Goal: Participate in discussion: Engage in conversation with other users on a specific topic

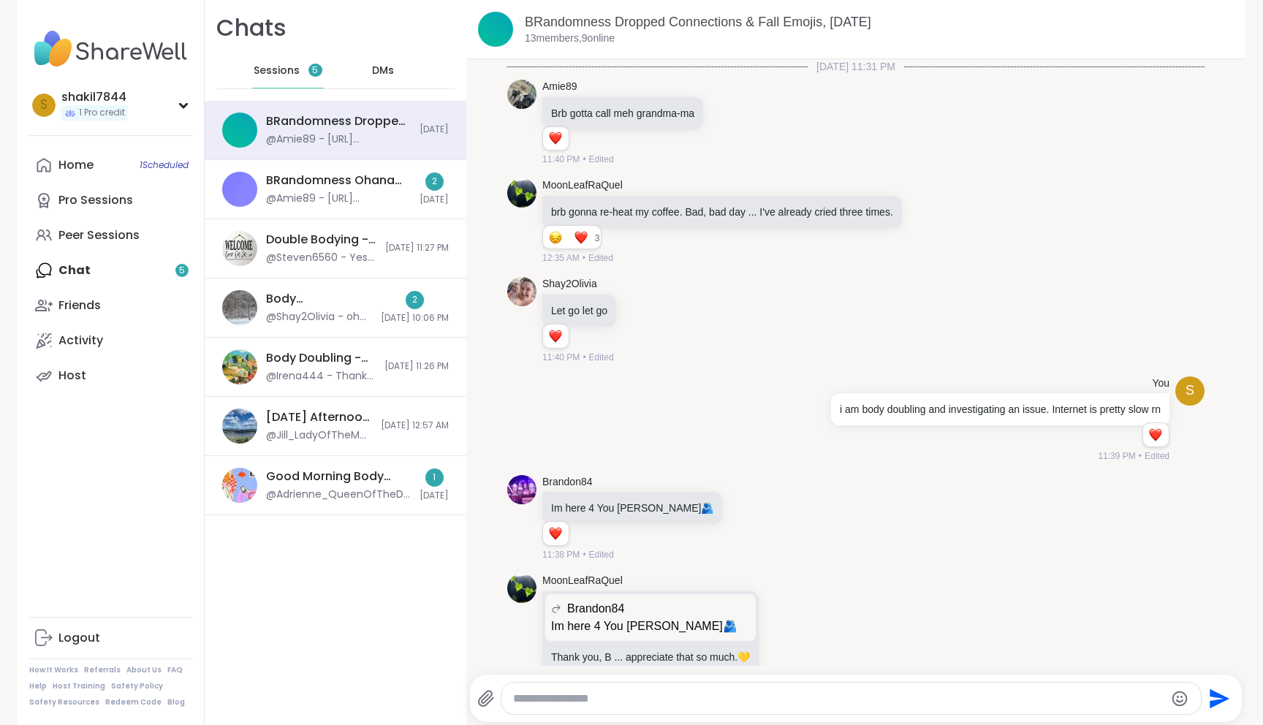
click at [58, 245] on link "Peer Sessions" at bounding box center [110, 235] width 163 height 35
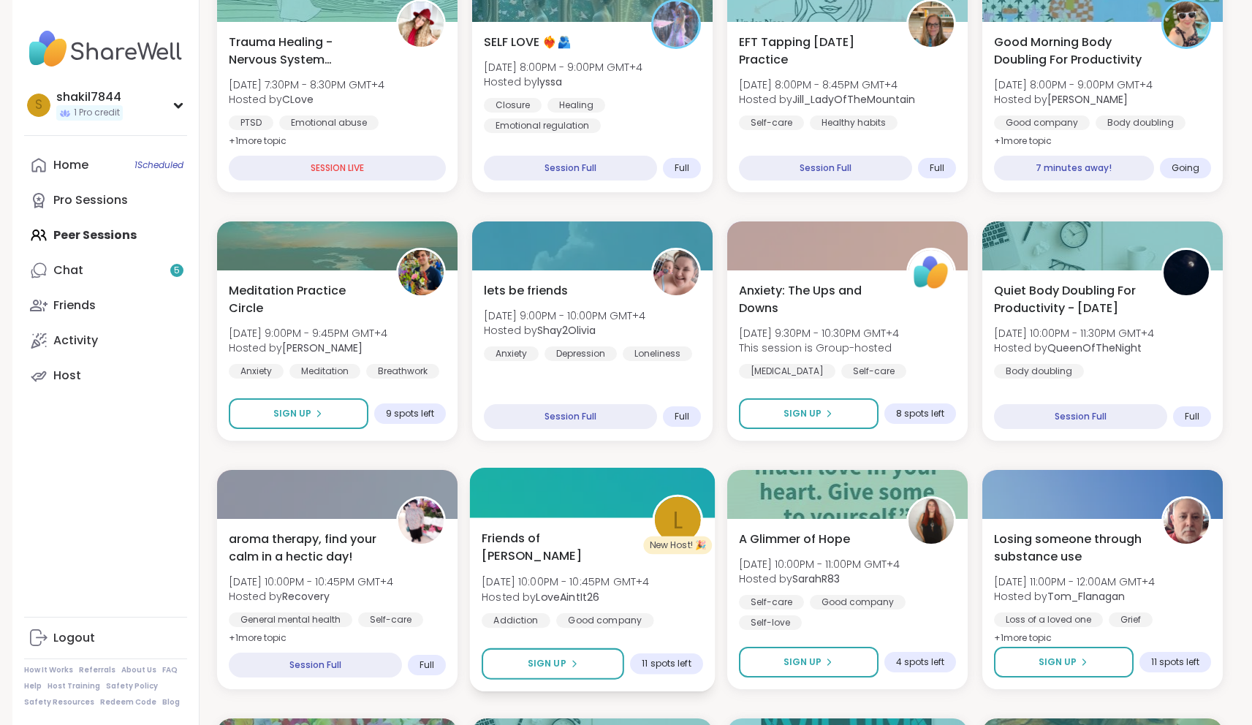
scroll to position [164, 0]
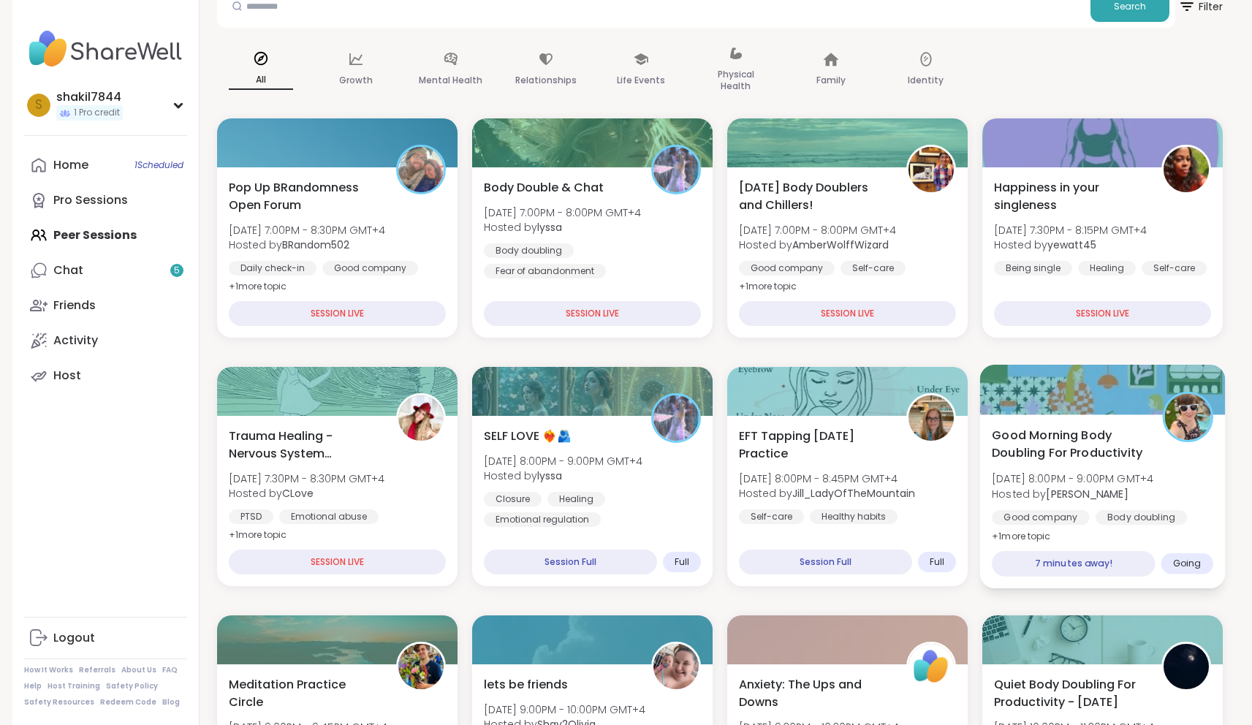
click at [1087, 447] on span "Good Morning Body Doubling For Productivity" at bounding box center [1069, 444] width 154 height 36
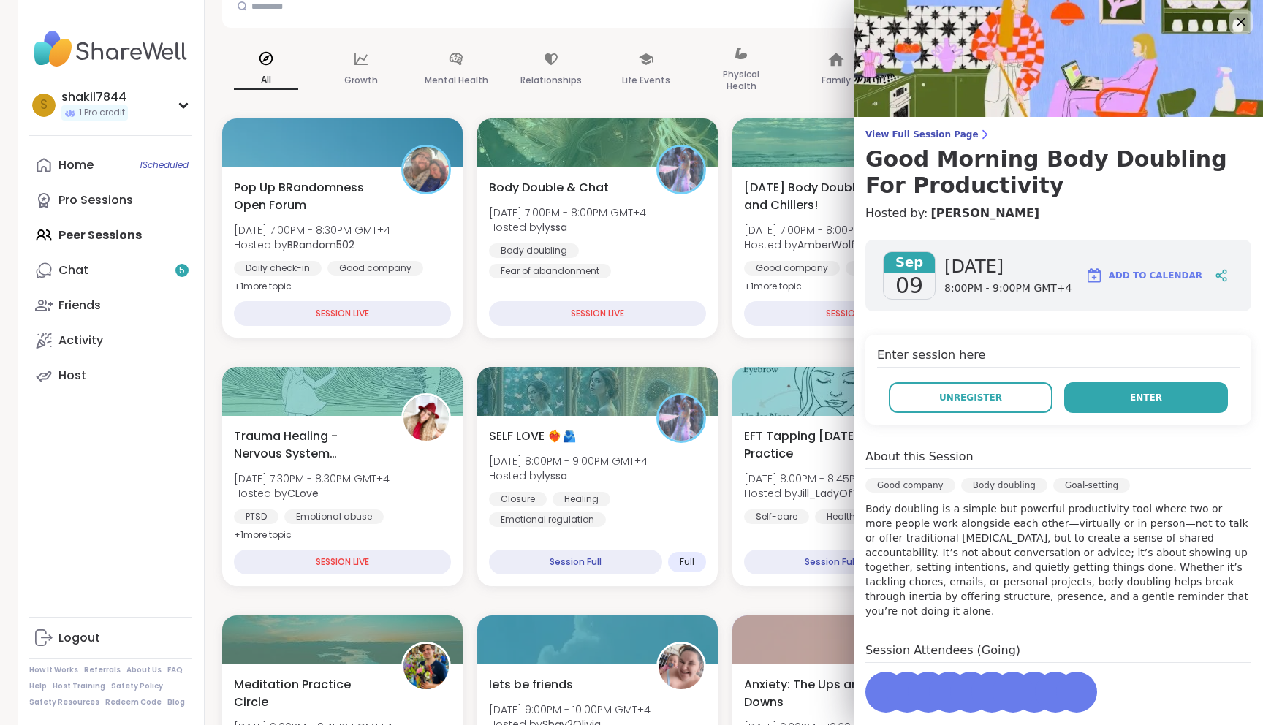
click at [1120, 387] on button "Enter" at bounding box center [1146, 397] width 164 height 31
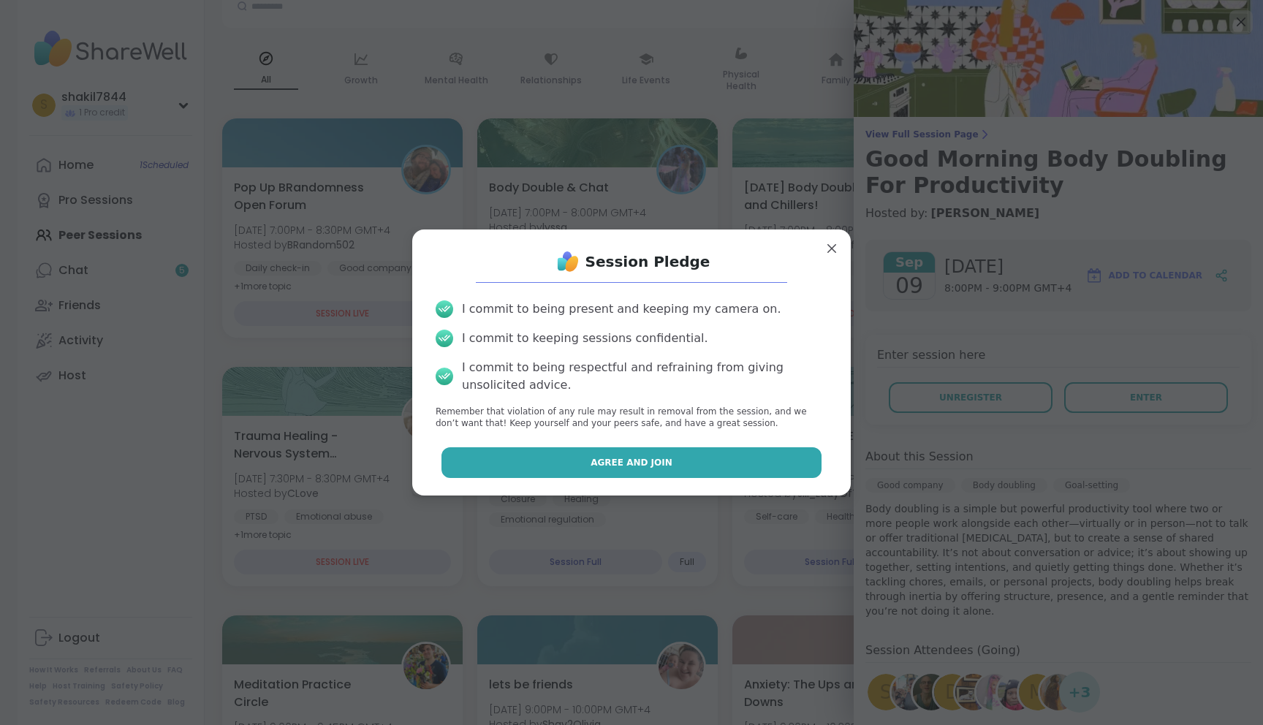
click at [725, 455] on button "Agree and Join" at bounding box center [631, 462] width 381 height 31
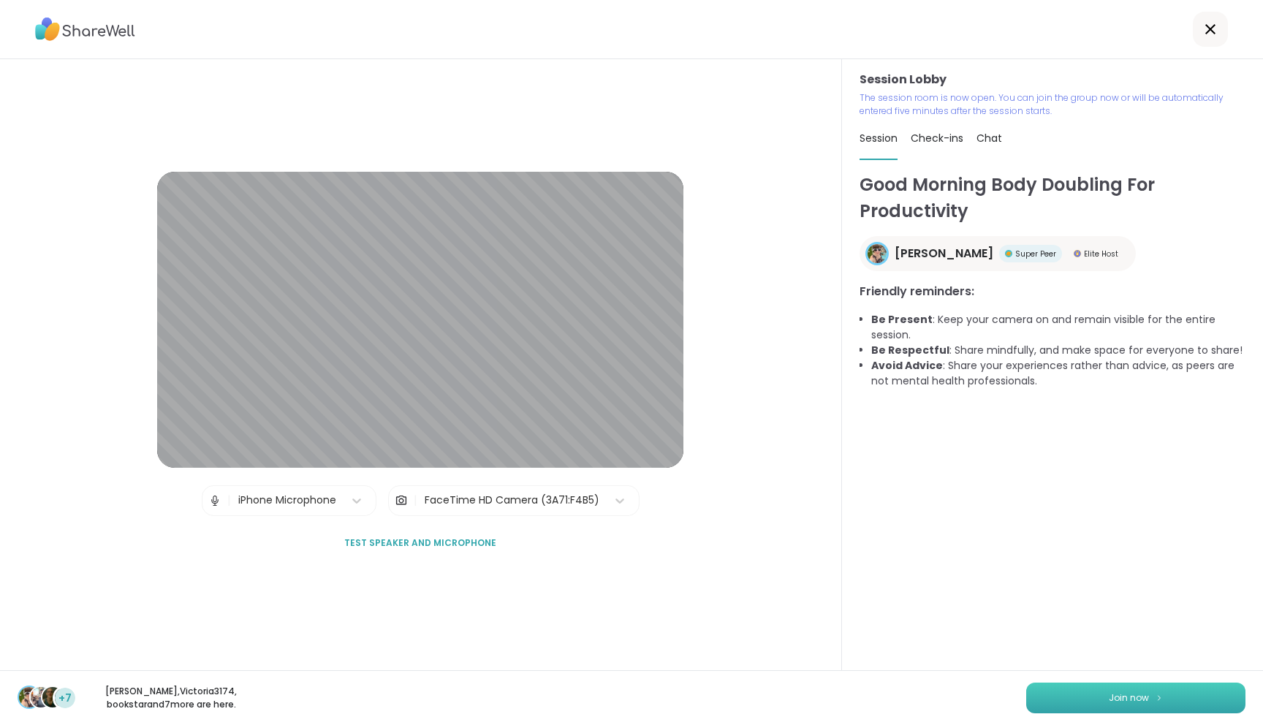
click at [1152, 688] on button "Join now" at bounding box center [1135, 698] width 219 height 31
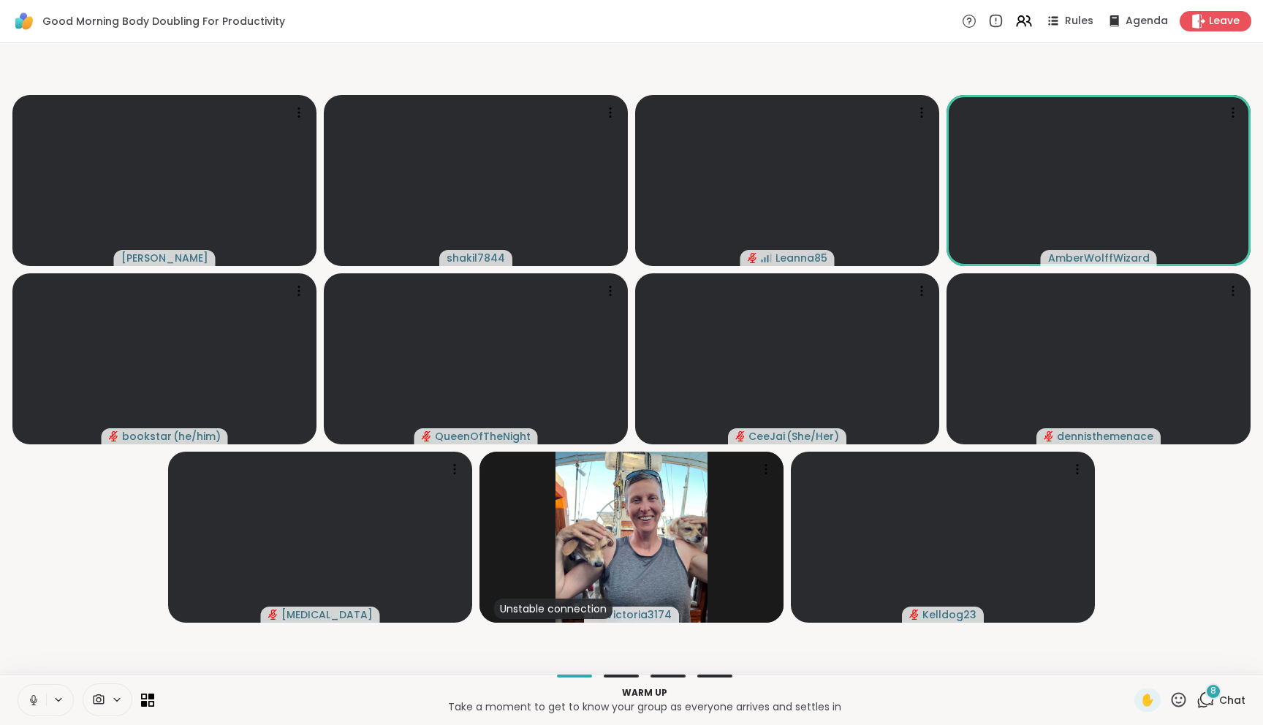
click at [1200, 701] on icon at bounding box center [1207, 698] width 14 height 13
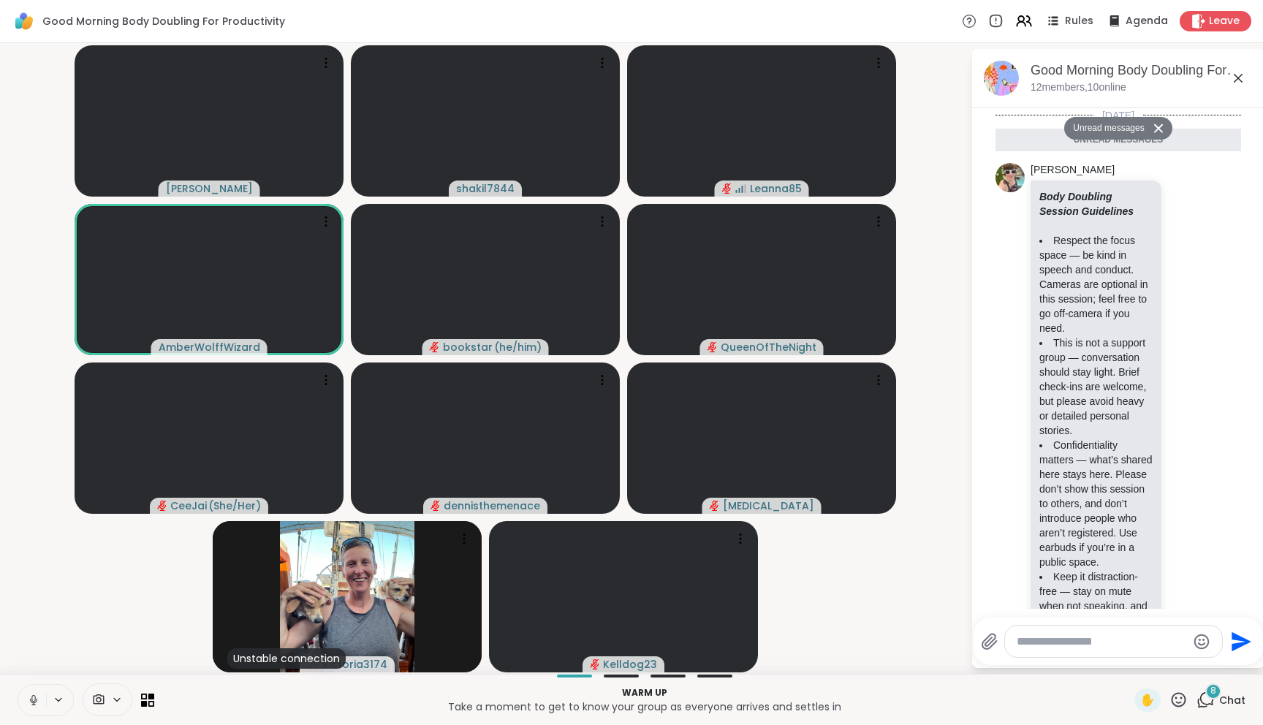
click at [23, 700] on button at bounding box center [32, 700] width 28 height 31
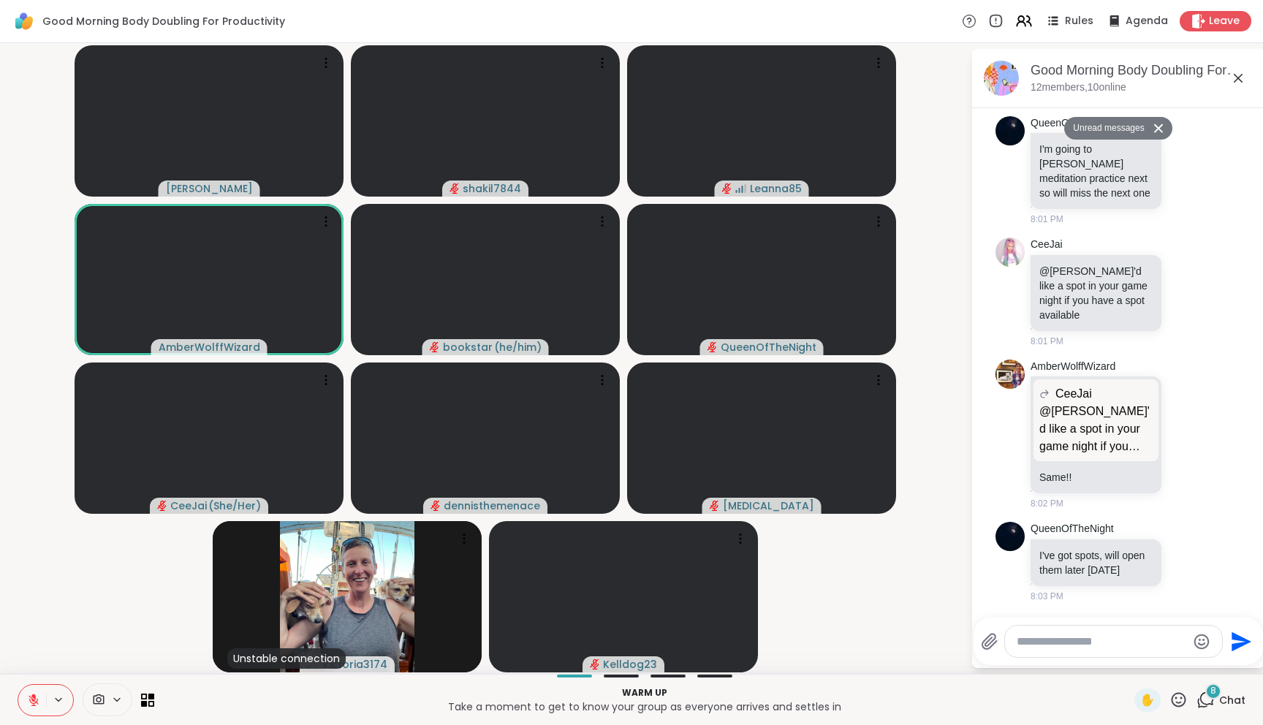
click at [29, 701] on icon at bounding box center [33, 700] width 13 height 13
click at [28, 696] on icon at bounding box center [33, 700] width 13 height 13
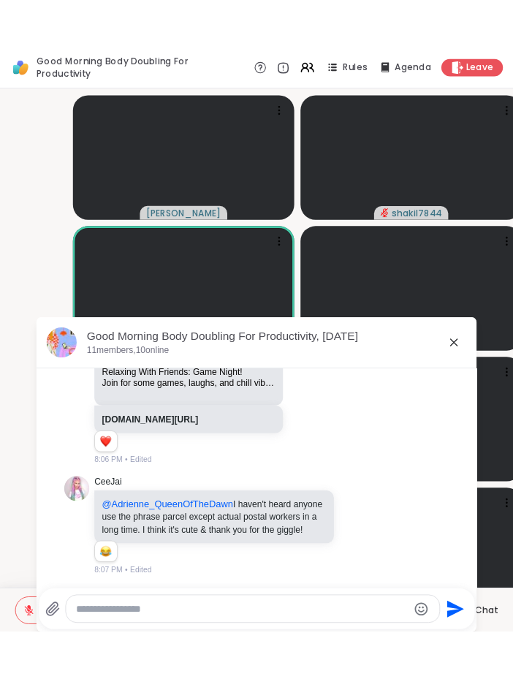
scroll to position [1561, 0]
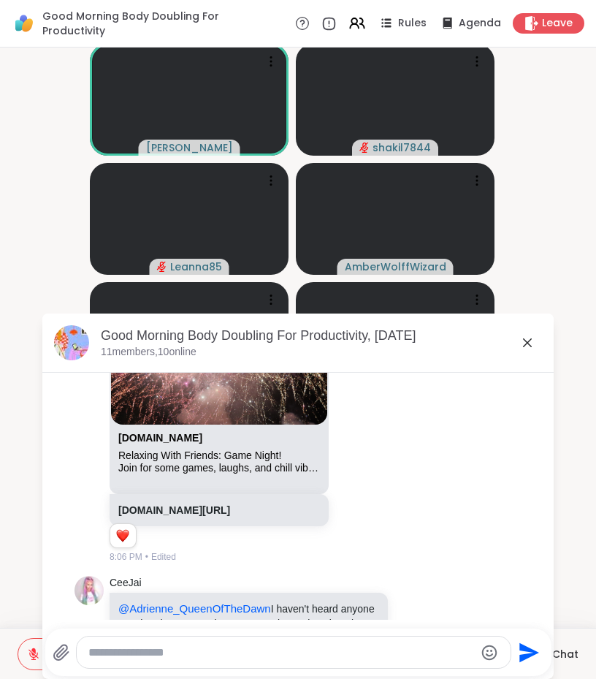
click at [526, 342] on icon at bounding box center [528, 343] width 18 height 18
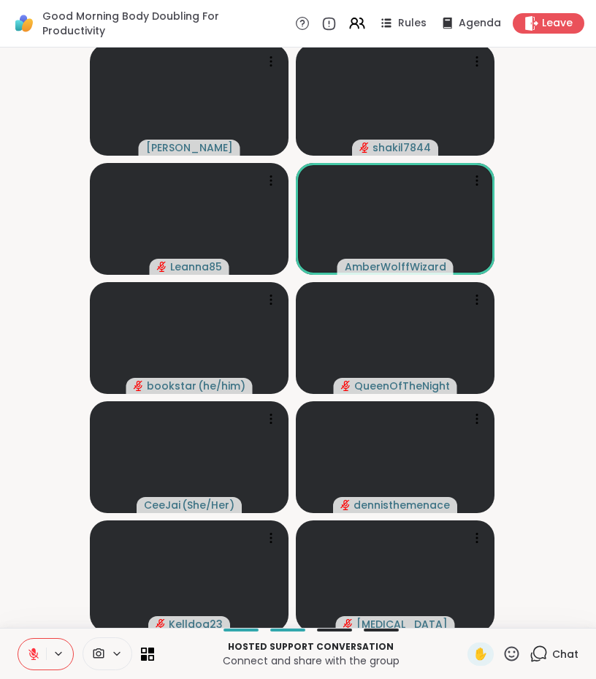
click at [4, 341] on div "Adrienne_QueenOfTheDawn shakil7844 Leanna85 AmberWolffWizard bookstar ( he/him …" at bounding box center [298, 338] width 596 height 580
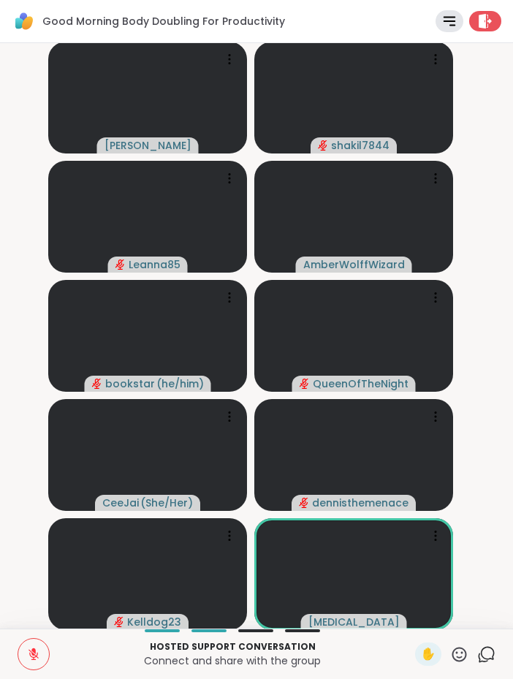
click at [477, 650] on icon at bounding box center [486, 654] width 18 height 18
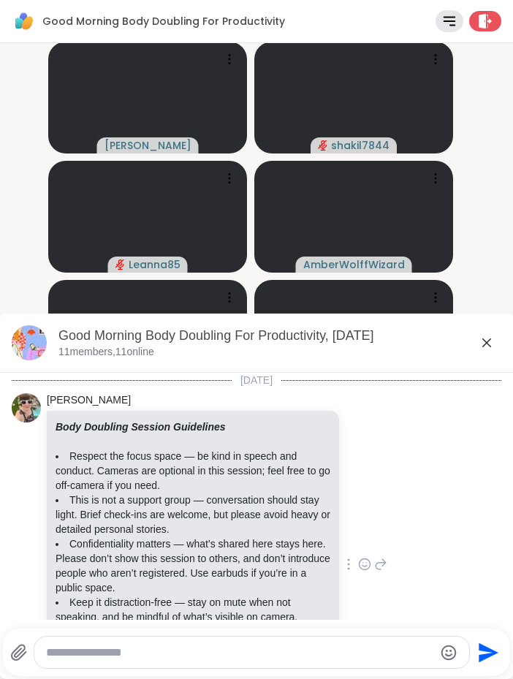
scroll to position [1712, 0]
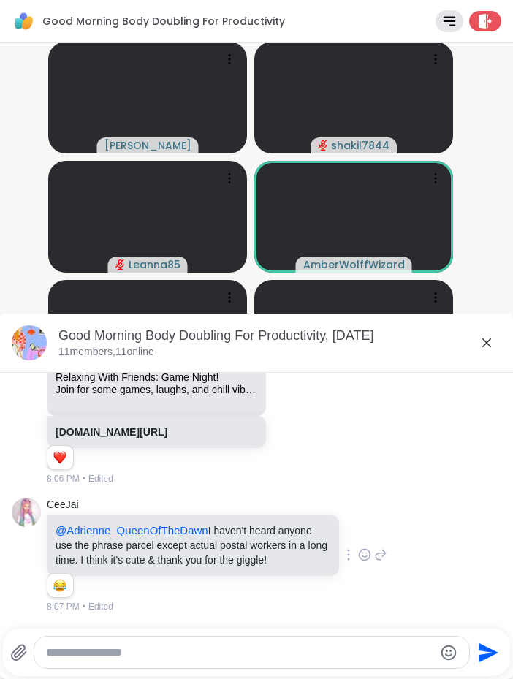
click at [148, 653] on textarea "Type your message" at bounding box center [240, 652] width 388 height 15
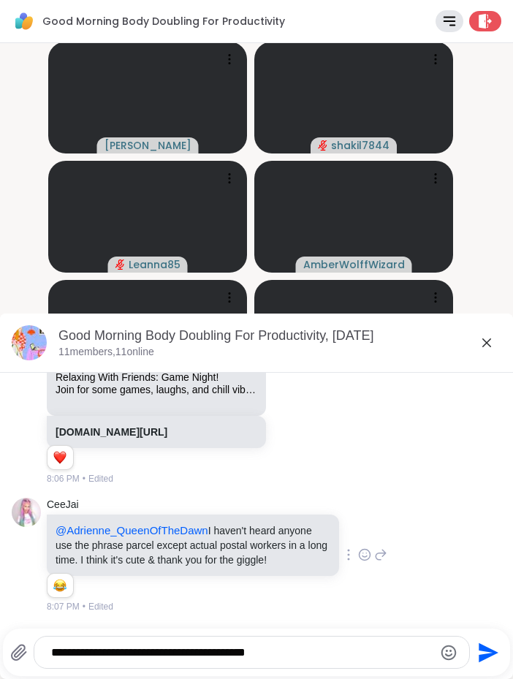
type textarea "**********"
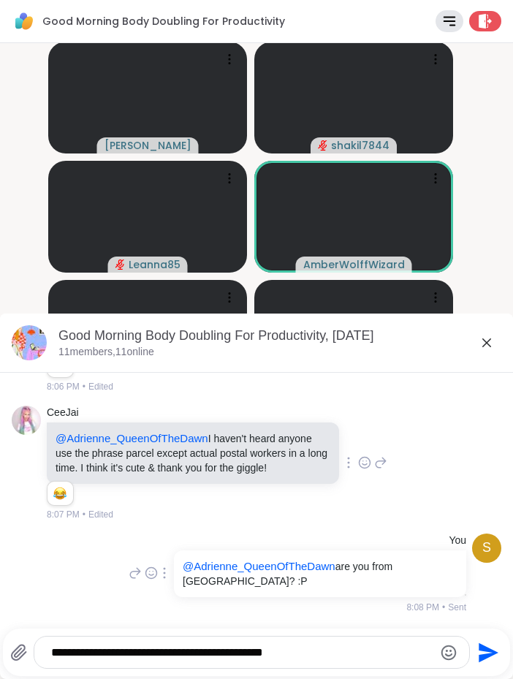
type textarea "**********"
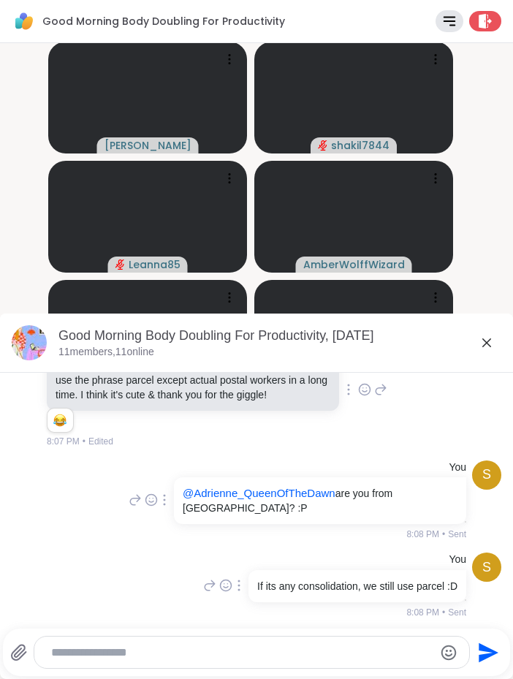
scroll to position [1883, 0]
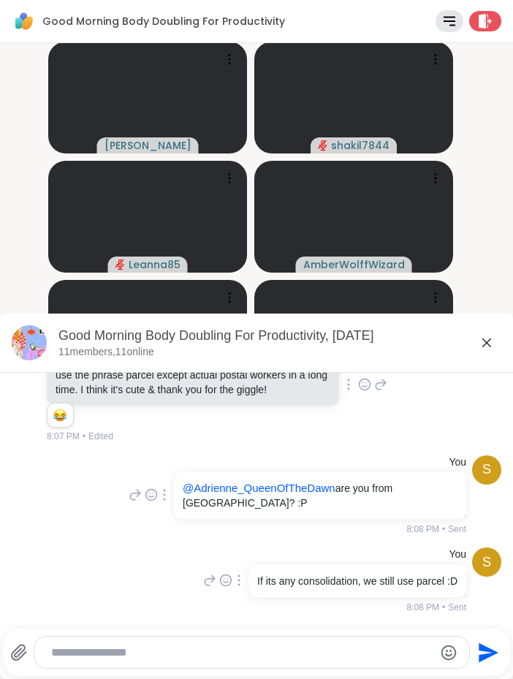
click at [478, 349] on icon at bounding box center [487, 343] width 18 height 18
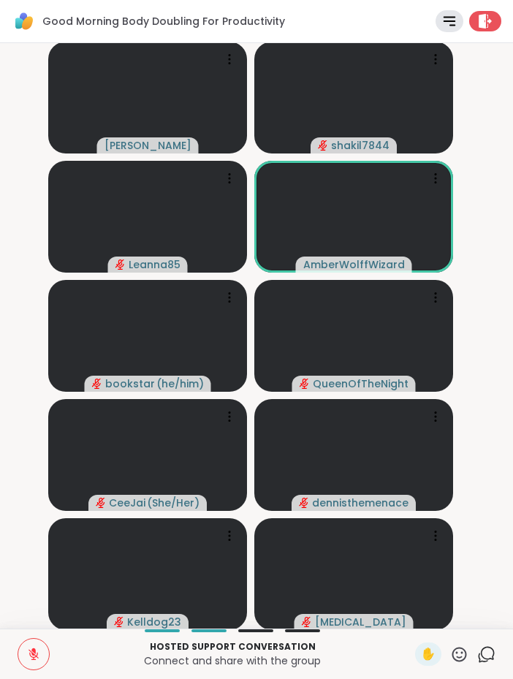
click at [485, 653] on div "Hosted support conversation Connect and share with the group ✋ Chat" at bounding box center [256, 653] width 513 height 50
click at [483, 655] on icon at bounding box center [486, 654] width 18 height 18
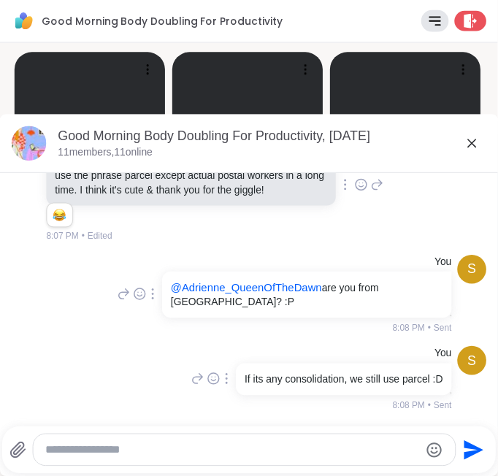
scroll to position [1912, 0]
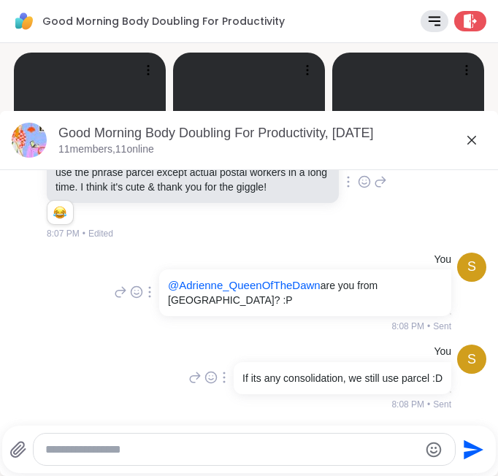
click at [469, 143] on icon at bounding box center [472, 141] width 18 height 18
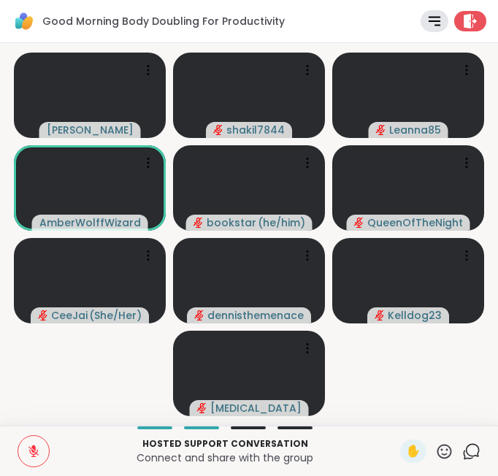
click at [469, 455] on icon at bounding box center [472, 452] width 18 height 18
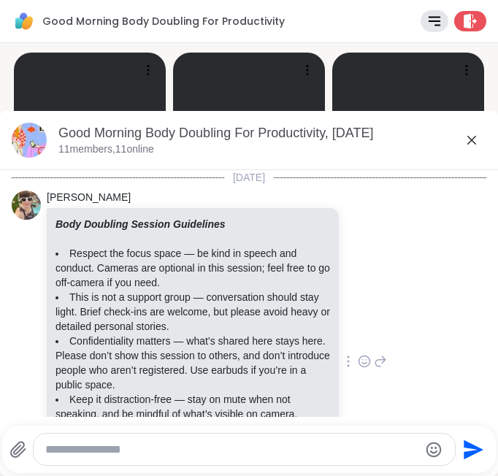
scroll to position [1932, 0]
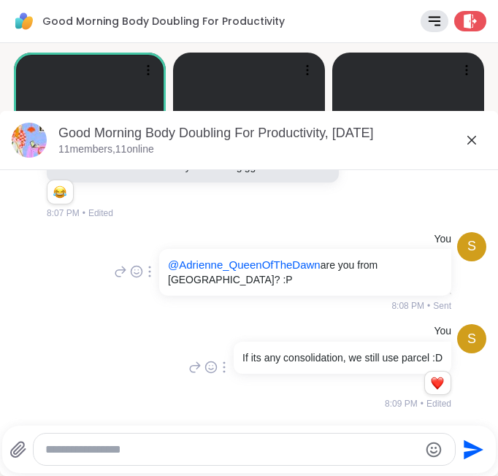
click at [463, 137] on icon at bounding box center [472, 141] width 18 height 18
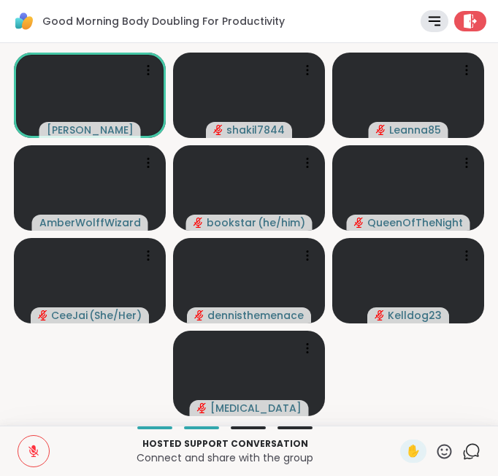
click at [468, 454] on icon at bounding box center [472, 452] width 18 height 18
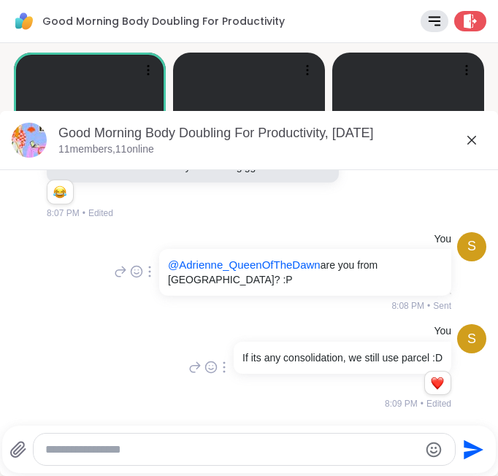
click at [473, 136] on div "Good Morning Body Doubling For Productivity, Sep 09" at bounding box center [272, 133] width 428 height 18
click at [463, 136] on icon at bounding box center [472, 141] width 18 height 18
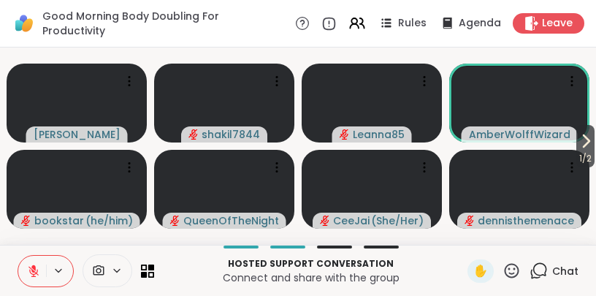
click at [552, 278] on span "Chat" at bounding box center [565, 271] width 26 height 15
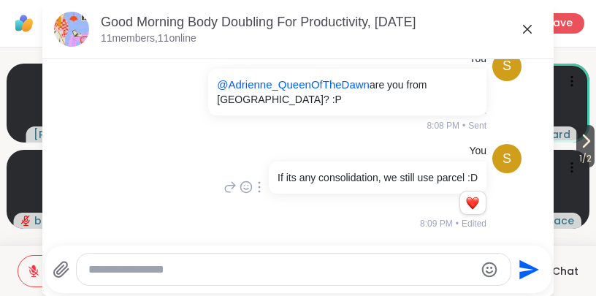
scroll to position [1972, 0]
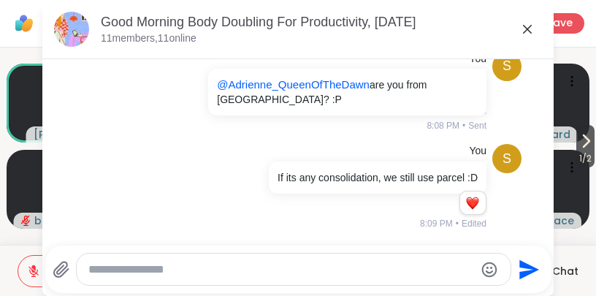
click at [528, 30] on icon at bounding box center [528, 29] width 18 height 18
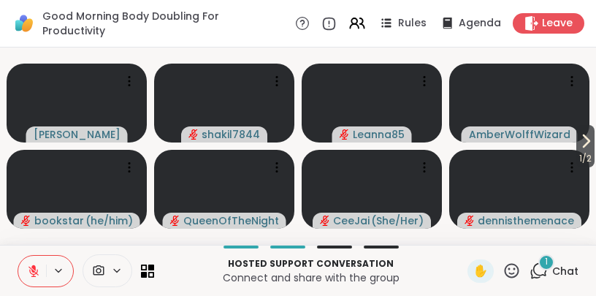
click at [552, 272] on span "Chat" at bounding box center [565, 271] width 26 height 15
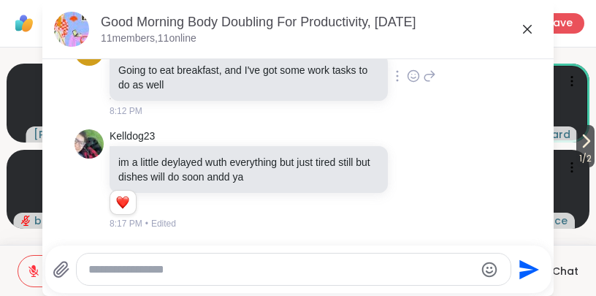
scroll to position [2228, 0]
click at [527, 34] on icon at bounding box center [528, 29] width 18 height 18
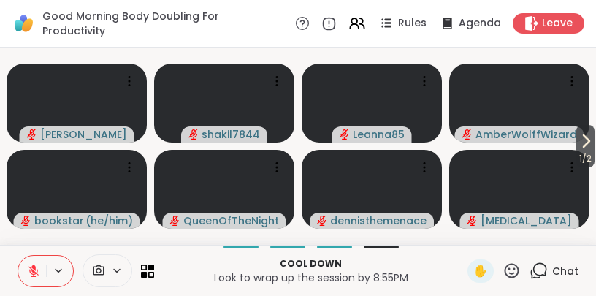
click at [542, 273] on div "Chat" at bounding box center [554, 270] width 49 height 23
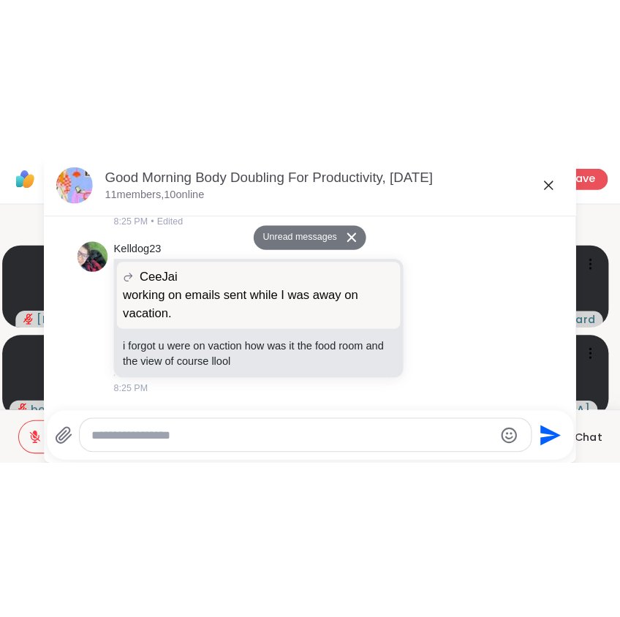
scroll to position [2610, 0]
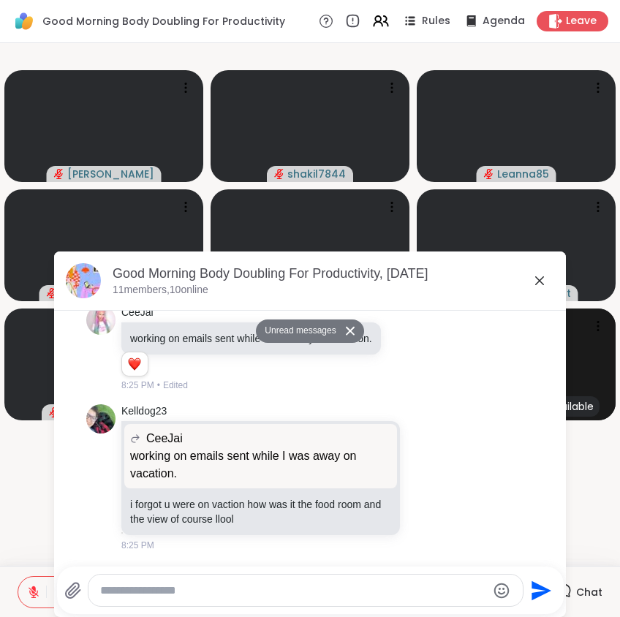
click at [286, 583] on textarea "Type your message" at bounding box center [293, 590] width 387 height 15
type textarea "**********"
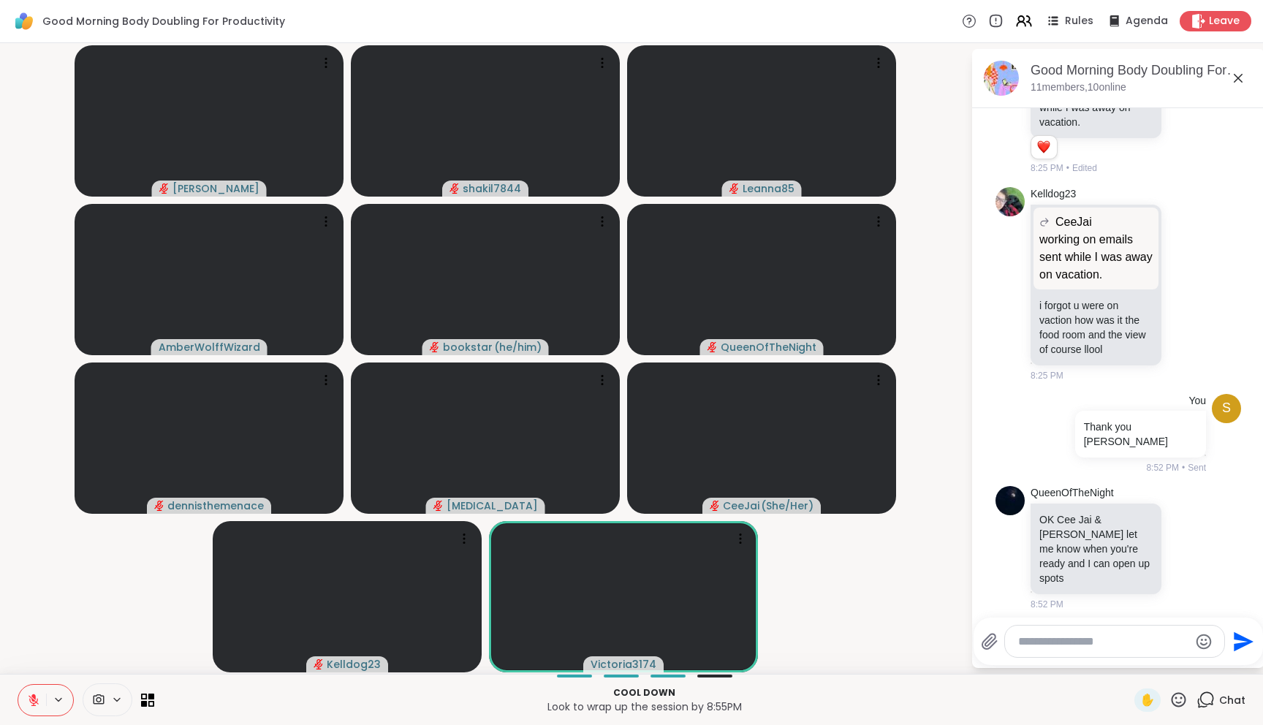
scroll to position [3389, 0]
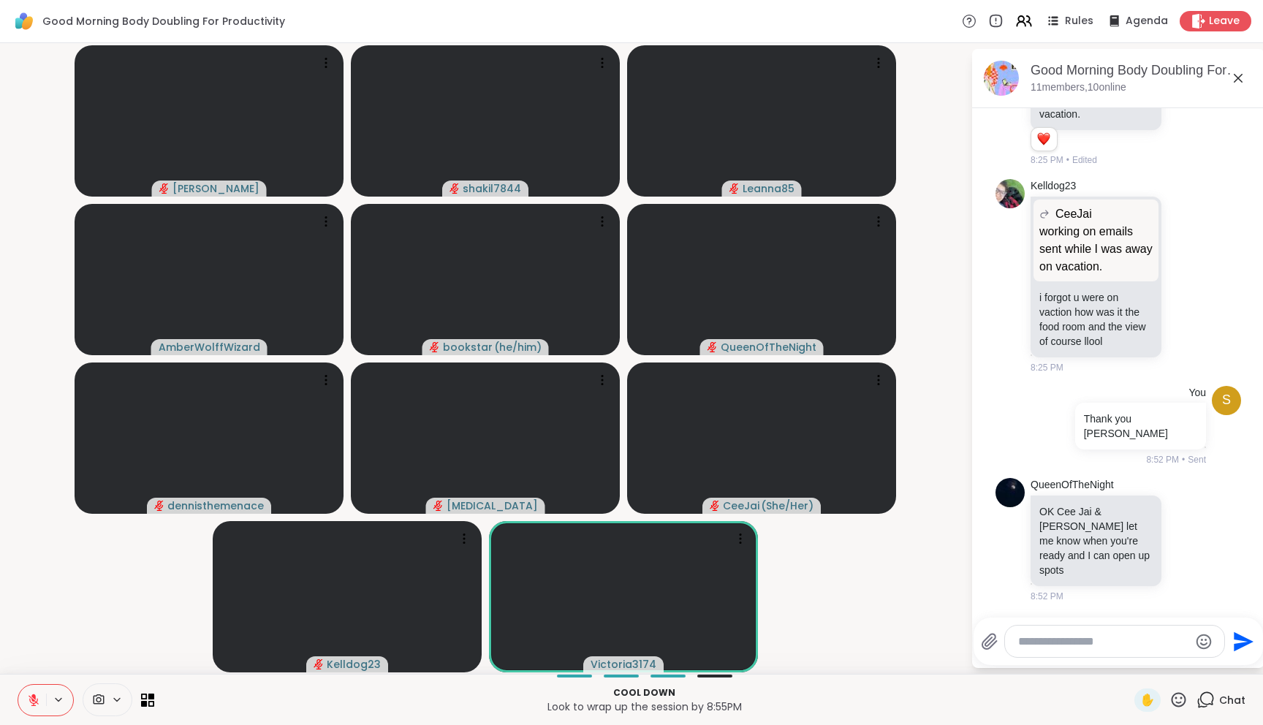
click at [1079, 656] on div at bounding box center [1114, 641] width 219 height 31
click at [1082, 647] on textarea "Type your message" at bounding box center [1103, 641] width 170 height 15
click at [1143, 645] on textarea "Type your message" at bounding box center [1103, 641] width 170 height 15
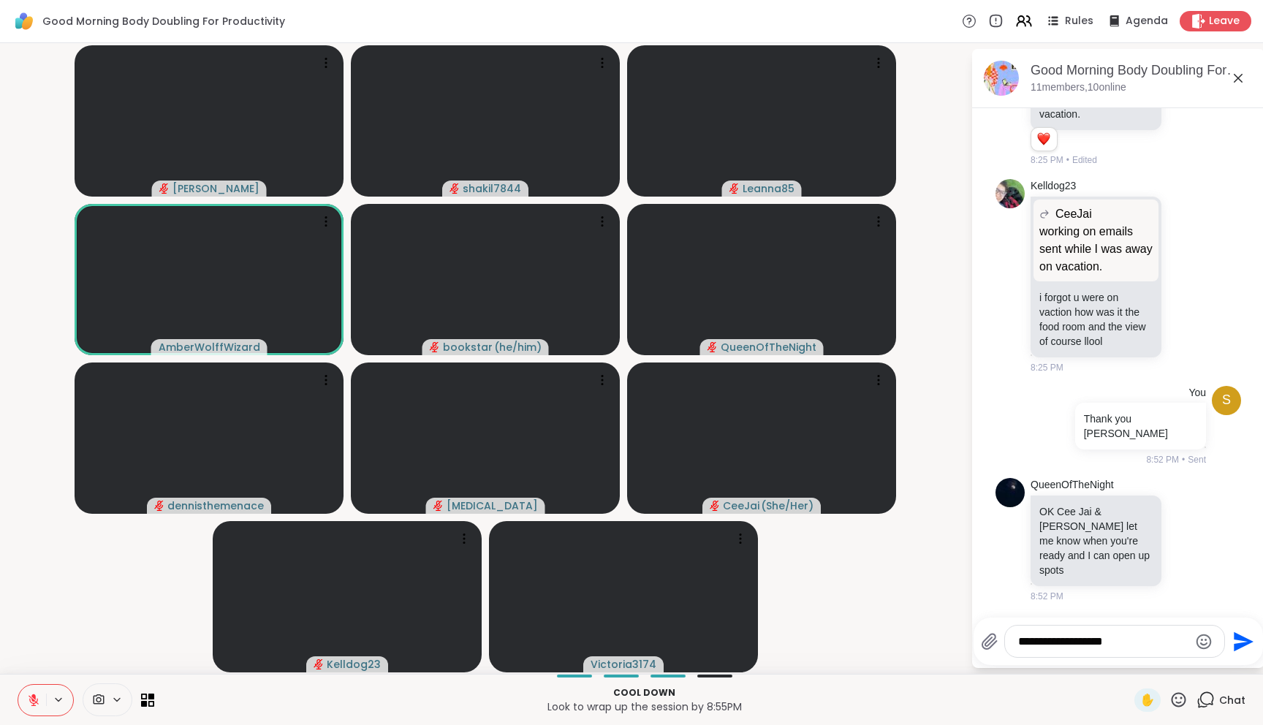
type textarea "**********"
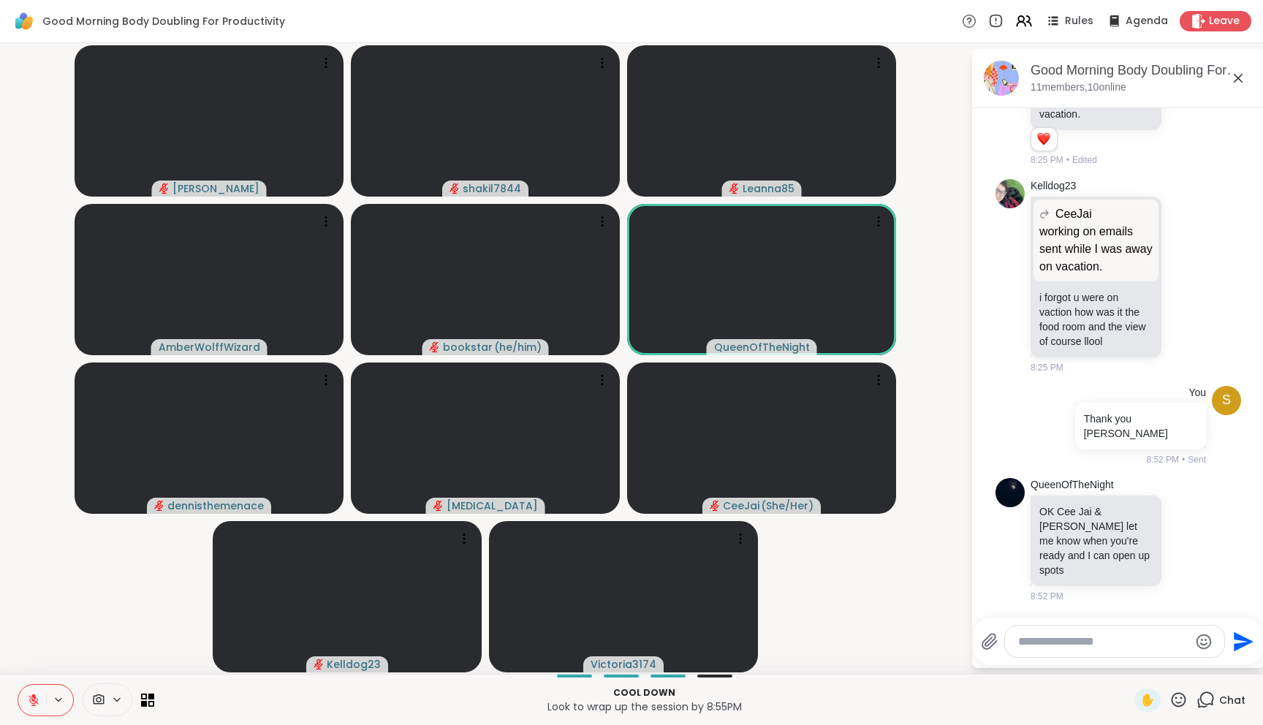
scroll to position [3468, 0]
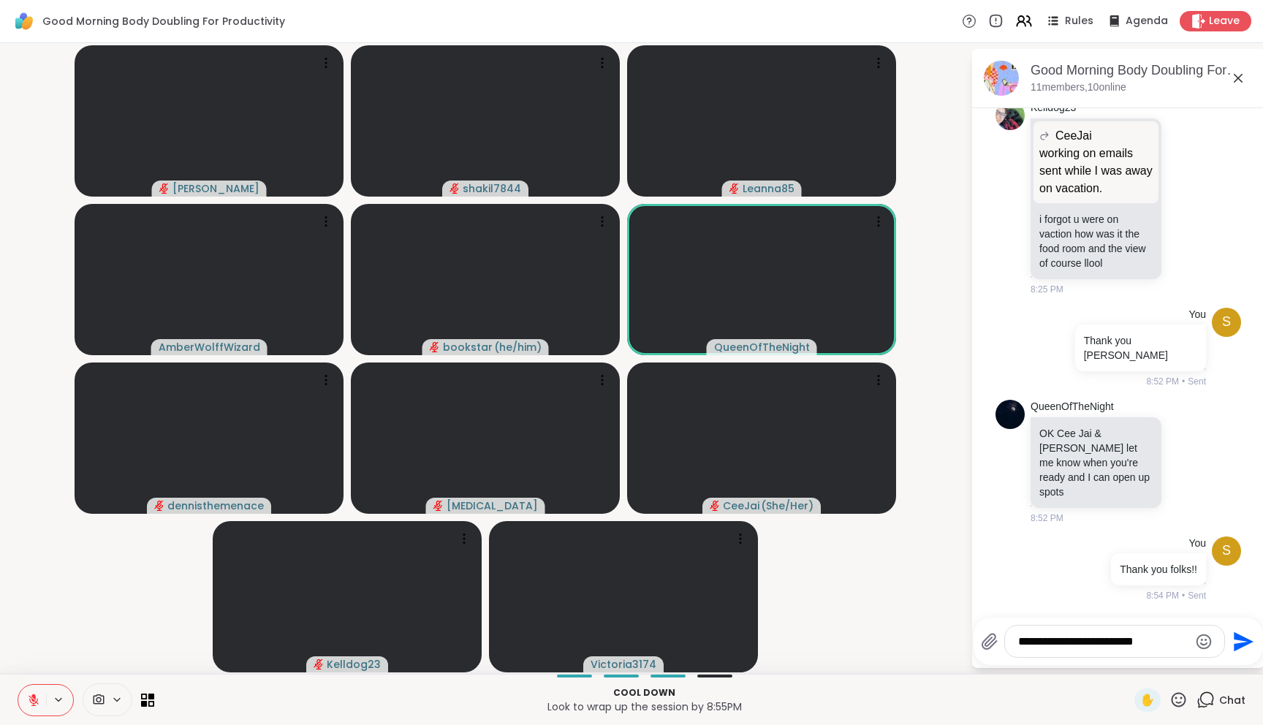
type textarea "**********"
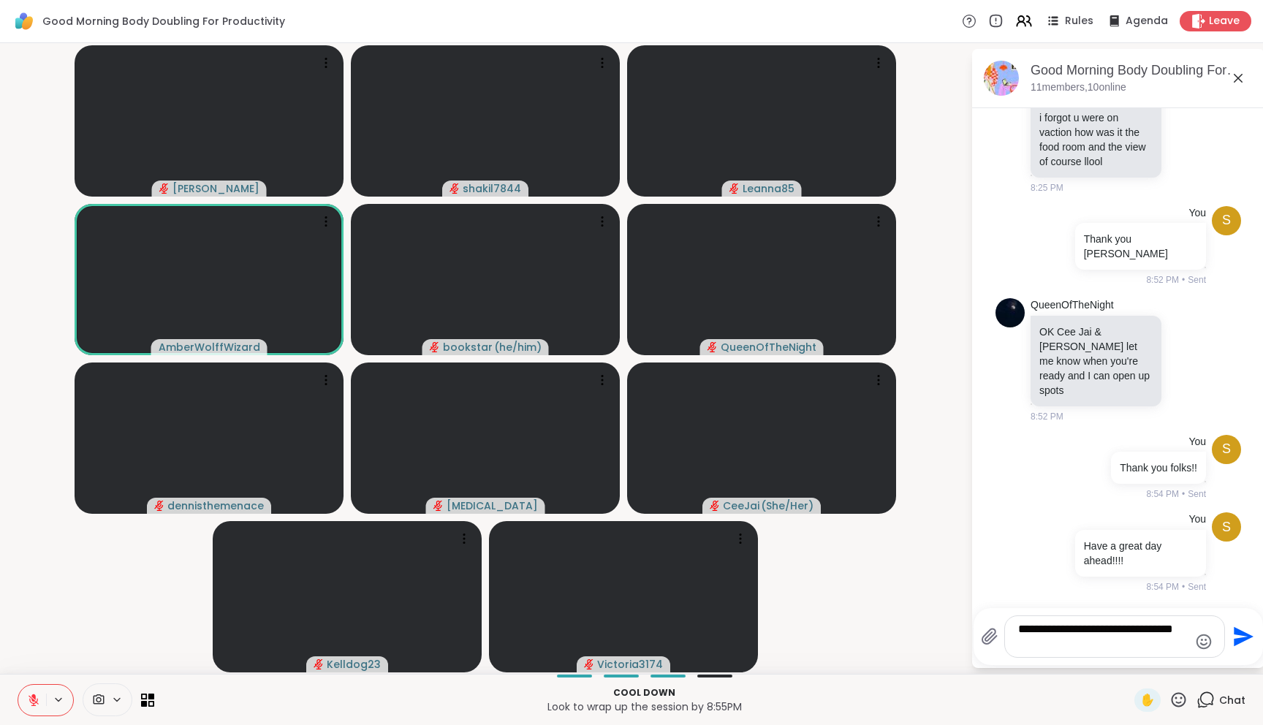
type textarea "**********"
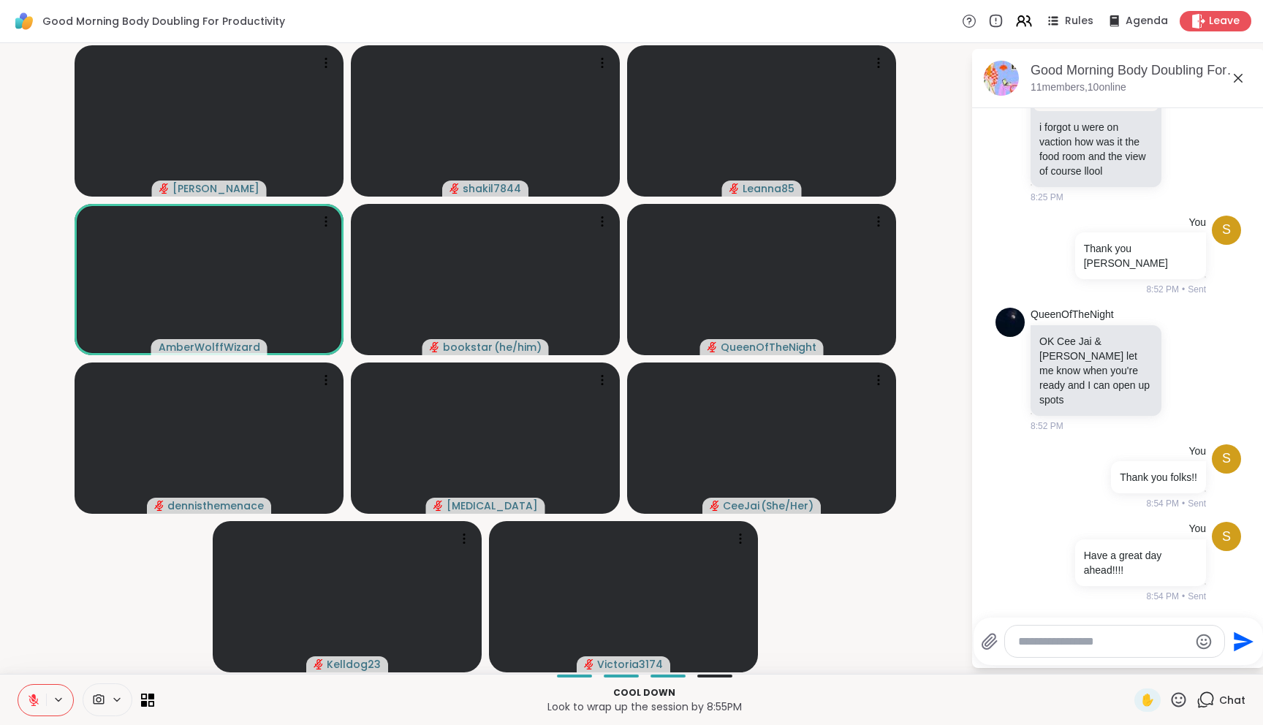
scroll to position [3667, 0]
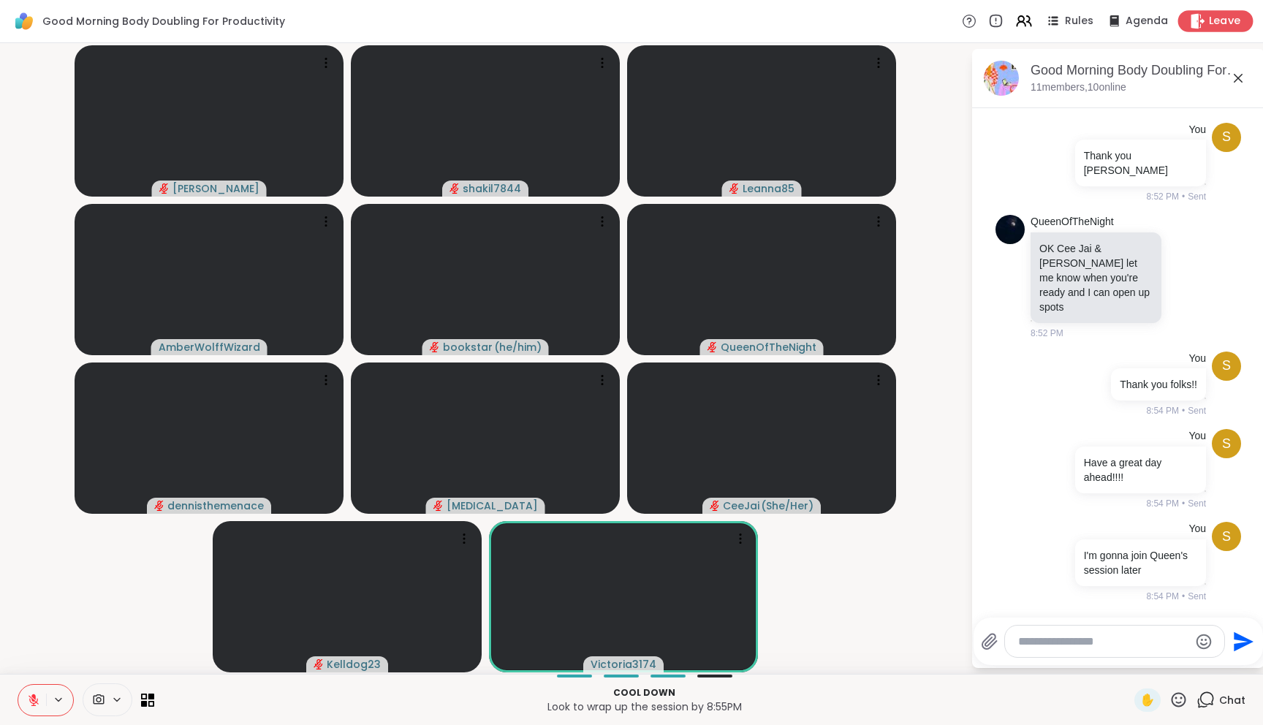
click at [1203, 29] on div "Leave" at bounding box center [1215, 20] width 75 height 21
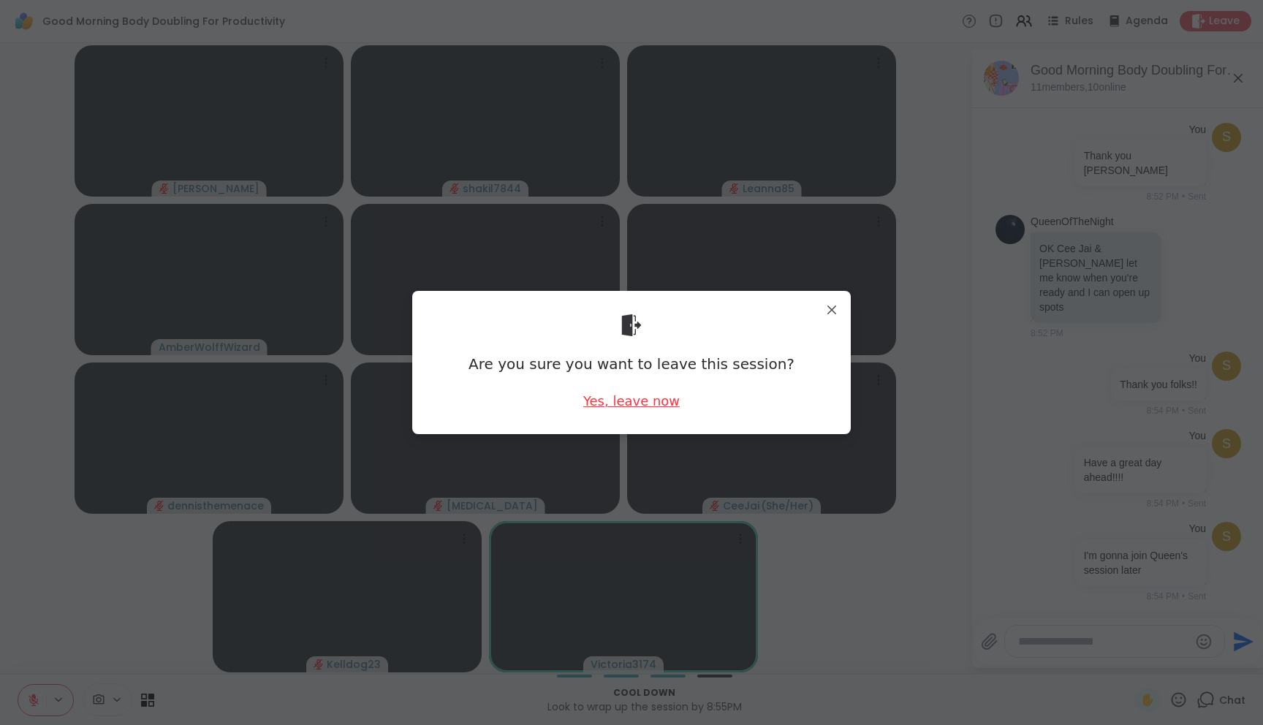
click at [632, 403] on div "Yes, leave now" at bounding box center [631, 401] width 96 height 18
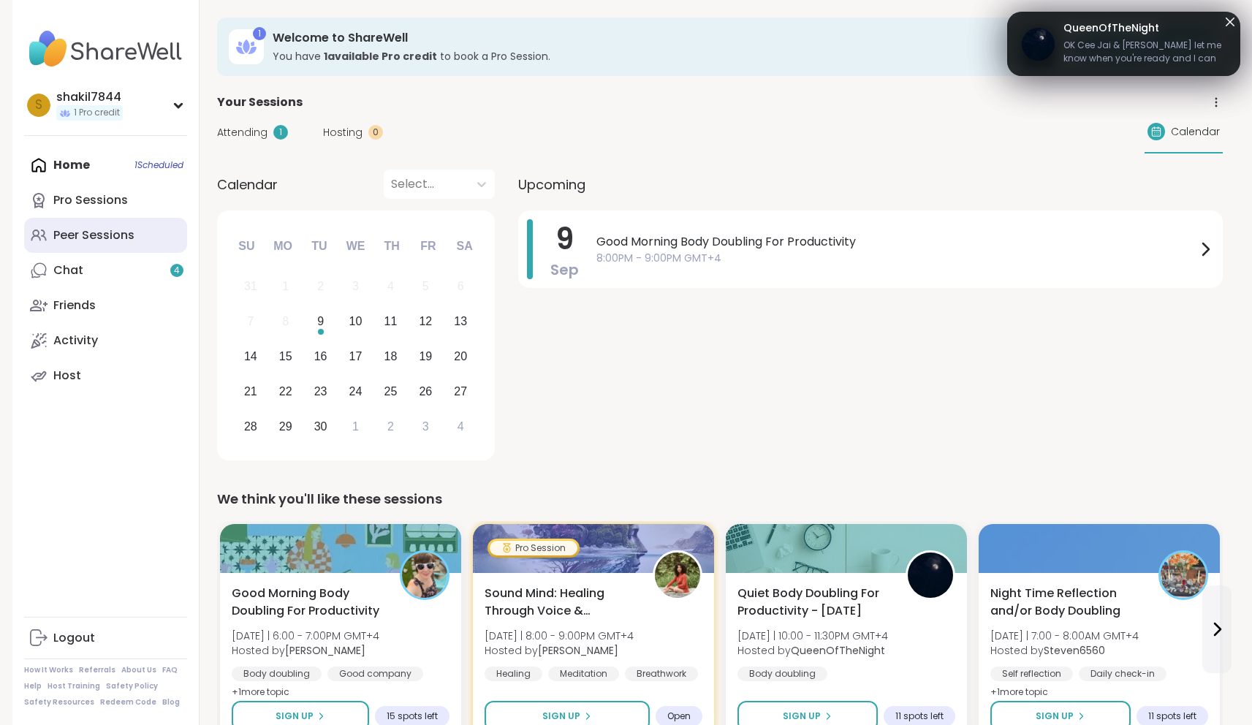
click at [88, 238] on div "Peer Sessions" at bounding box center [93, 235] width 81 height 16
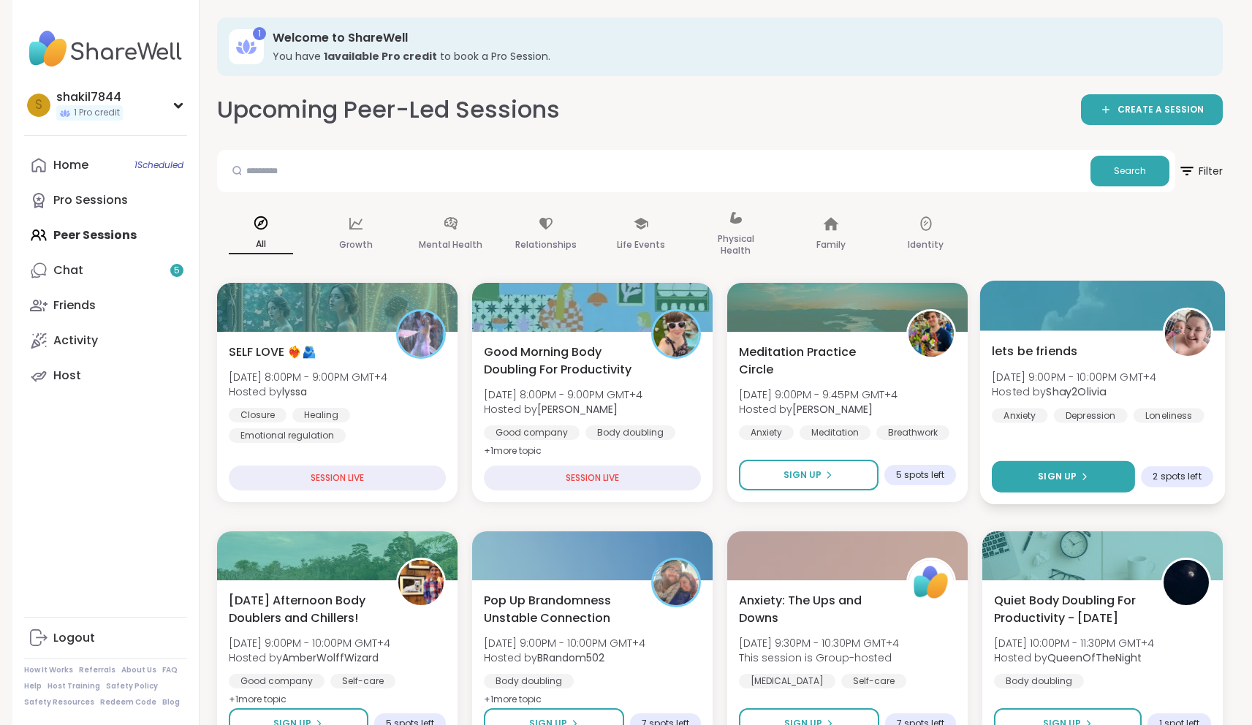
click at [1068, 476] on span "Sign Up" at bounding box center [1057, 476] width 39 height 13
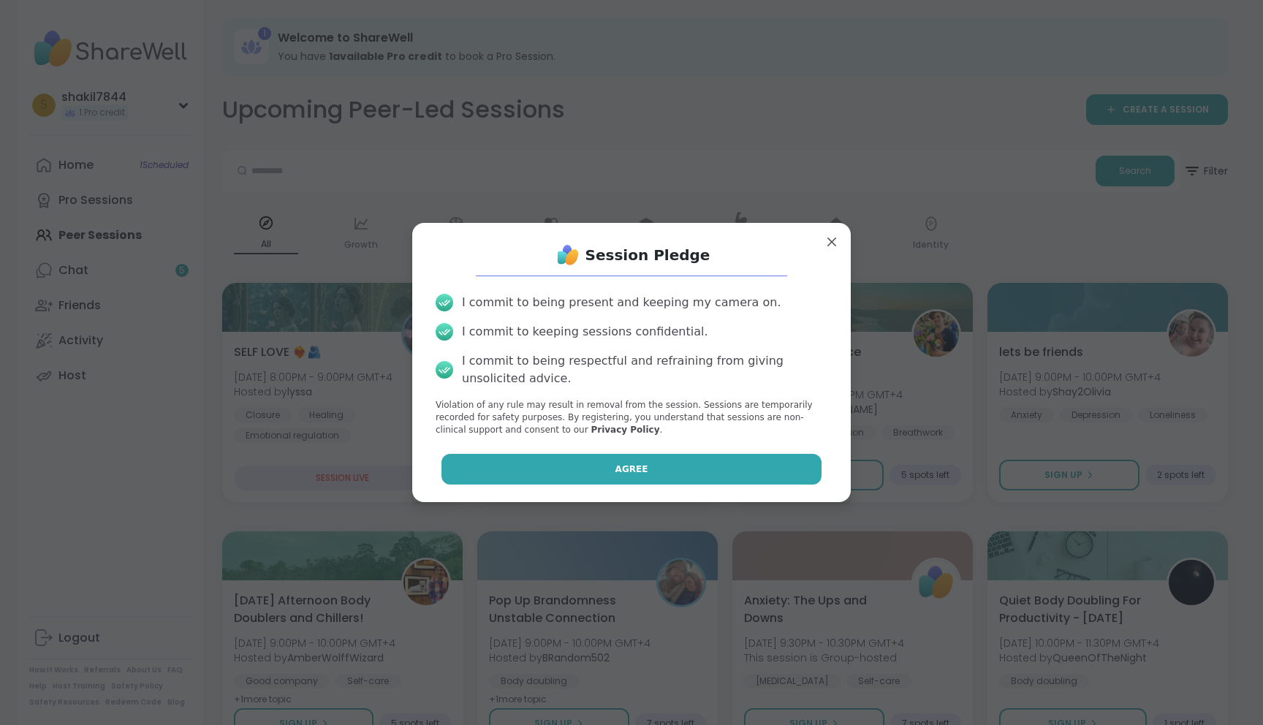
click at [686, 463] on button "Agree" at bounding box center [631, 469] width 381 height 31
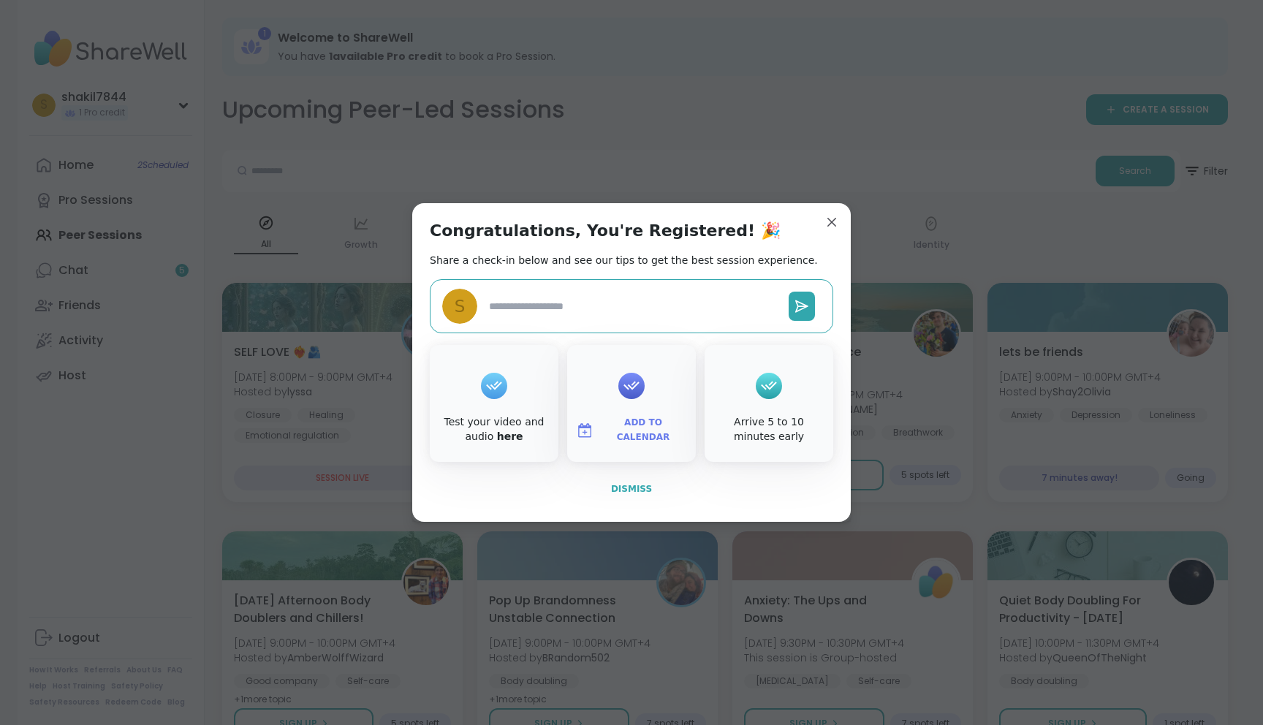
click at [640, 492] on span "Dismiss" at bounding box center [631, 489] width 41 height 10
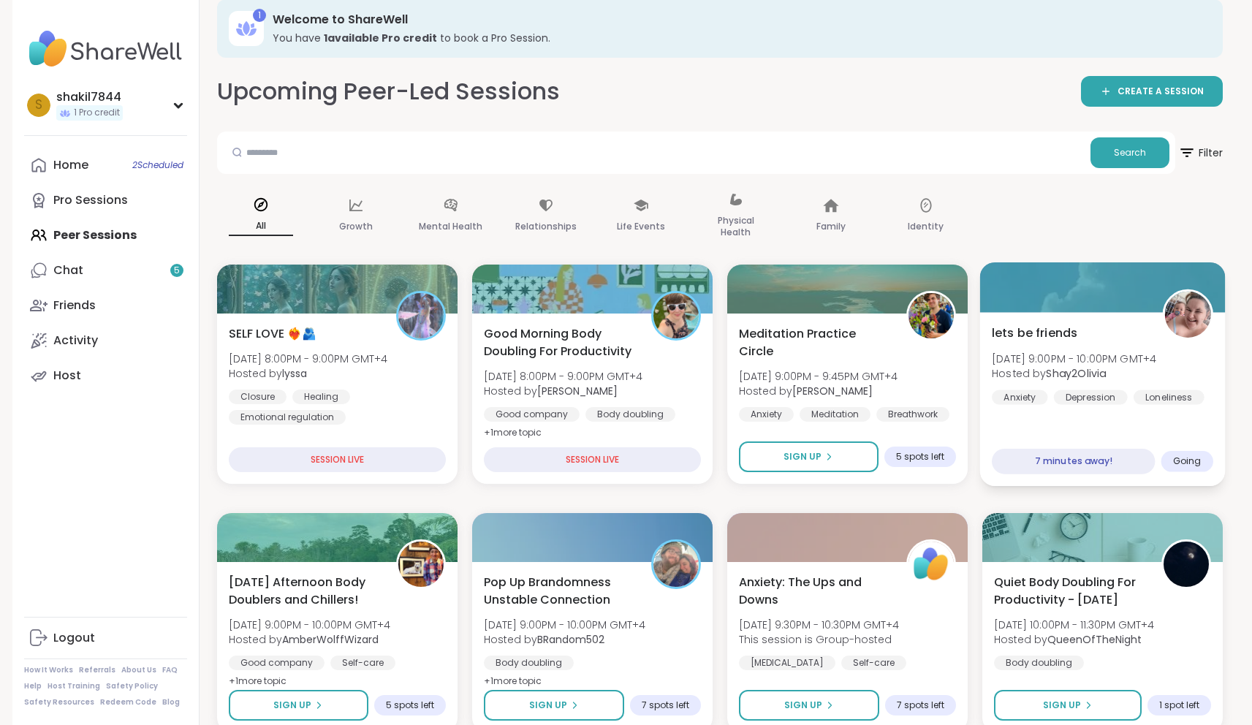
scroll to position [28, 0]
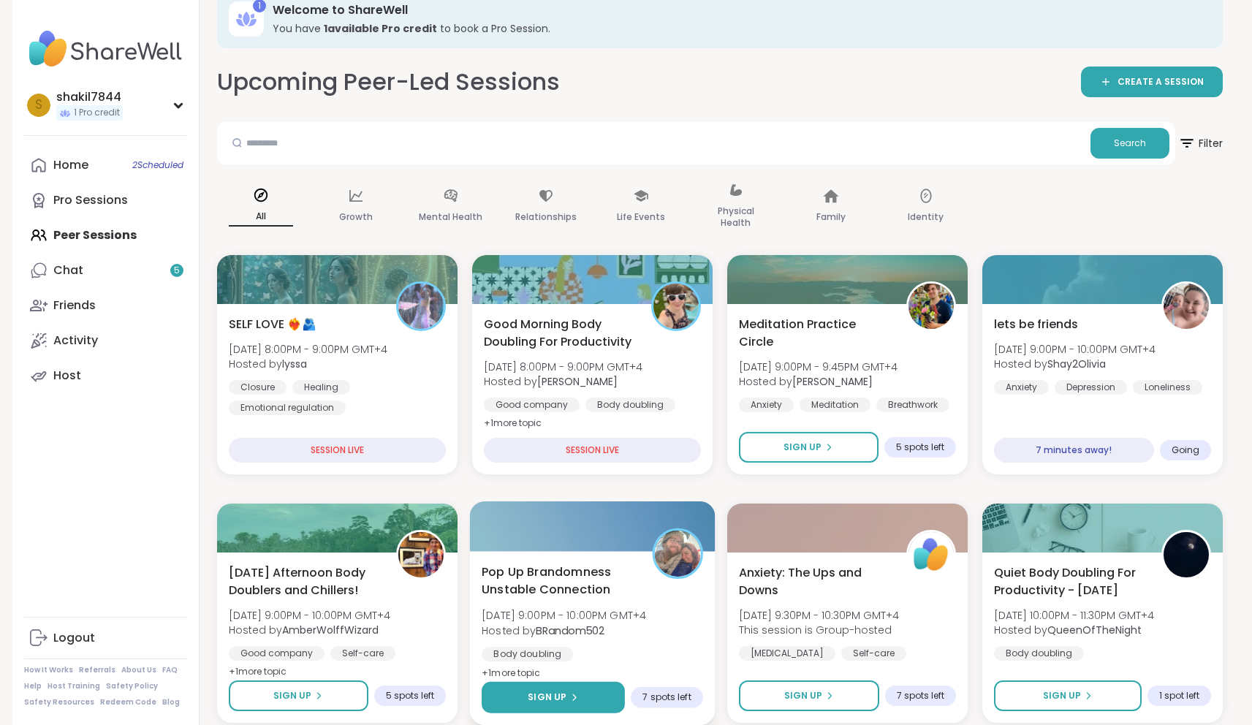
click at [575, 699] on icon at bounding box center [573, 697] width 9 height 9
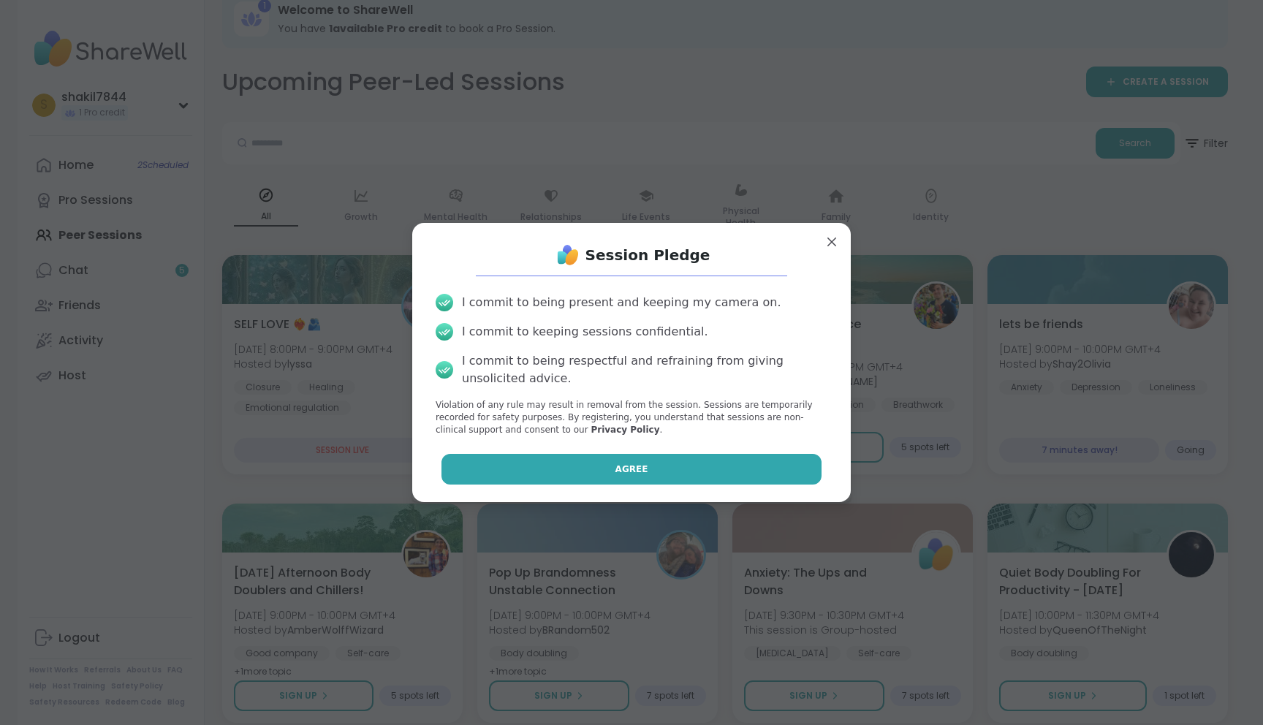
click at [697, 468] on button "Agree" at bounding box center [631, 469] width 381 height 31
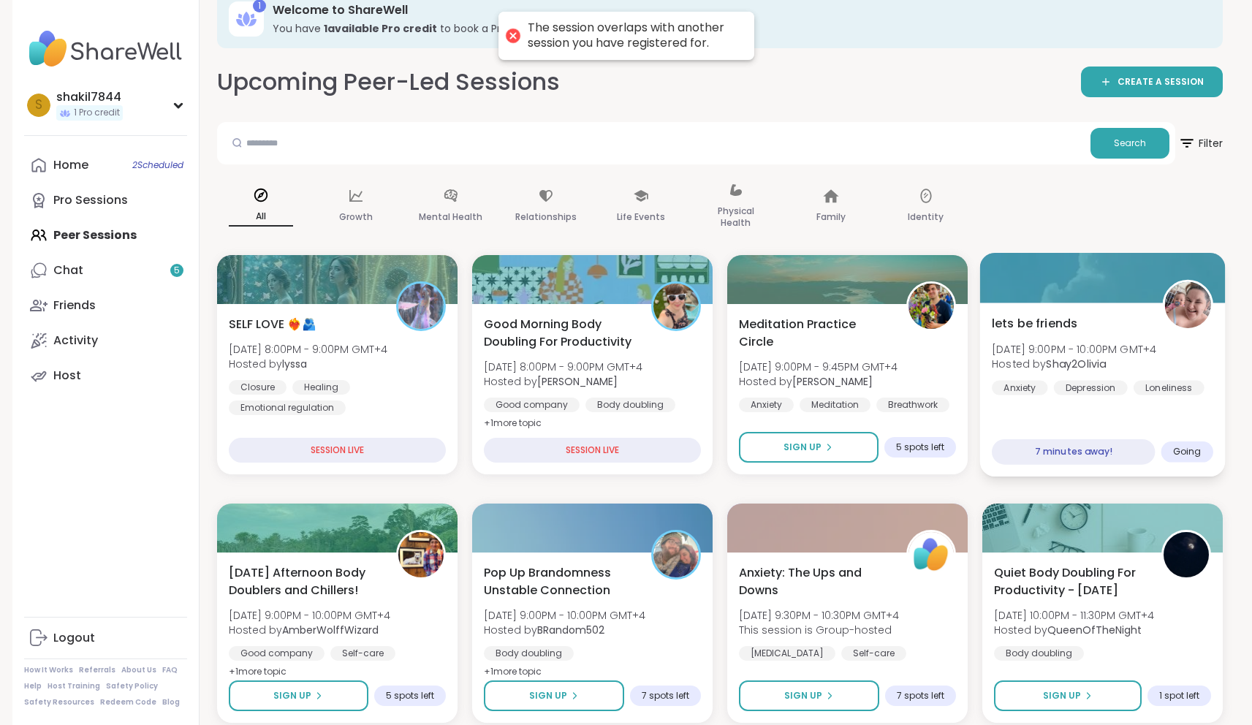
click at [1213, 425] on div "lets be friends [DATE] 9:00PM - 10:00PM GMT+4 Hosted by Shay2Olivia Anxiety [ME…" at bounding box center [1102, 390] width 246 height 174
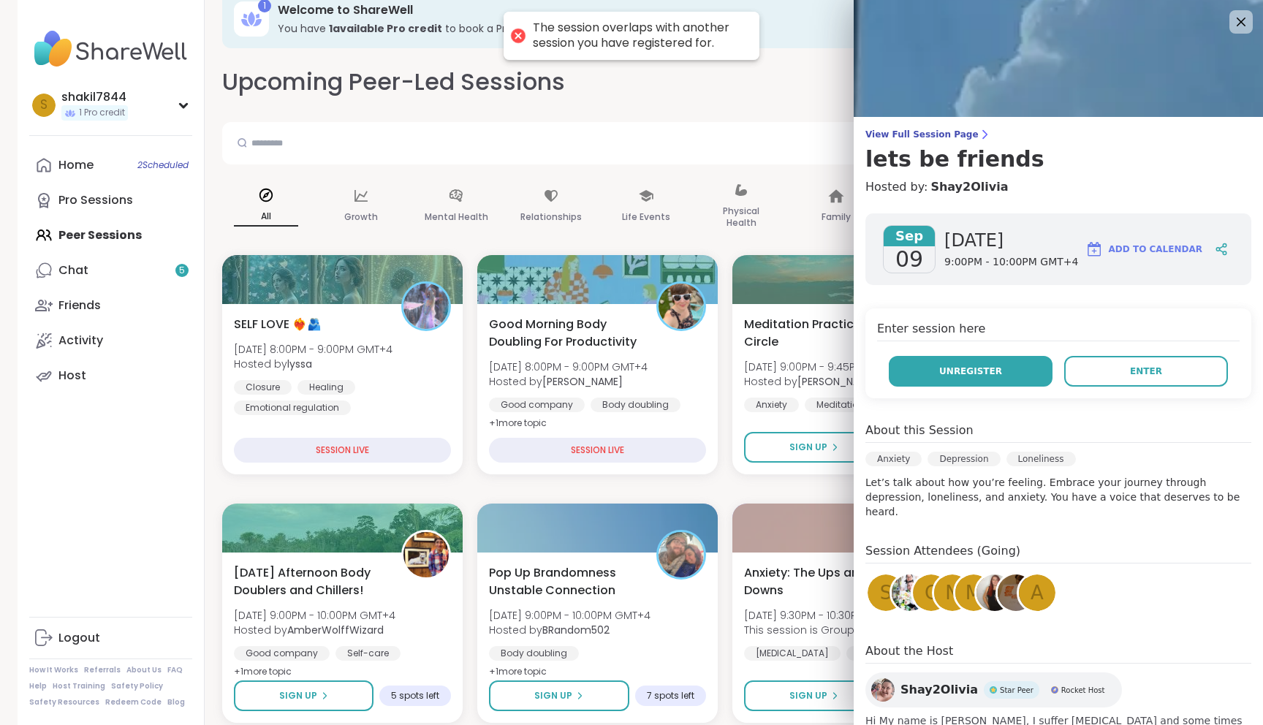
click at [1004, 379] on button "Unregister" at bounding box center [971, 371] width 164 height 31
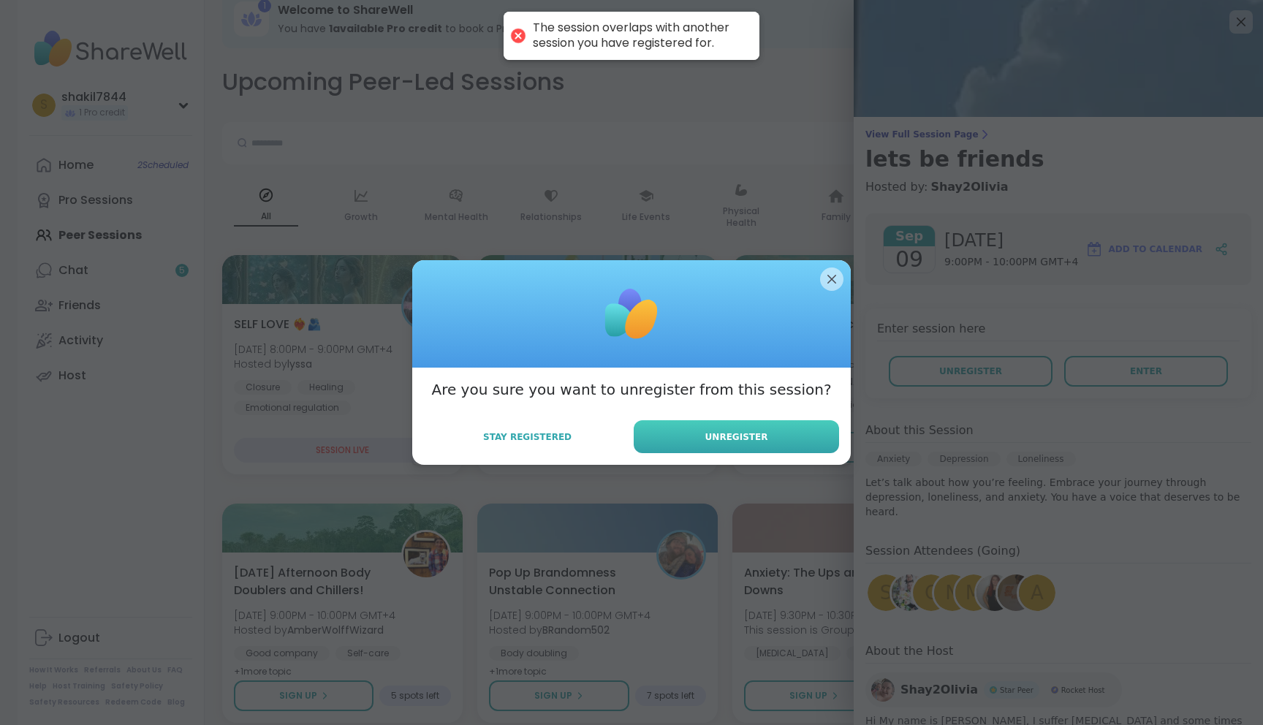
click at [742, 438] on span "Unregister" at bounding box center [736, 436] width 63 height 13
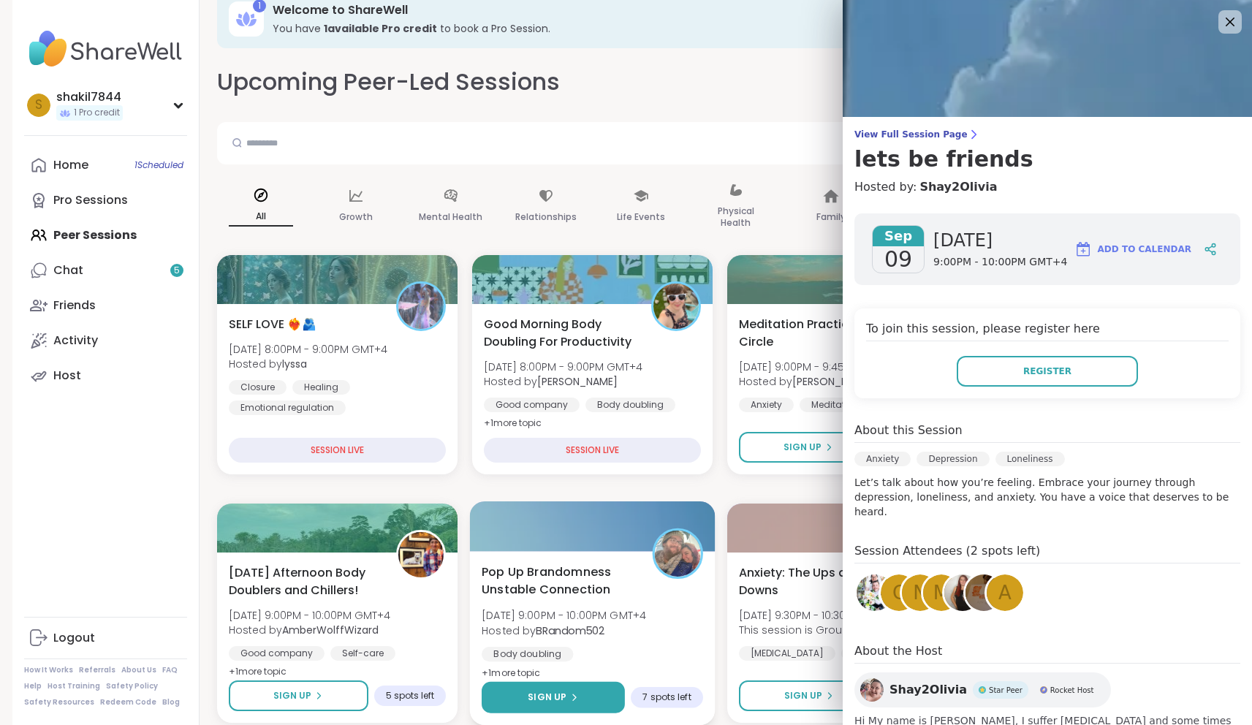
click at [554, 683] on button "Sign Up" at bounding box center [553, 697] width 143 height 31
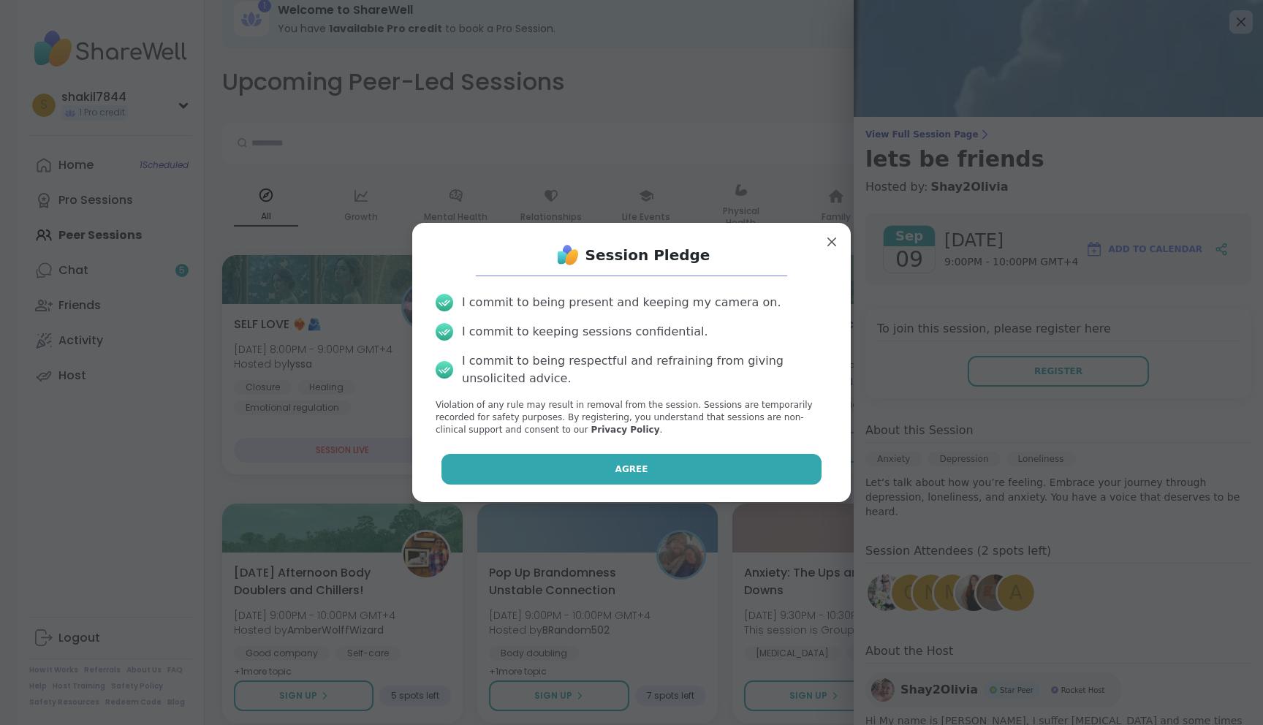
click at [587, 468] on button "Agree" at bounding box center [631, 469] width 381 height 31
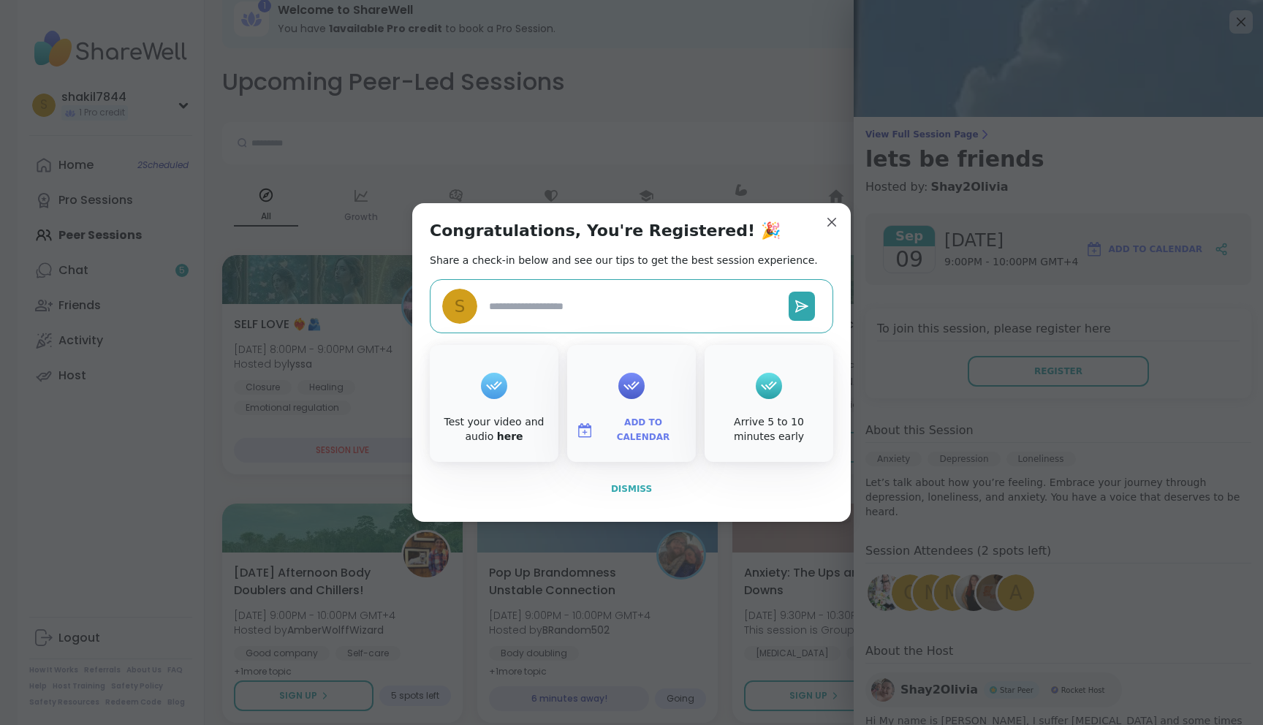
click at [616, 501] on button "Dismiss" at bounding box center [631, 489] width 403 height 31
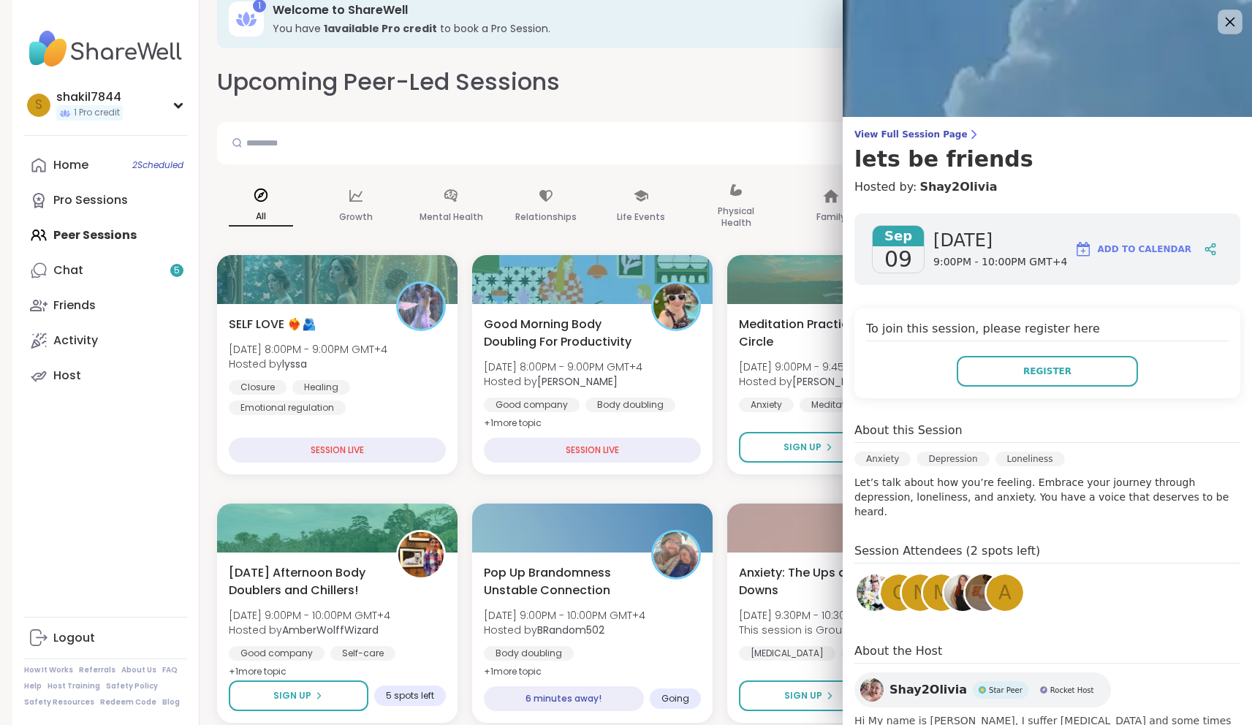
click at [1220, 14] on icon at bounding box center [1229, 21] width 18 height 18
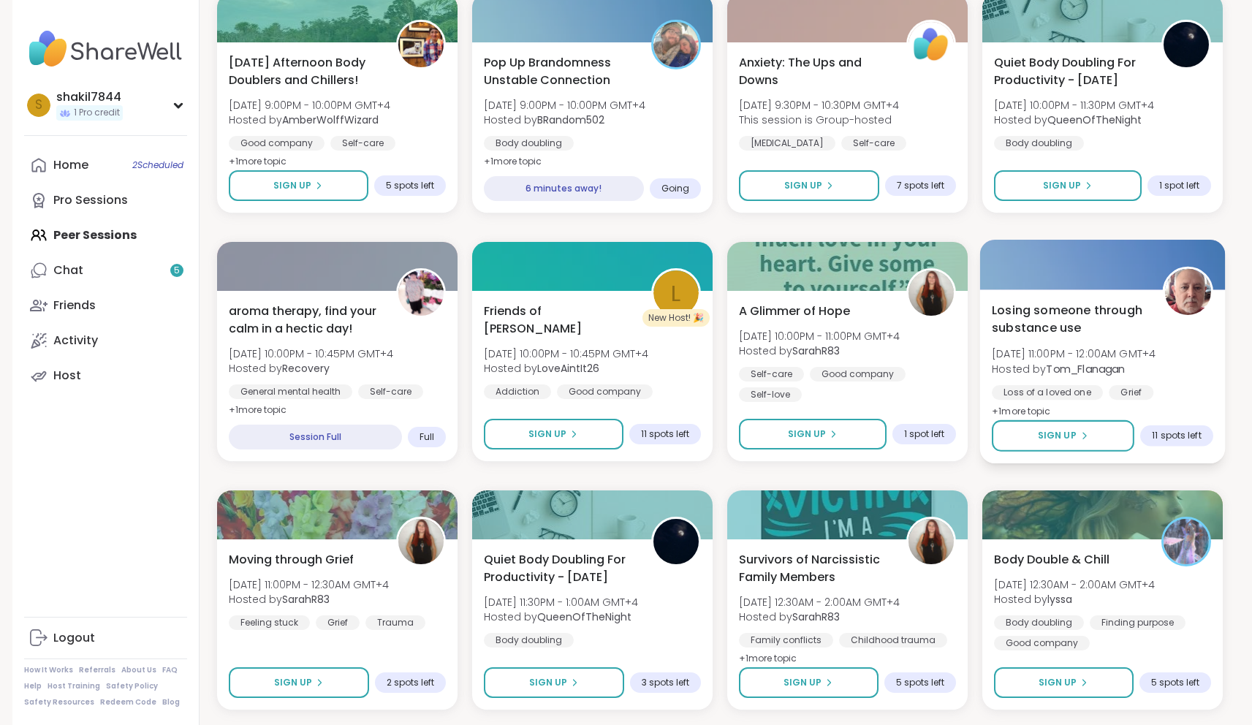
scroll to position [547, 0]
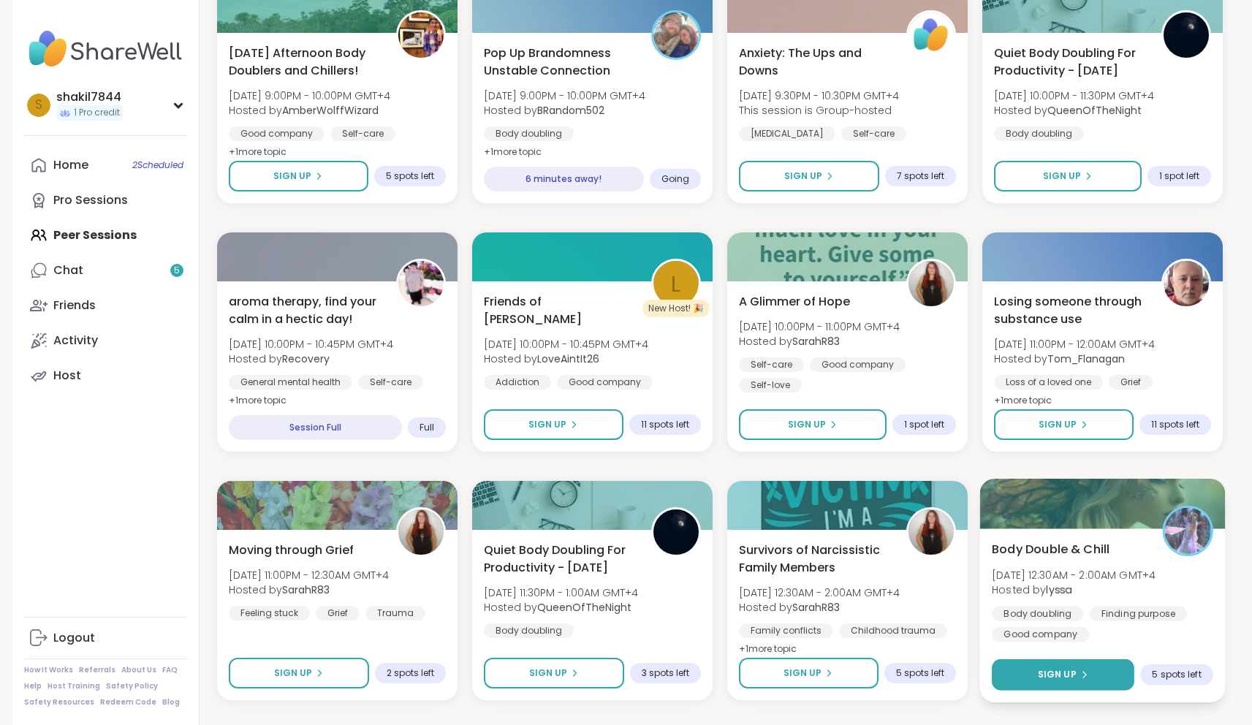
click at [1076, 669] on div "Sign Up" at bounding box center [1062, 674] width 50 height 13
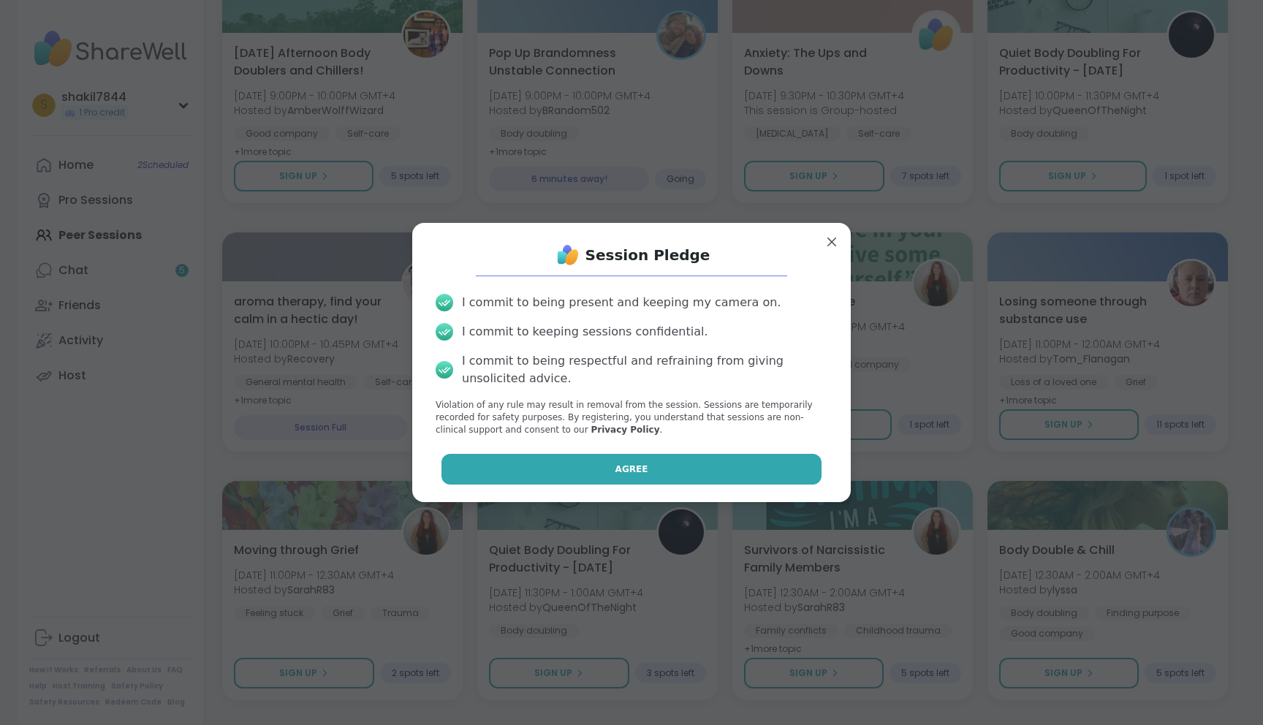
click at [683, 460] on button "Agree" at bounding box center [631, 469] width 381 height 31
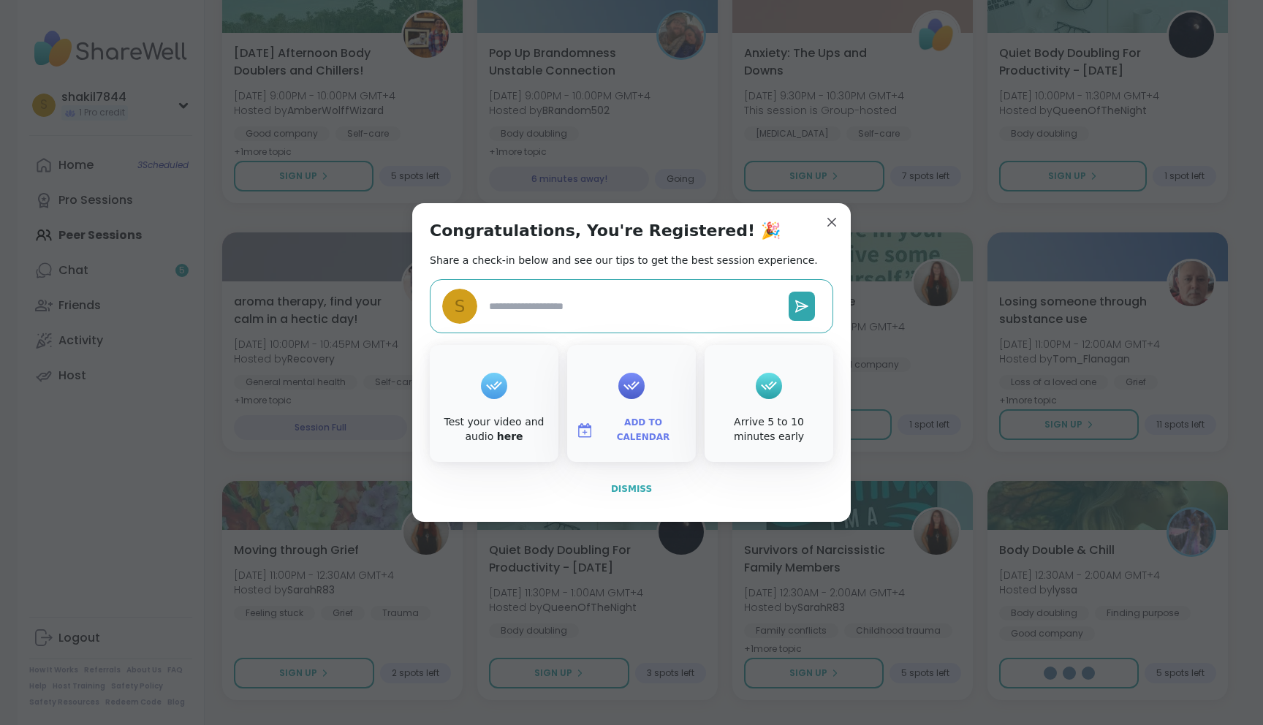
click at [616, 484] on span "Dismiss" at bounding box center [631, 489] width 41 height 10
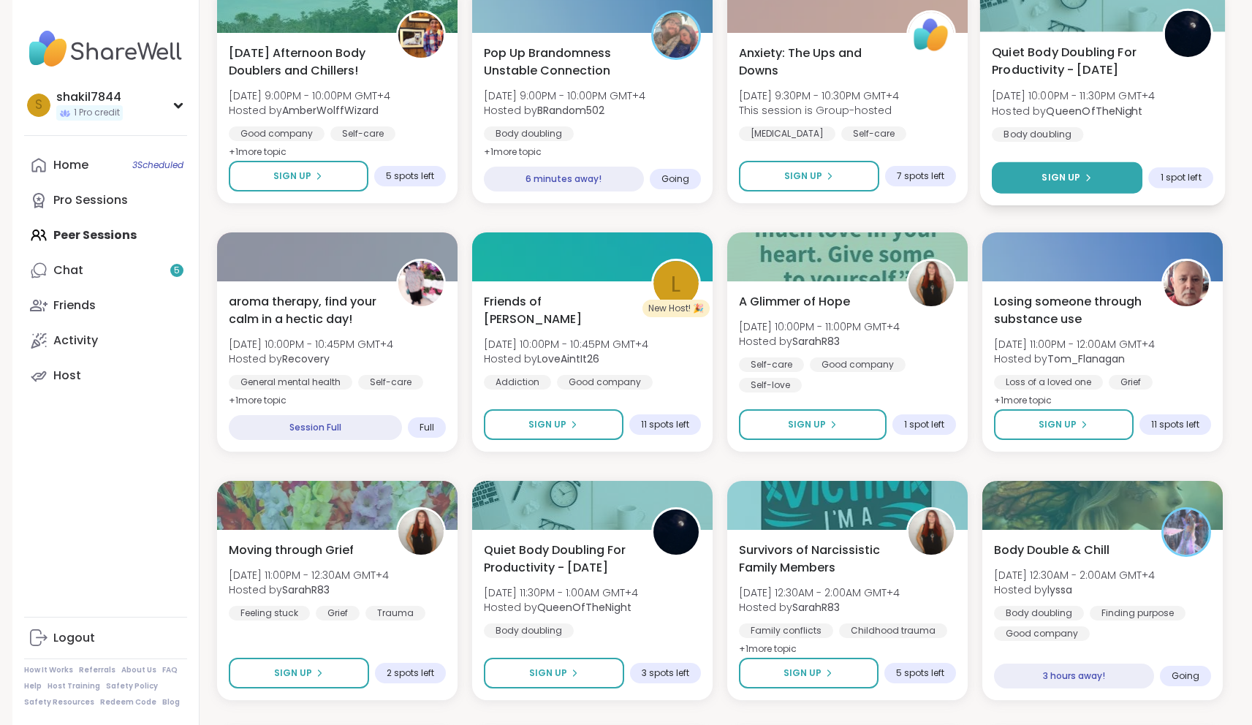
click at [1114, 181] on button "Sign Up" at bounding box center [1067, 177] width 151 height 31
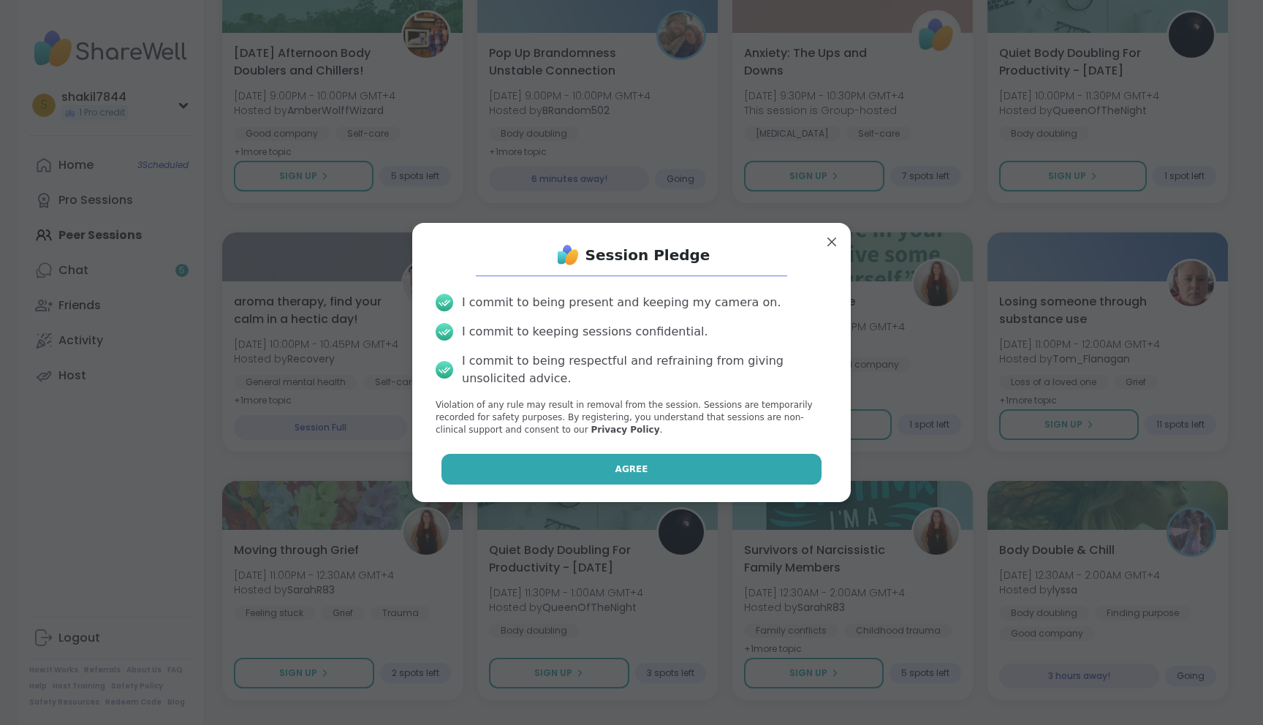
click at [643, 466] on button "Agree" at bounding box center [631, 469] width 381 height 31
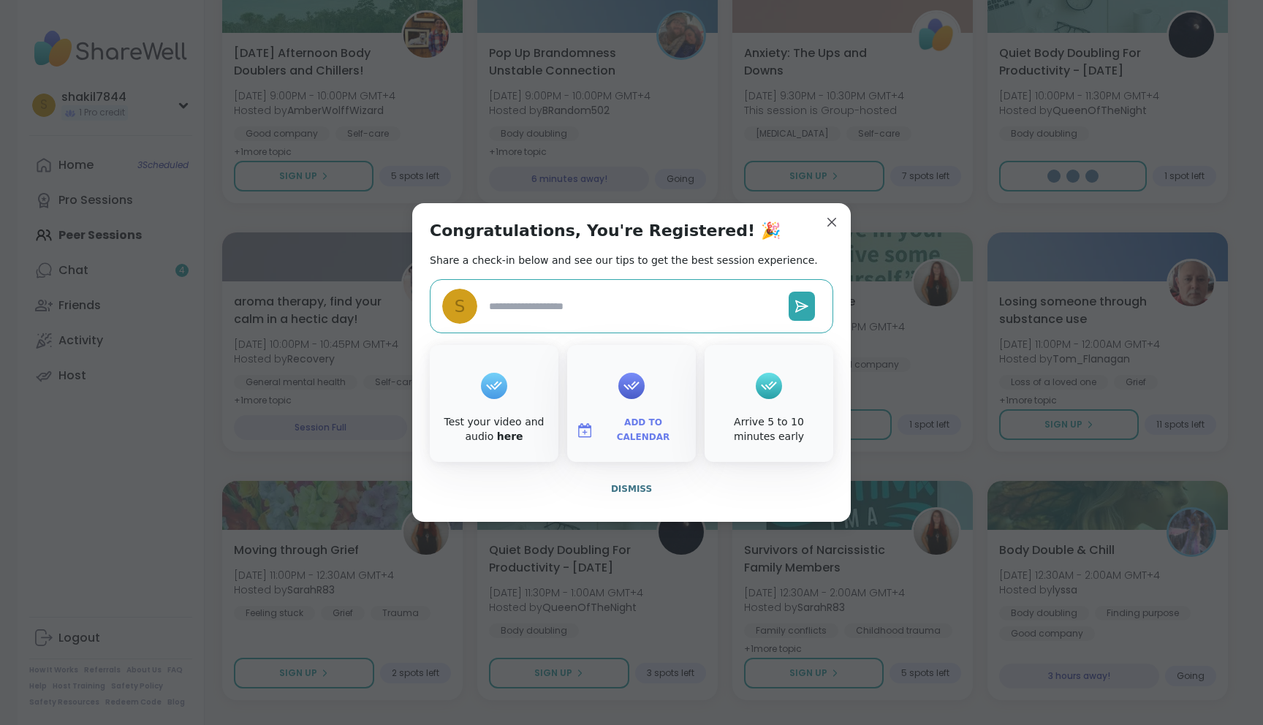
type textarea "*"
click at [600, 485] on button "Dismiss" at bounding box center [631, 489] width 403 height 31
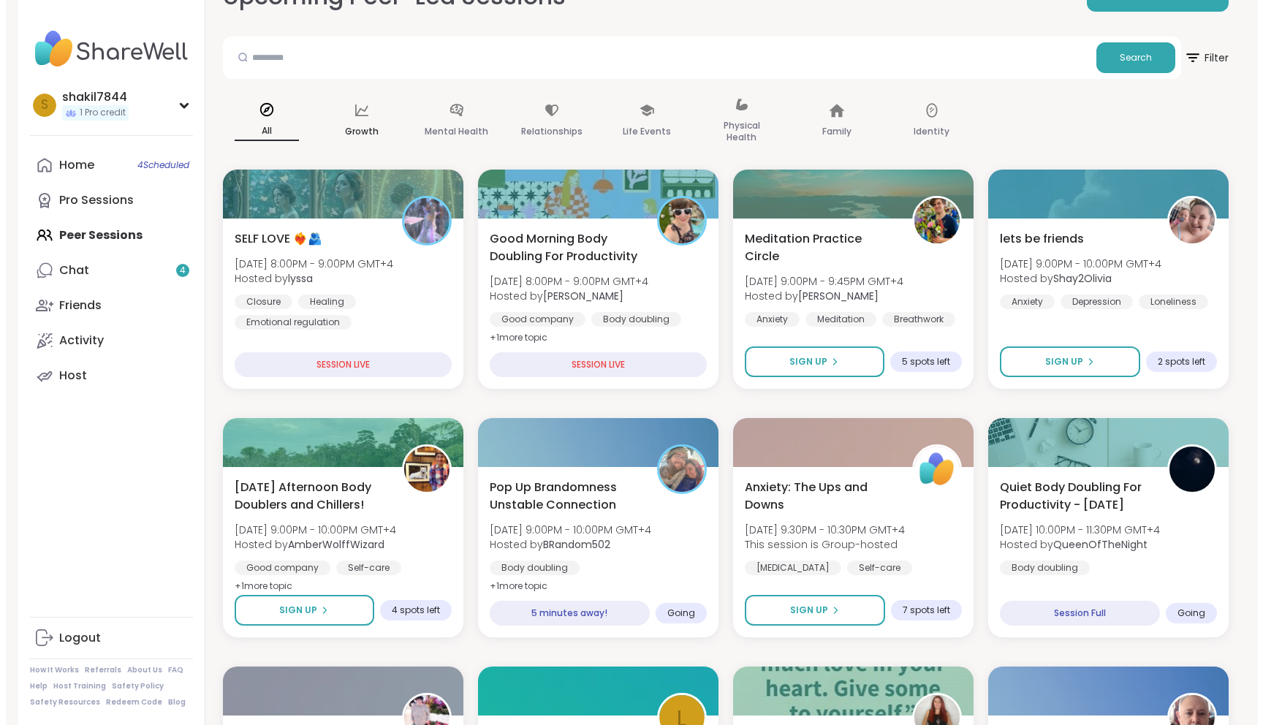
scroll to position [0, 0]
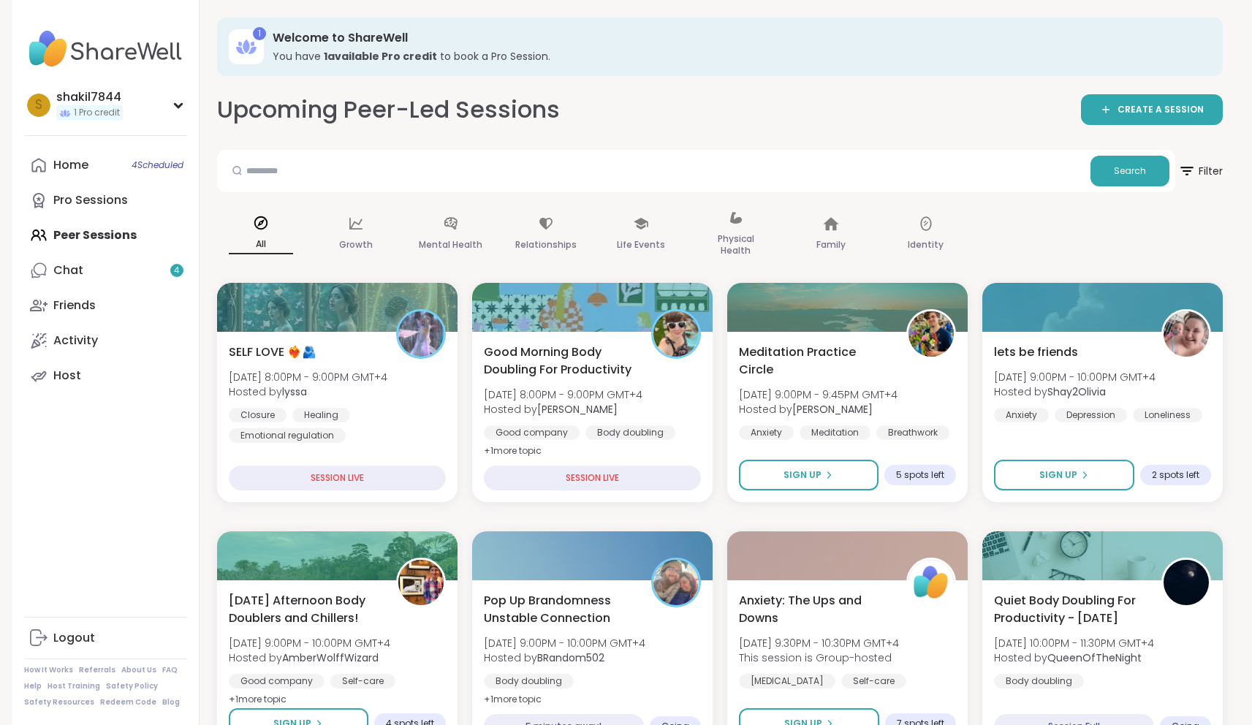
click at [76, 238] on div "Home 4 Scheduled Pro Sessions Peer Sessions Chat 4 Friends Activity Host" at bounding box center [105, 271] width 163 height 246
click at [85, 183] on link "Pro Sessions" at bounding box center [105, 200] width 163 height 35
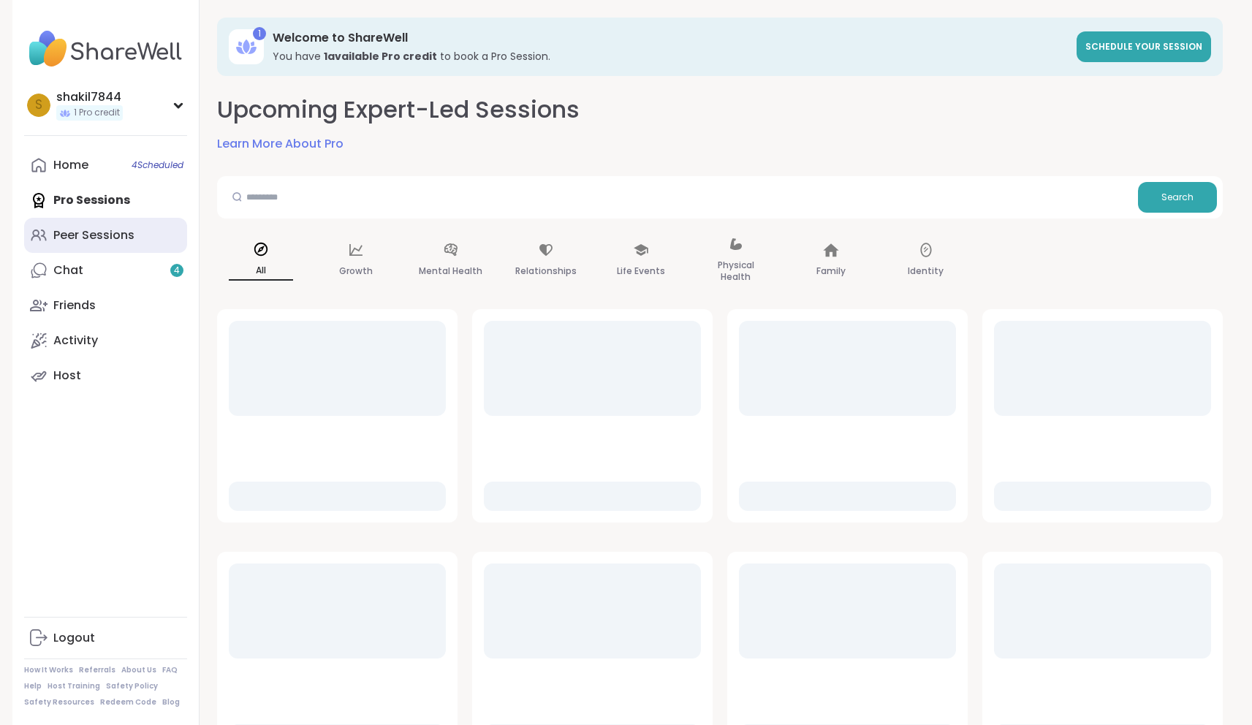
click at [105, 235] on div "Peer Sessions" at bounding box center [93, 235] width 81 height 16
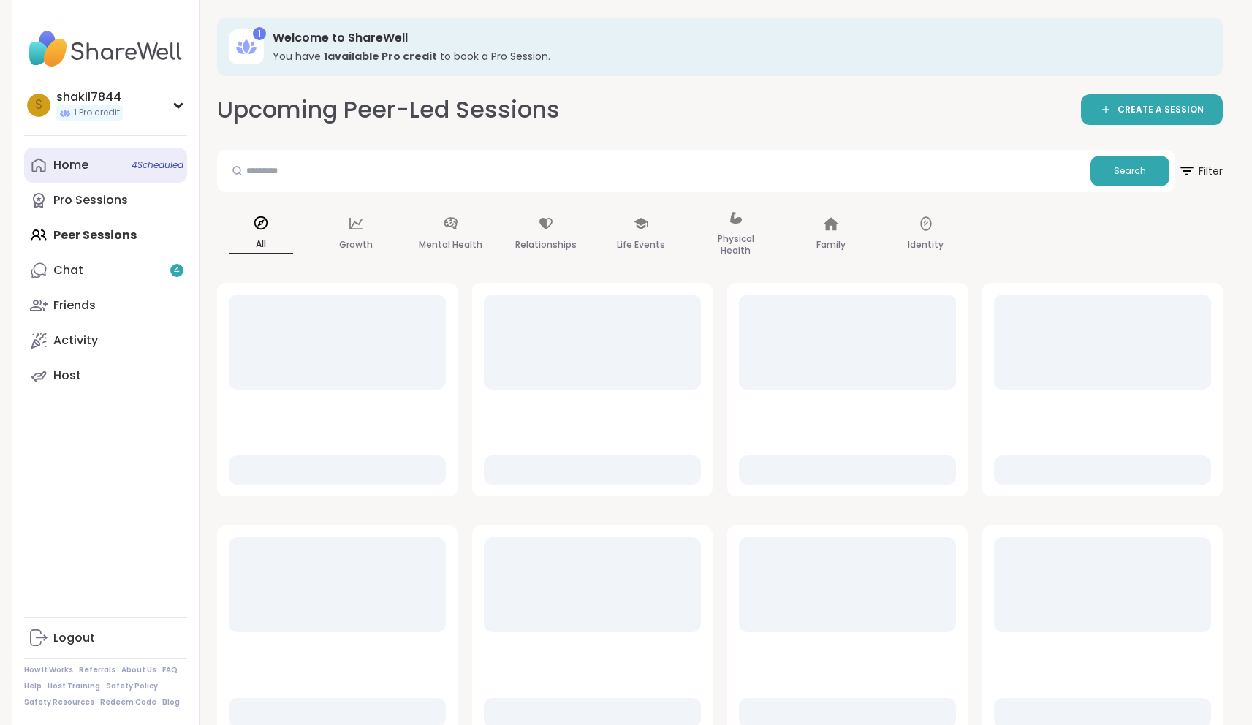
click at [86, 167] on div "Home 4 Scheduled" at bounding box center [70, 165] width 35 height 16
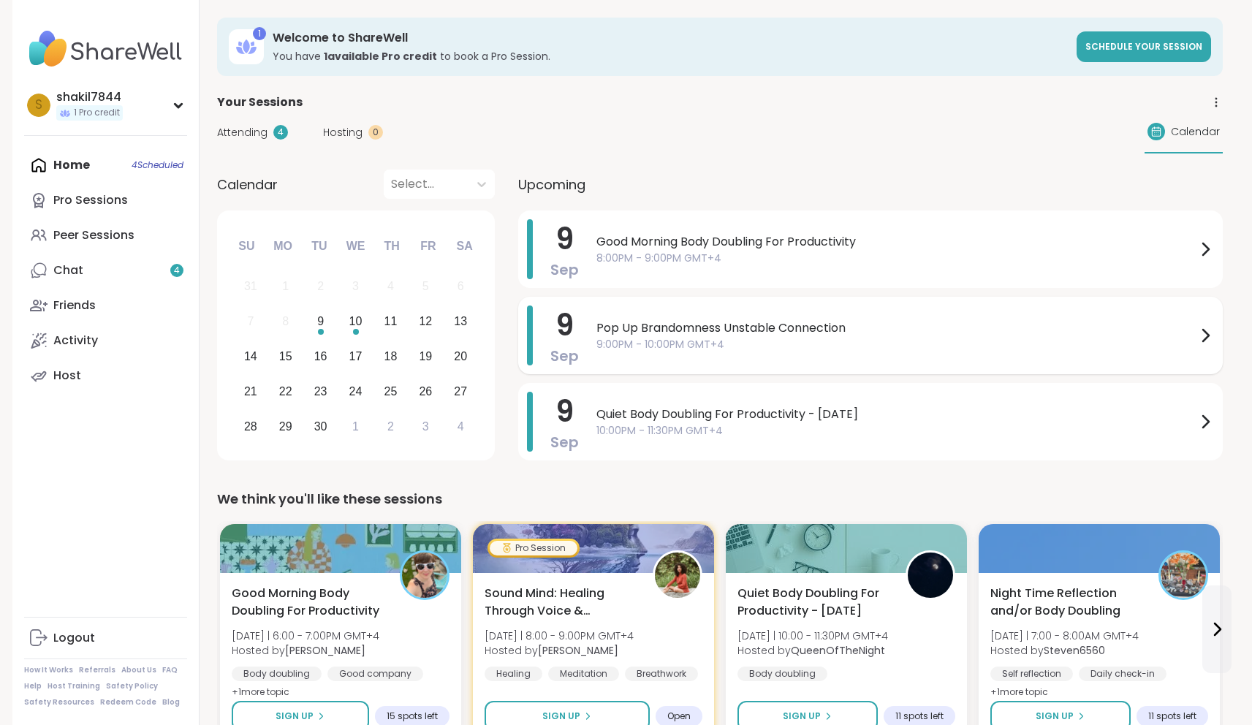
click at [723, 349] on span "9:00PM - 10:00PM GMT+4" at bounding box center [896, 344] width 600 height 15
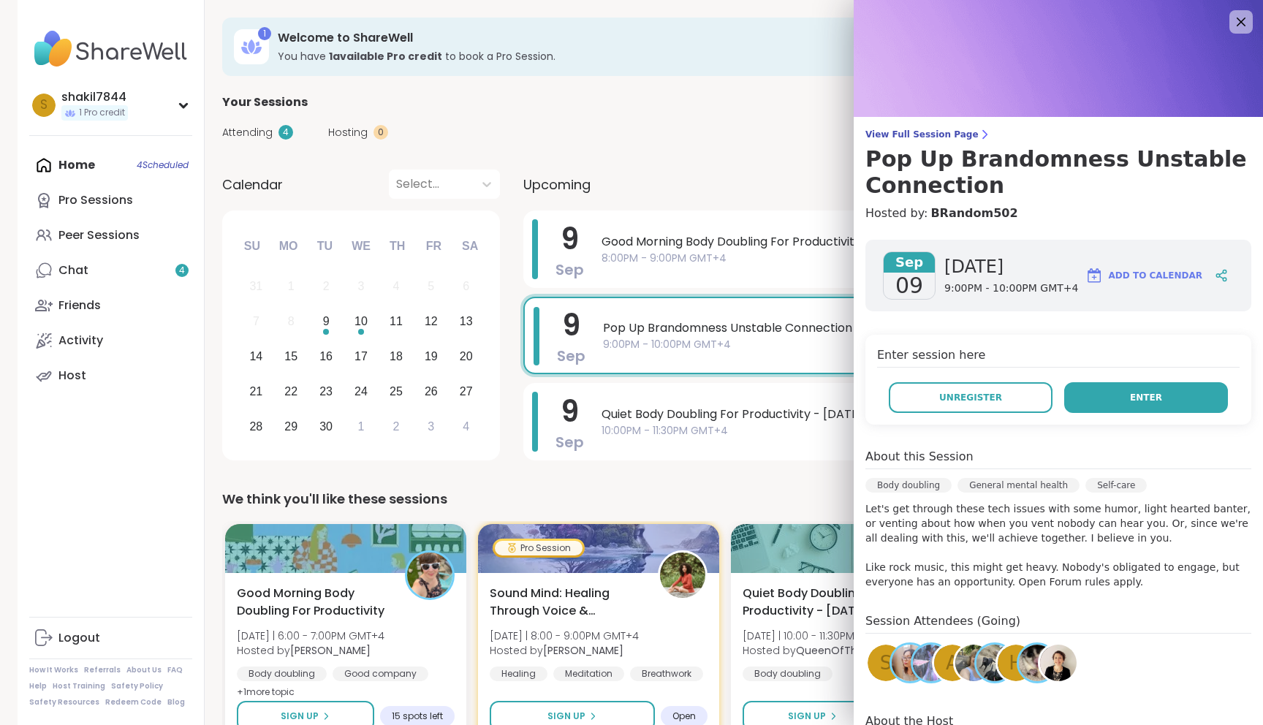
click at [1093, 400] on button "Enter" at bounding box center [1146, 397] width 164 height 31
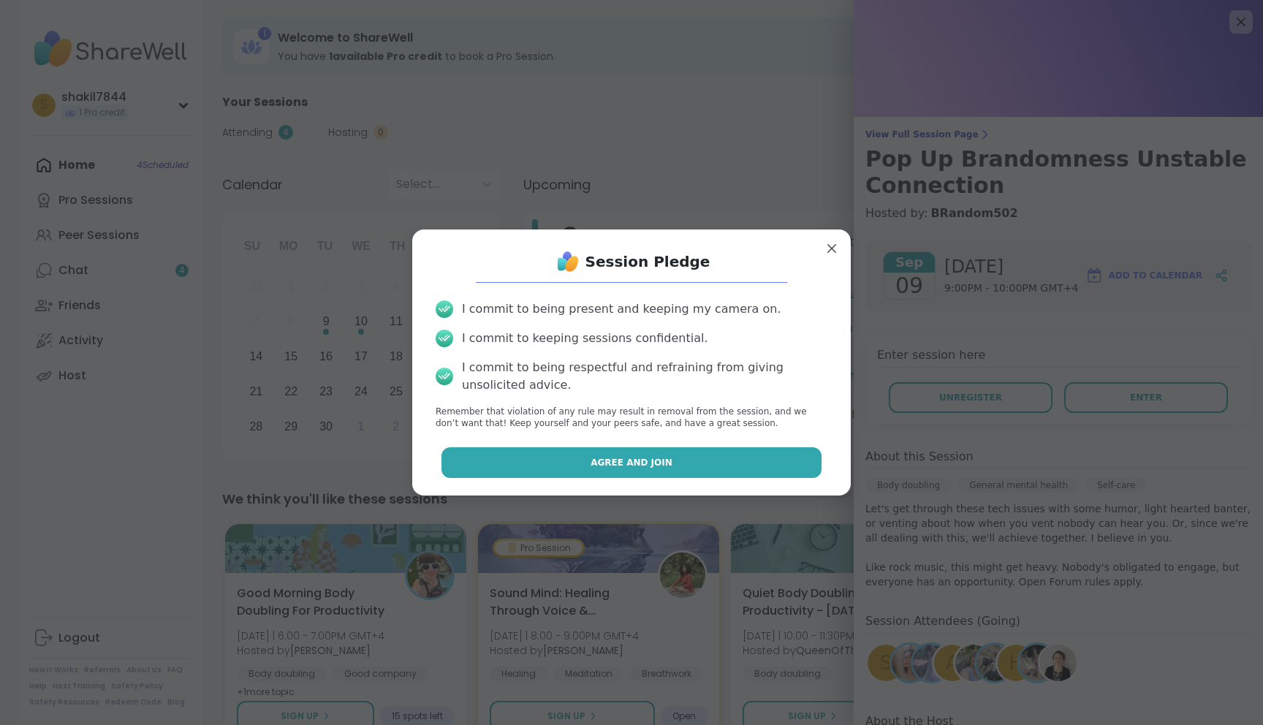
click at [666, 474] on button "Agree and Join" at bounding box center [631, 462] width 381 height 31
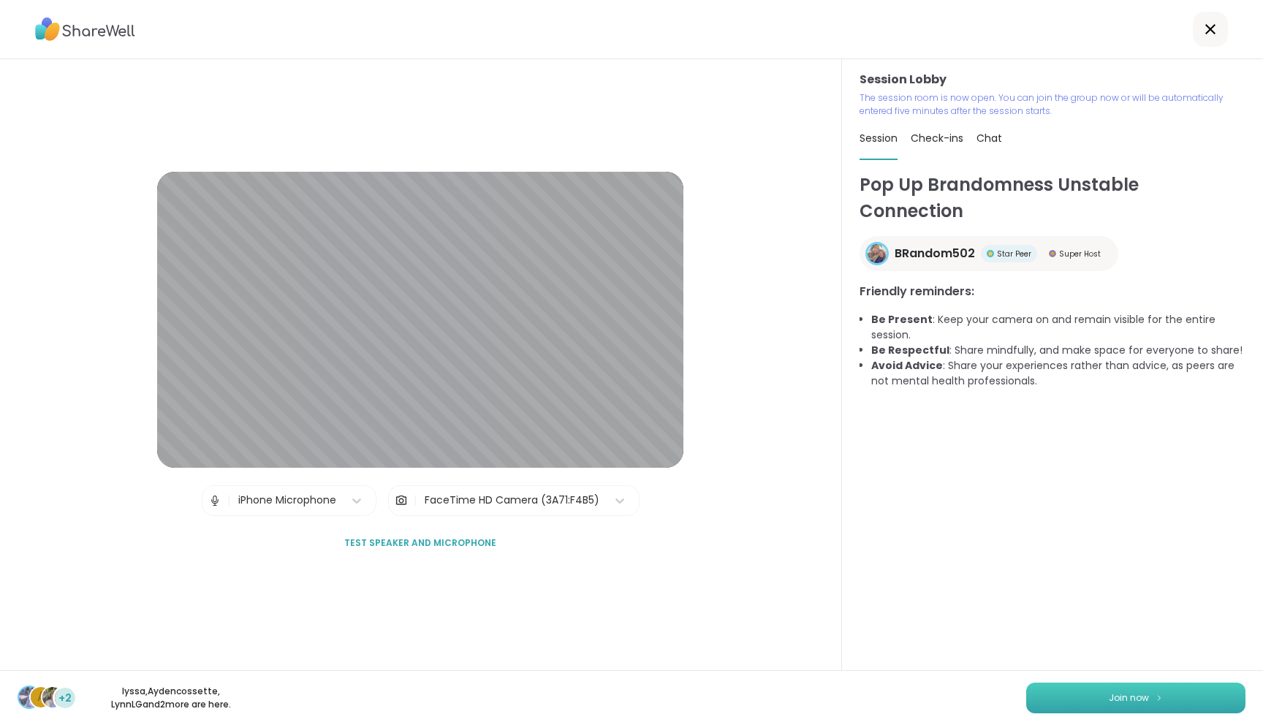
click at [1121, 685] on button "Join now" at bounding box center [1135, 698] width 219 height 31
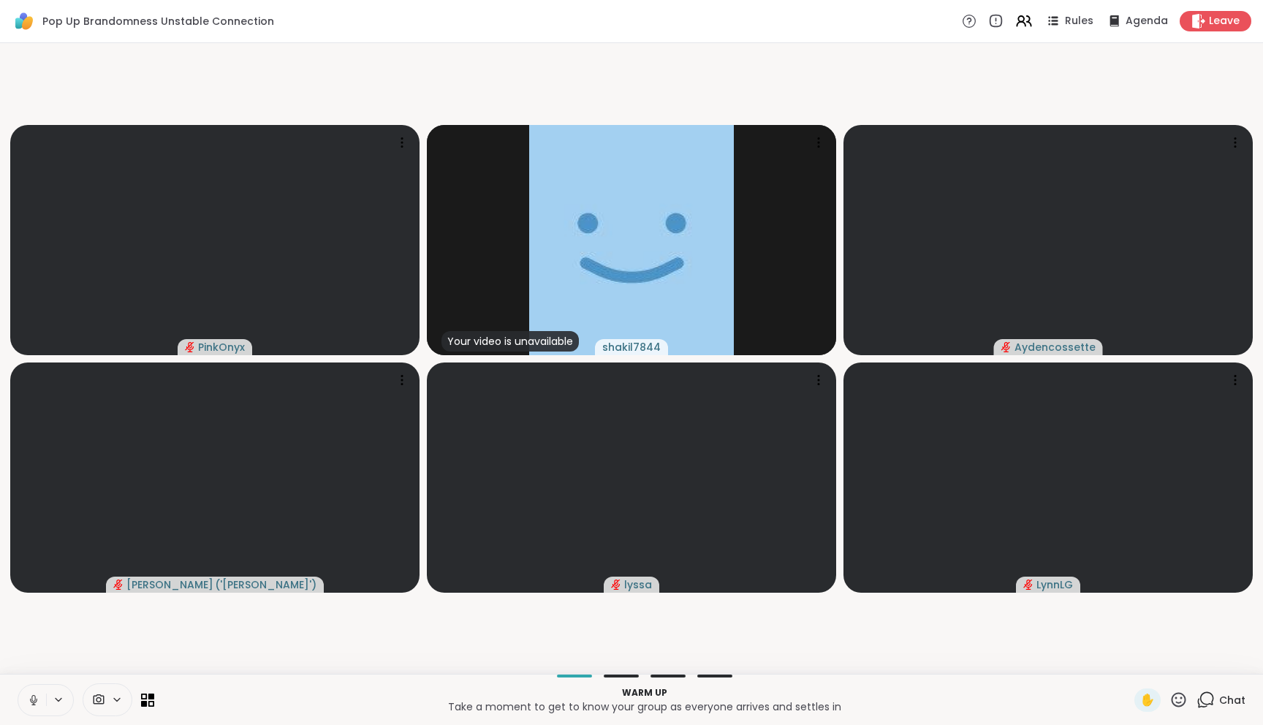
click at [1203, 704] on icon at bounding box center [1205, 700] width 18 height 18
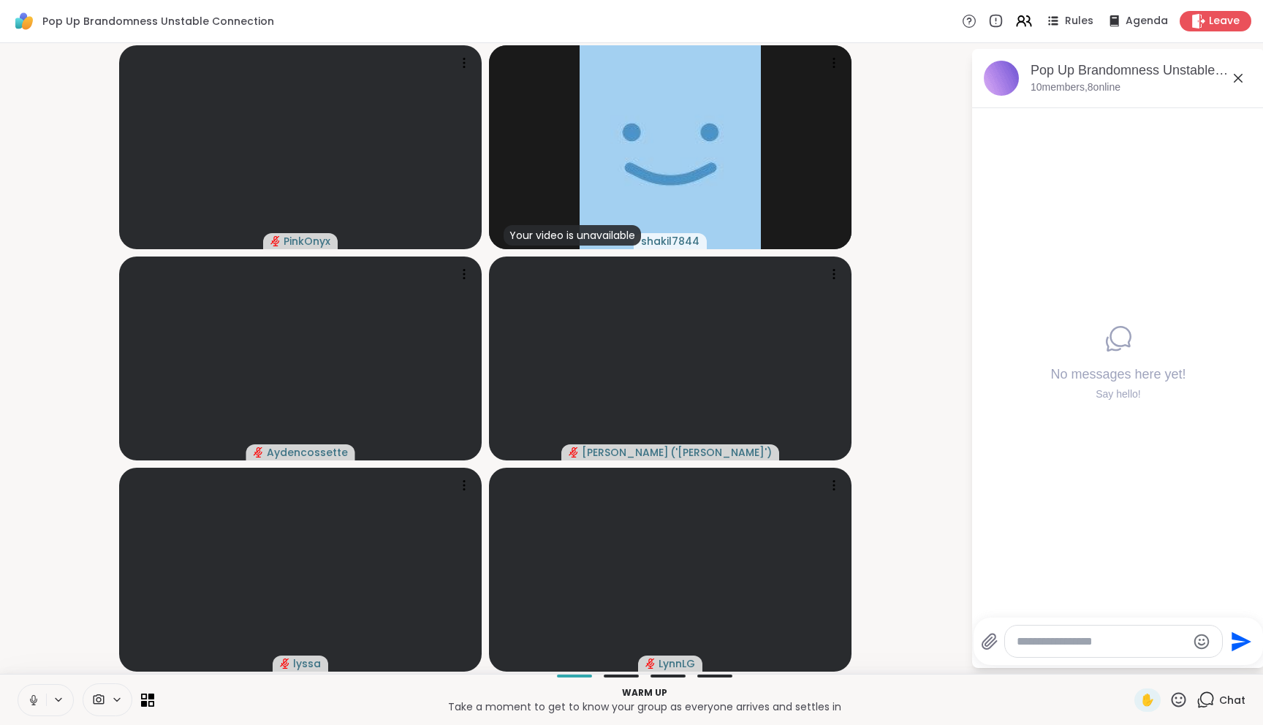
click at [1093, 656] on div at bounding box center [1113, 641] width 217 height 31
click at [1087, 645] on textarea "Type your message" at bounding box center [1102, 641] width 170 height 15
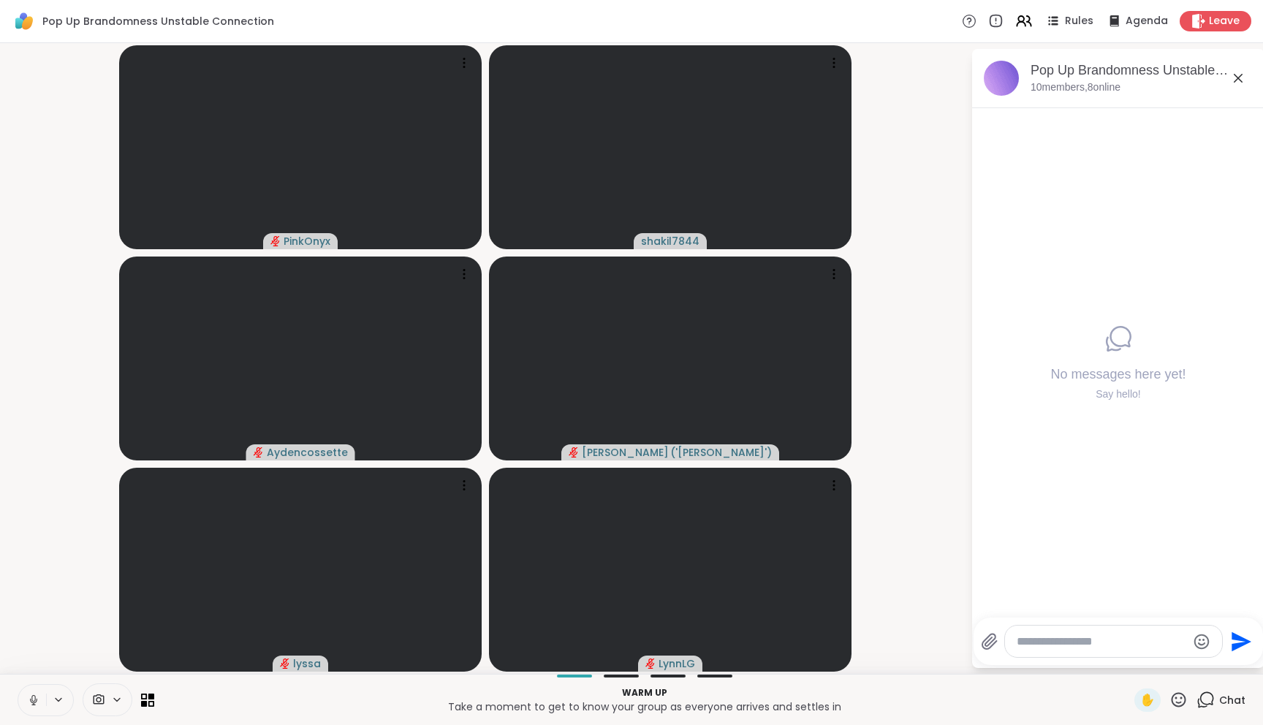
type textarea "*"
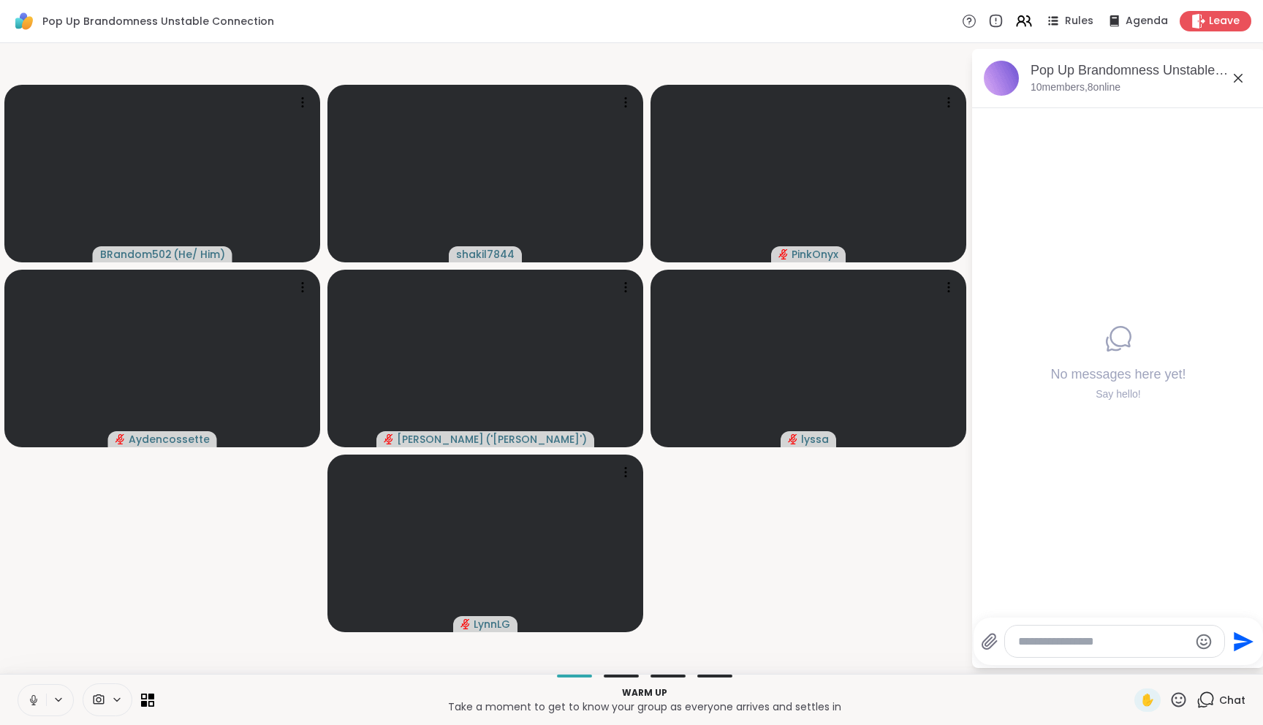
click at [42, 696] on button at bounding box center [32, 700] width 28 height 31
click at [1047, 631] on div at bounding box center [1114, 641] width 219 height 31
click at [1063, 634] on textarea "Type your message" at bounding box center [1103, 641] width 170 height 15
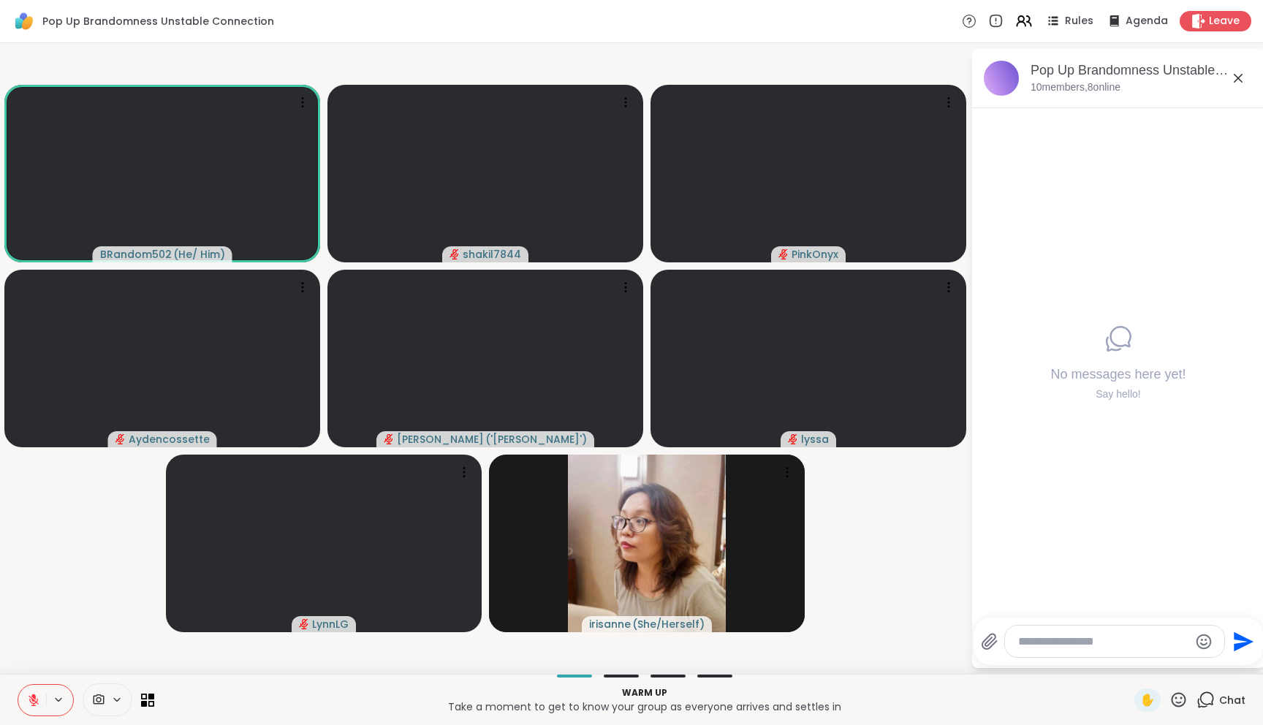
click at [1059, 634] on textarea "Type your message" at bounding box center [1103, 641] width 170 height 15
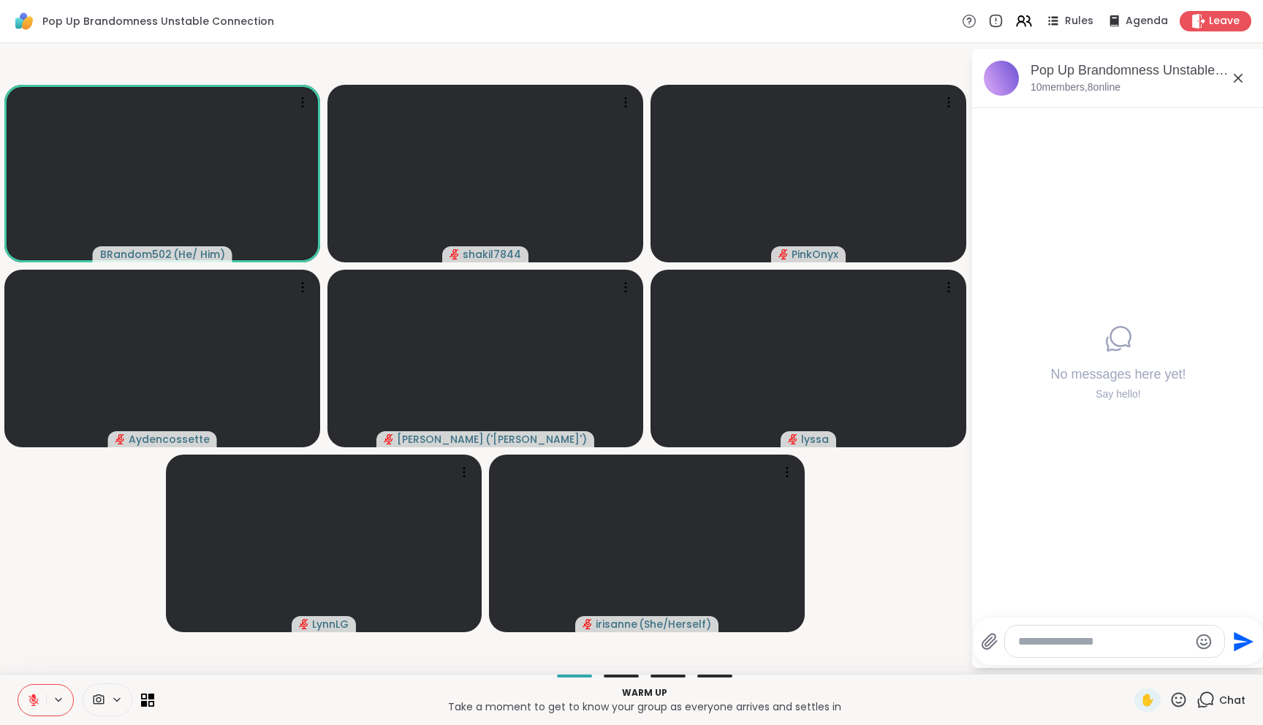
click at [1049, 639] on textarea "Type your message" at bounding box center [1103, 641] width 170 height 15
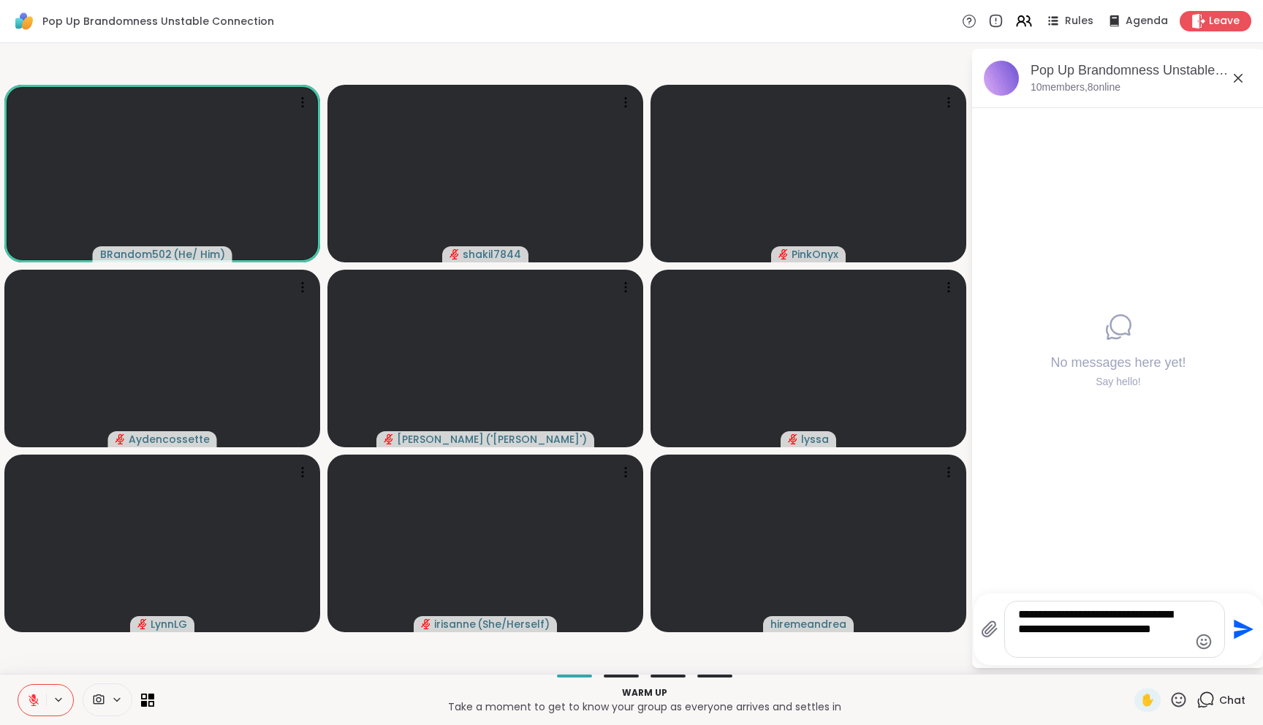
type textarea "**********"
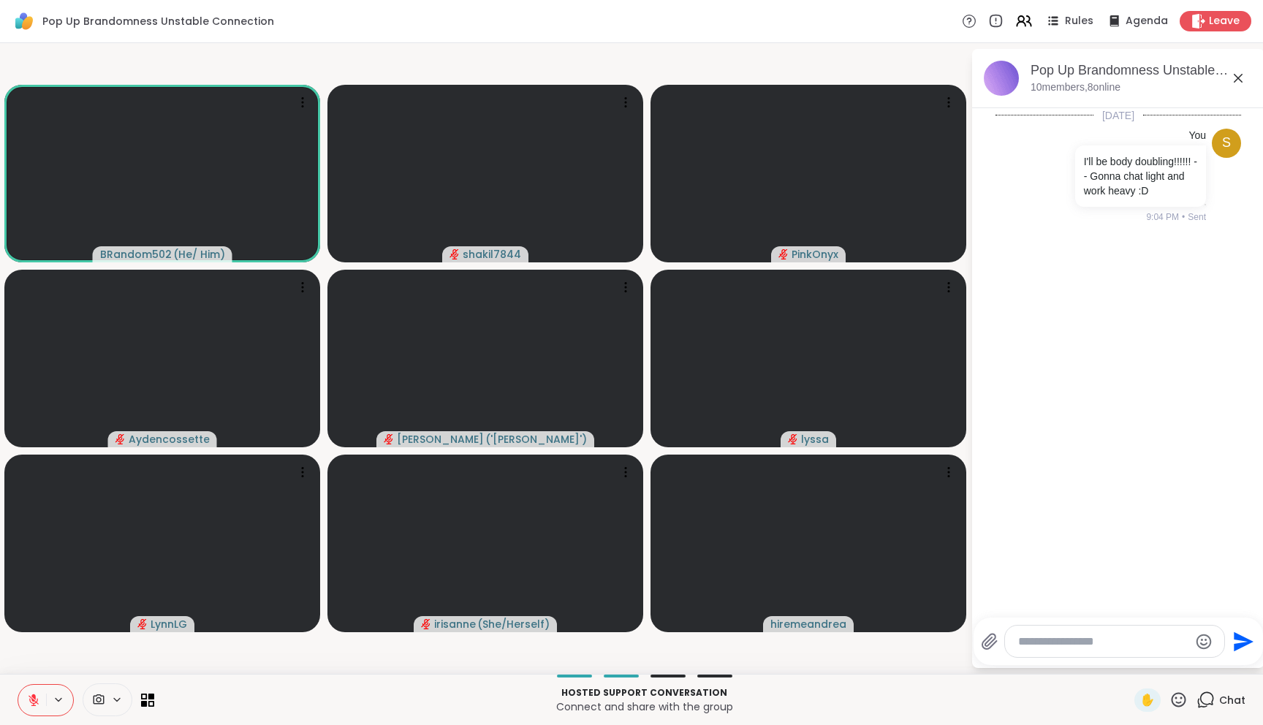
click at [1003, 468] on div "[DATE] s You I'll be body doubling!!!!!! -- Gonna chat light and work heavy :D …" at bounding box center [1118, 358] width 292 height 501
click at [1113, 404] on div "[DATE] s You I'll be body doubling!!!!!! -- Gonna chat light and work heavy :D …" at bounding box center [1118, 358] width 292 height 501
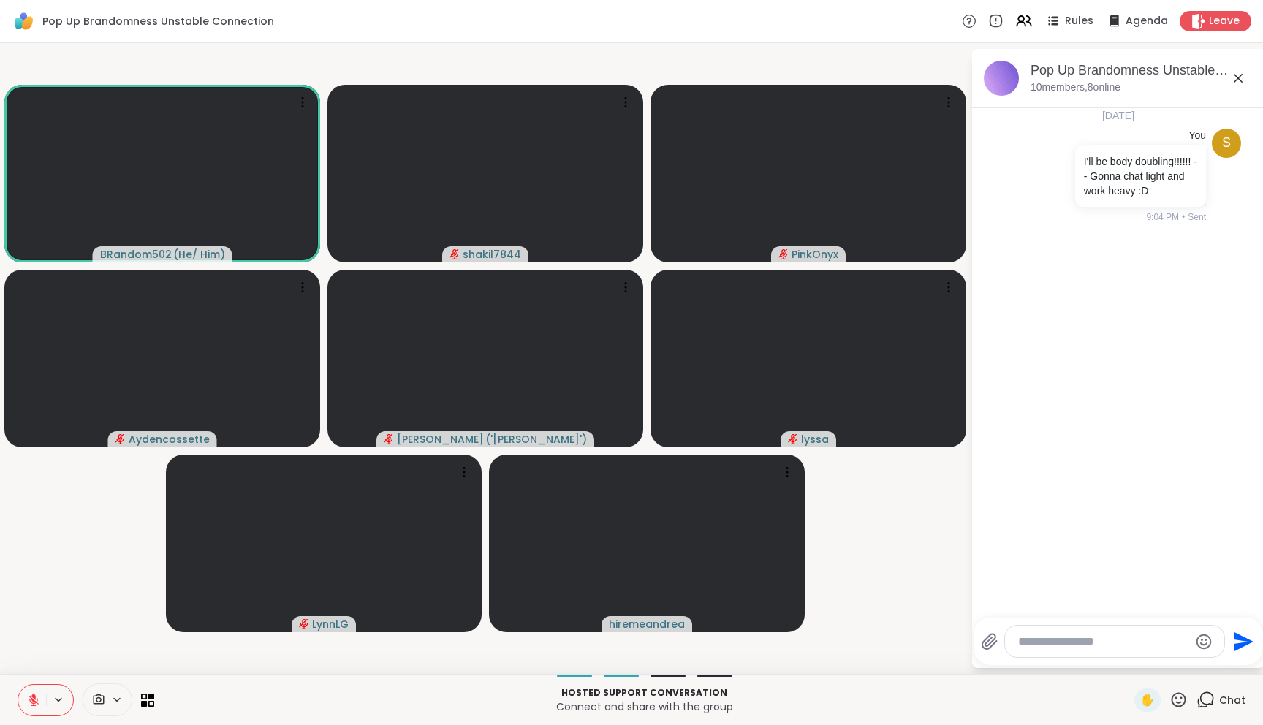
click at [1059, 631] on div at bounding box center [1114, 641] width 219 height 31
click at [1057, 636] on textarea "Type your message" at bounding box center [1103, 641] width 170 height 15
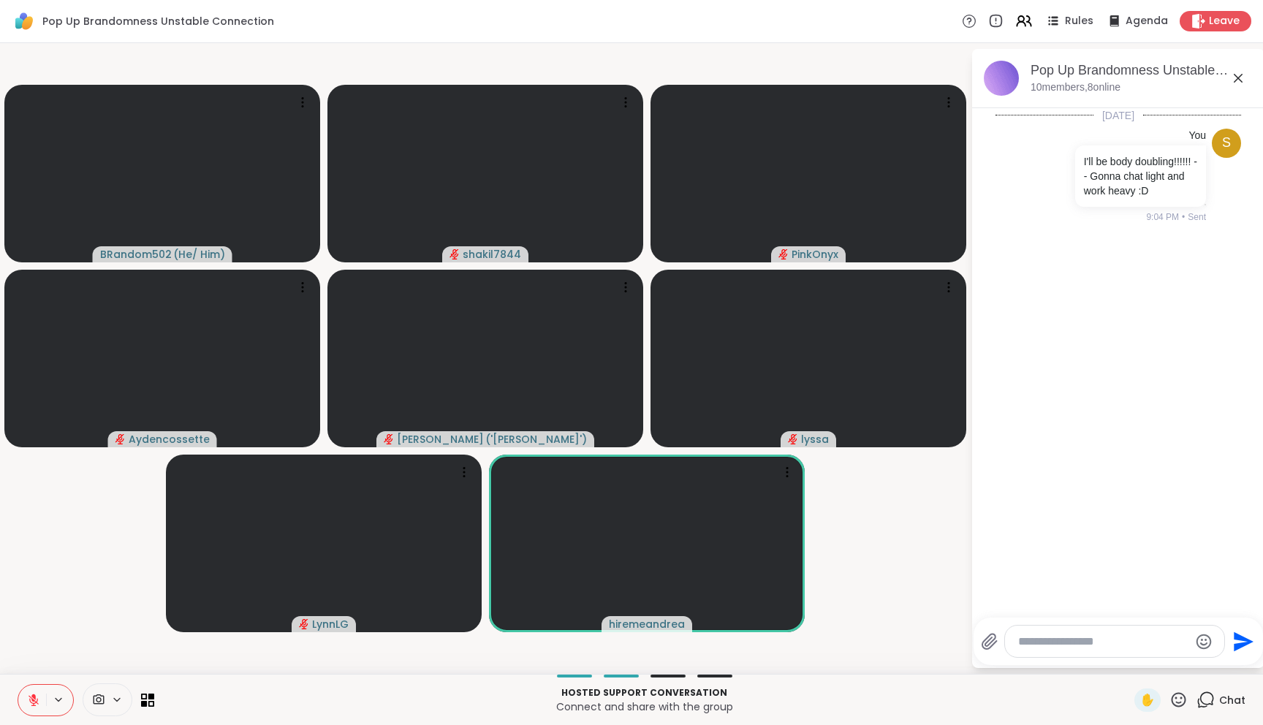
click at [1041, 636] on textarea "Type your message" at bounding box center [1103, 641] width 170 height 15
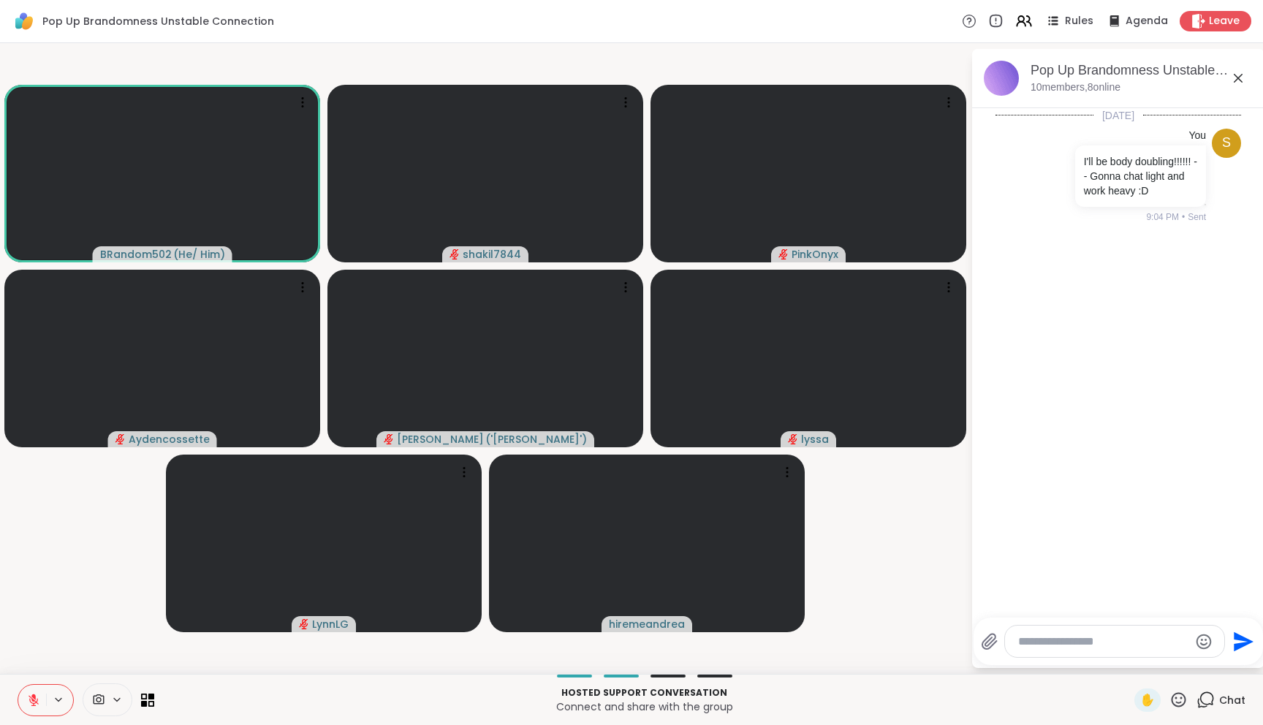
click at [1065, 642] on textarea "Type your message" at bounding box center [1103, 641] width 170 height 15
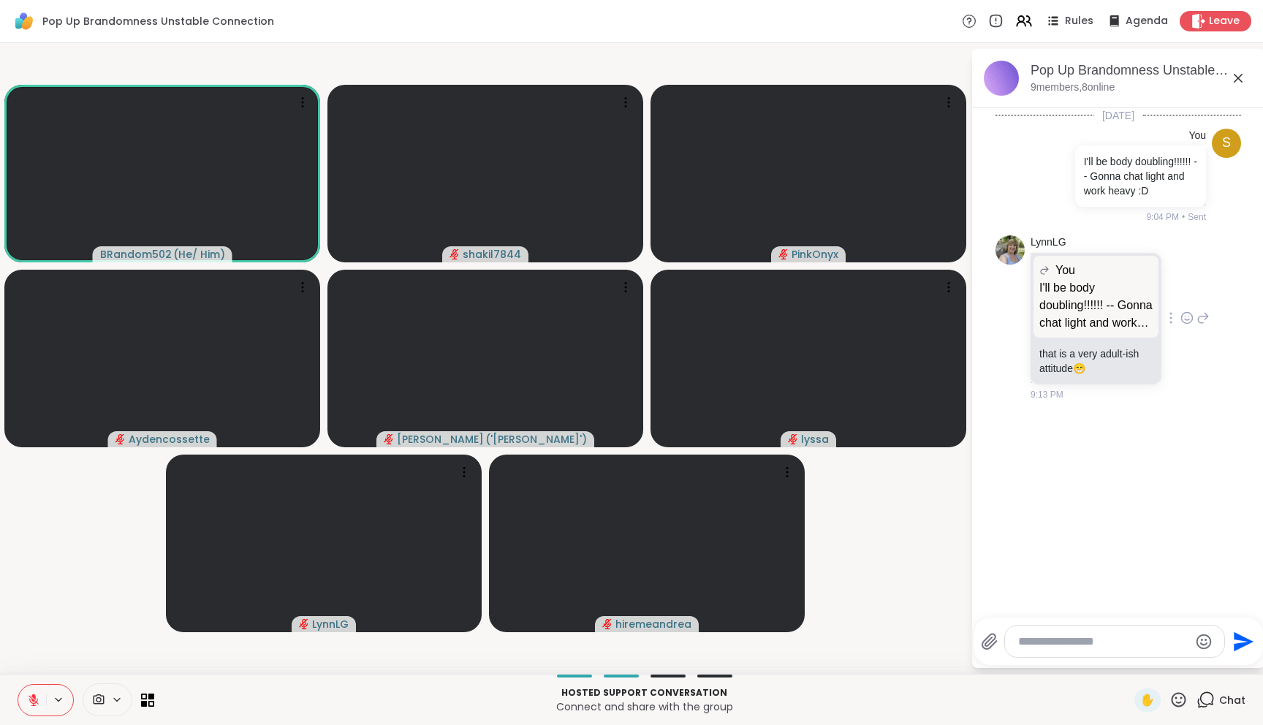
click at [1182, 323] on icon at bounding box center [1187, 317] width 11 height 11
click at [1120, 301] on div "Select Reaction: Joy" at bounding box center [1122, 294] width 13 height 13
click at [1085, 645] on textarea "Type your message" at bounding box center [1103, 641] width 170 height 15
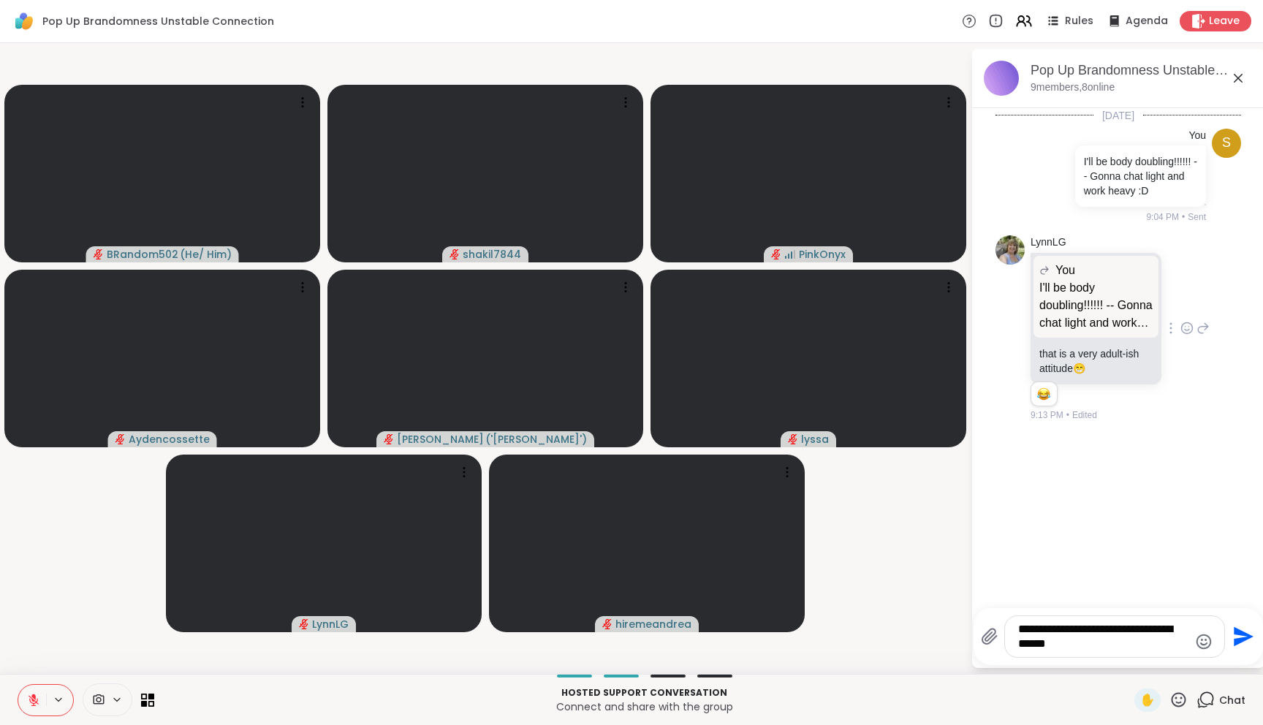
type textarea "**********"
type textarea "*****"
type textarea "**********"
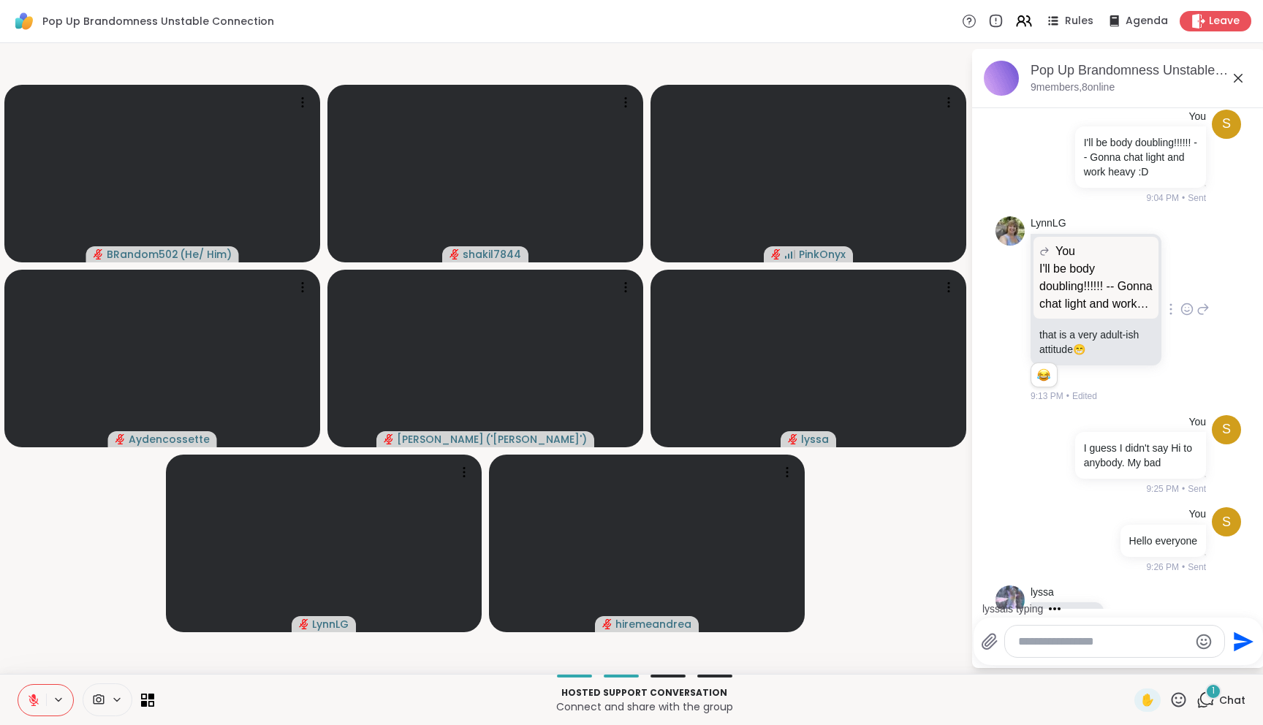
scroll to position [96, 0]
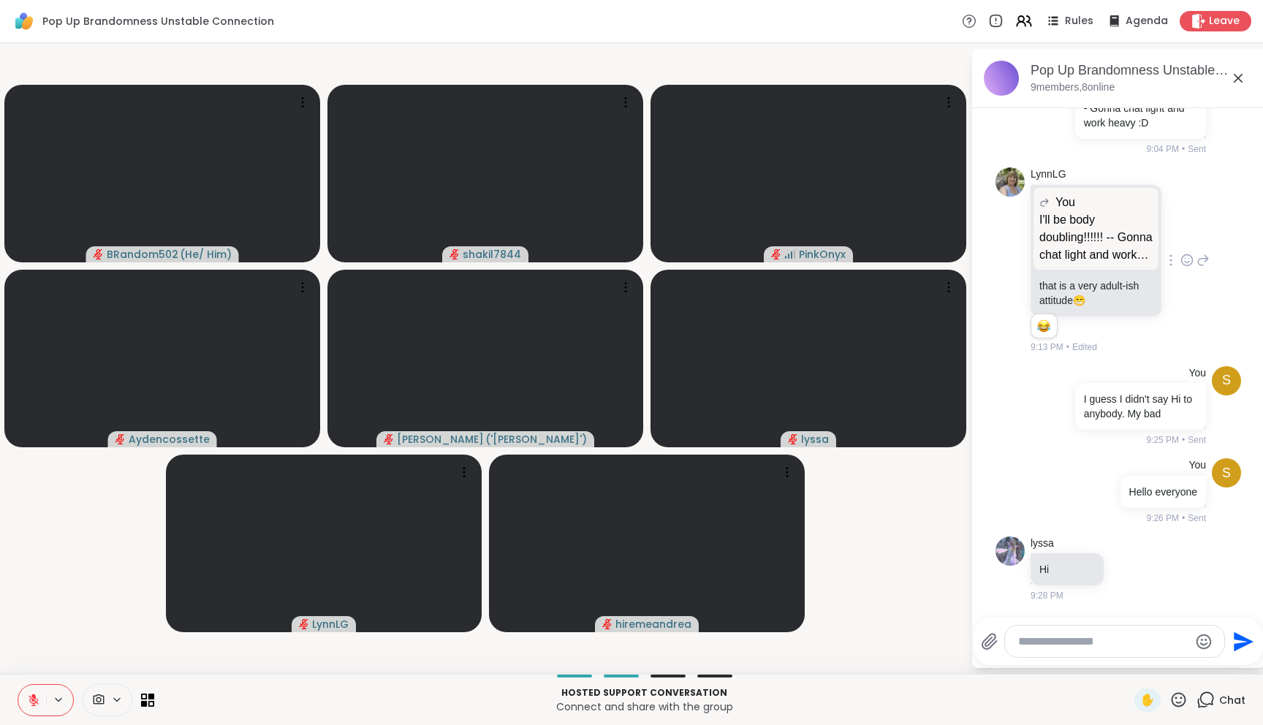
click at [1072, 638] on textarea "Type your message" at bounding box center [1103, 641] width 170 height 15
click at [1168, 649] on div at bounding box center [1114, 641] width 219 height 31
click at [1129, 564] on icon at bounding box center [1129, 568] width 13 height 15
click at [1072, 463] on div "You Hello everyone 9:26 PM • Sent" at bounding box center [1139, 491] width 134 height 67
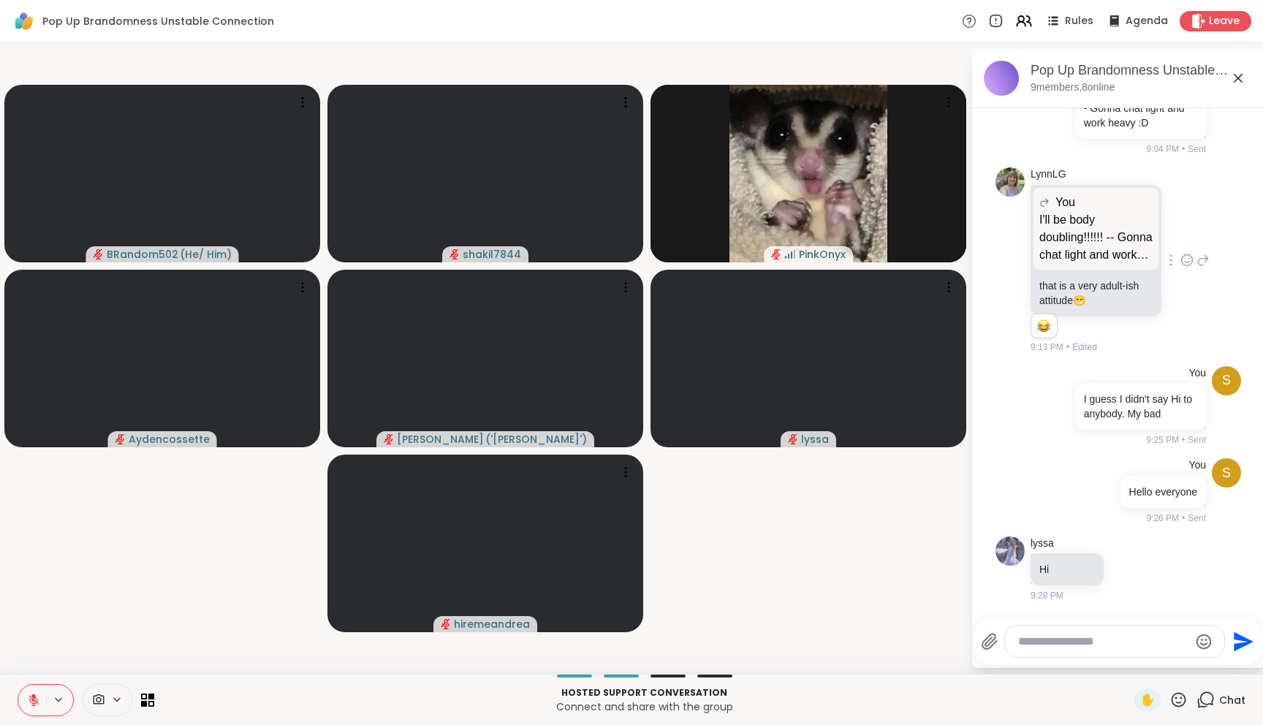
click at [1064, 634] on textarea "Type your message" at bounding box center [1103, 641] width 170 height 15
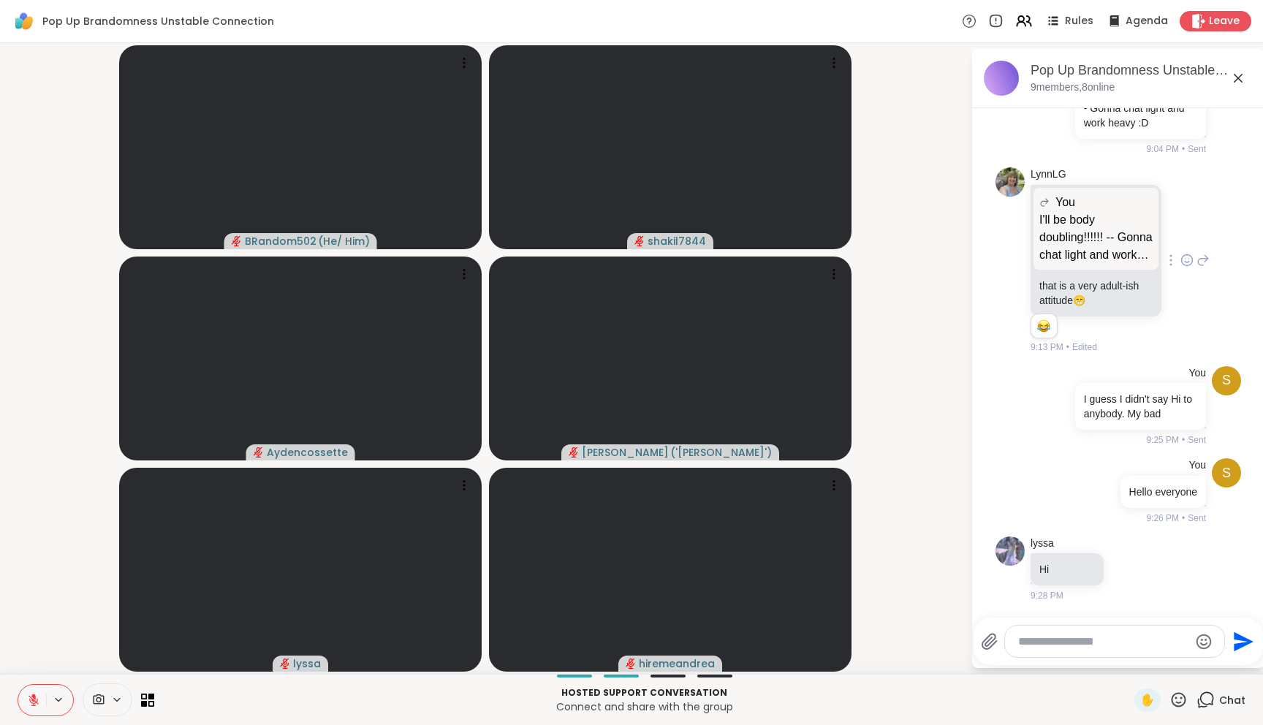
click at [1087, 645] on textarea "Type your message" at bounding box center [1103, 641] width 170 height 15
type textarea "*"
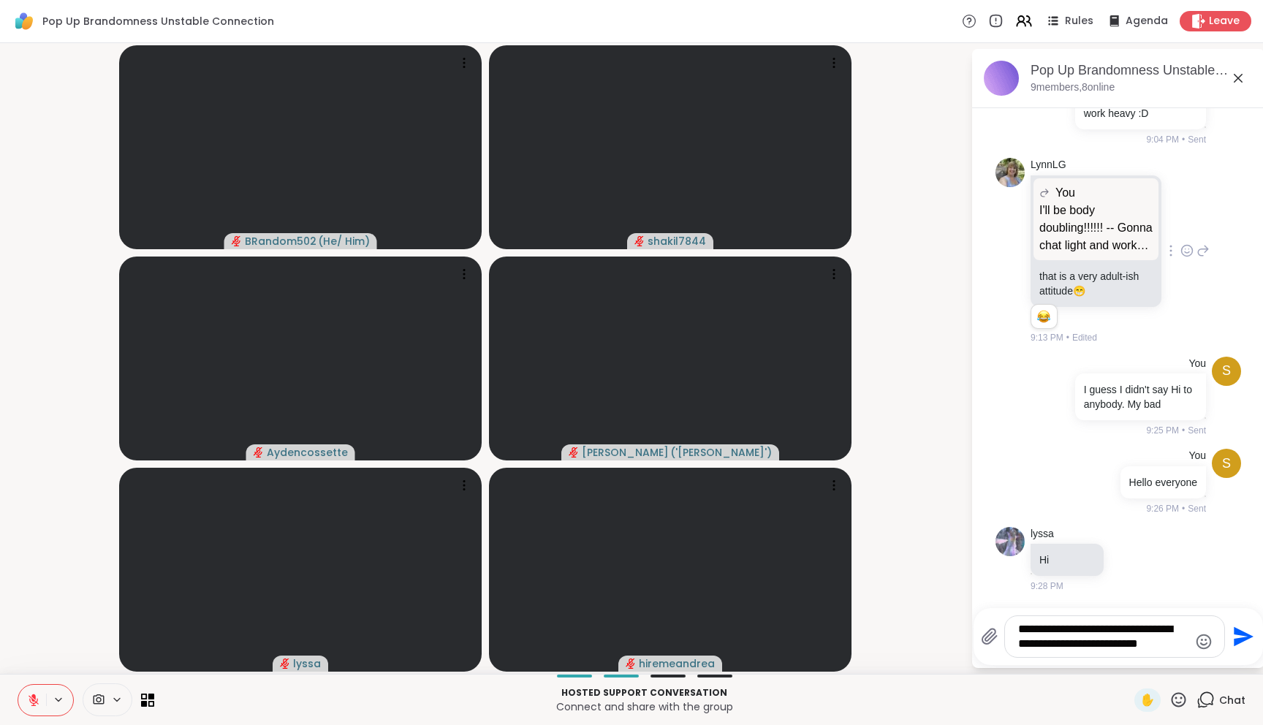
type textarea "**********"
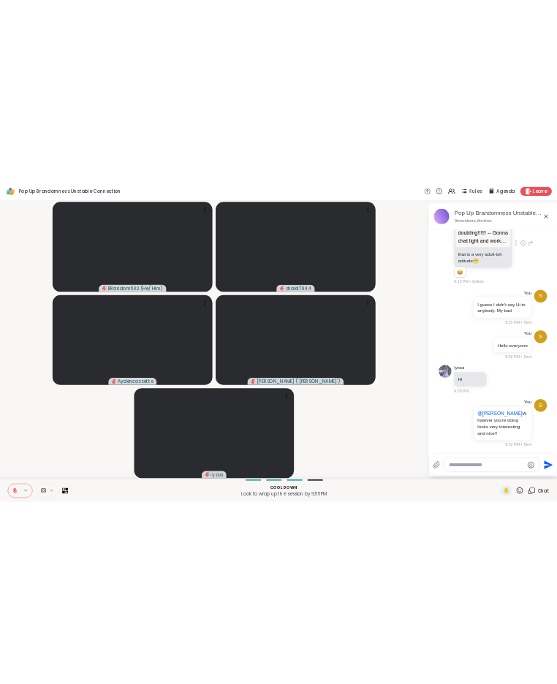
scroll to position [210, 0]
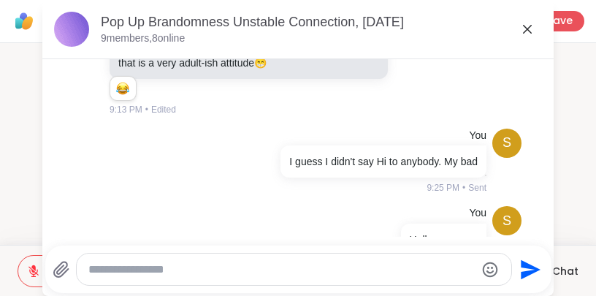
click at [517, 18] on div "Pop Up Brandomness Unstable Connection, [DATE]" at bounding box center [321, 22] width 441 height 18
click at [520, 36] on icon at bounding box center [528, 29] width 18 height 18
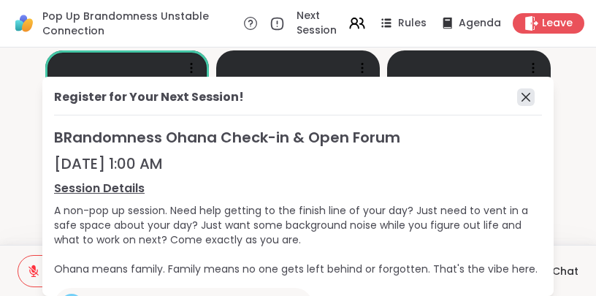
click at [517, 98] on icon at bounding box center [526, 97] width 18 height 18
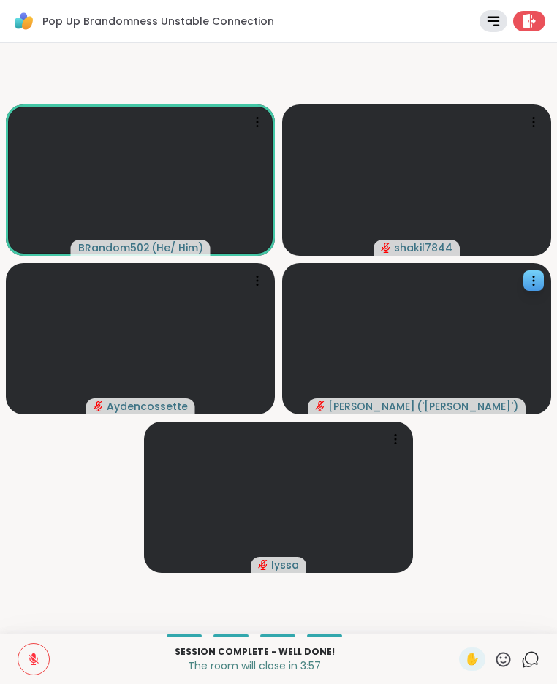
click at [31, 666] on button at bounding box center [33, 659] width 31 height 31
click at [530, 647] on div "1" at bounding box center [538, 650] width 16 height 16
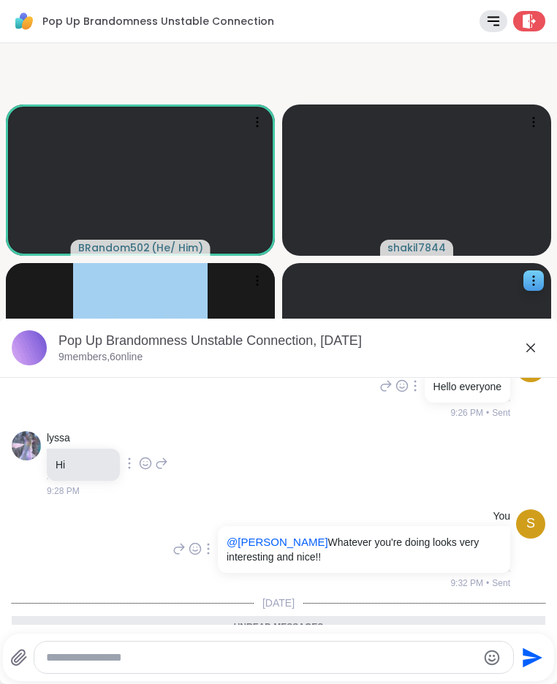
scroll to position [547, 0]
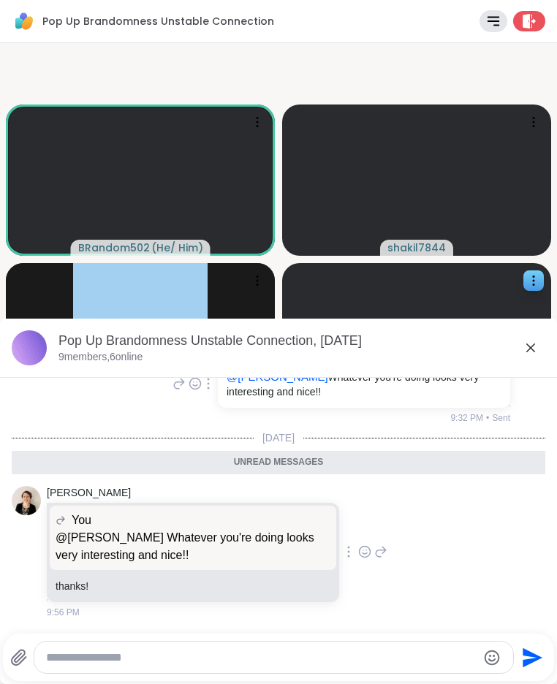
click at [522, 348] on icon at bounding box center [531, 348] width 18 height 18
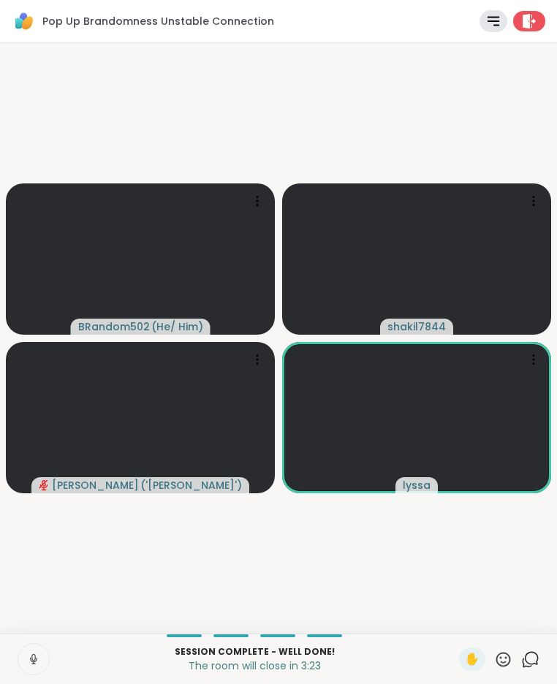
click at [26, 661] on button at bounding box center [33, 659] width 31 height 31
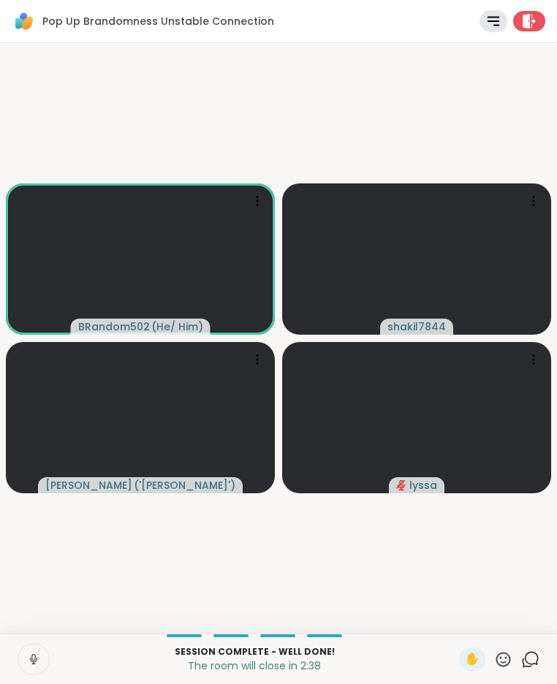
click at [521, 663] on icon at bounding box center [530, 659] width 18 height 18
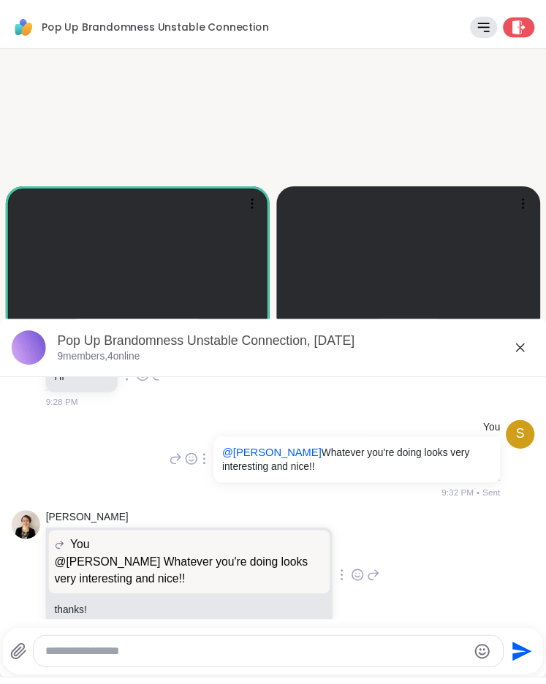
scroll to position [498, 0]
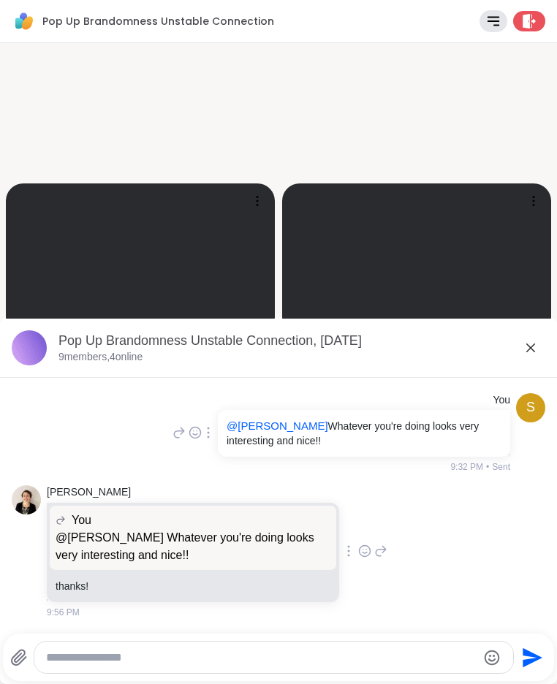
click at [522, 354] on icon at bounding box center [531, 348] width 18 height 18
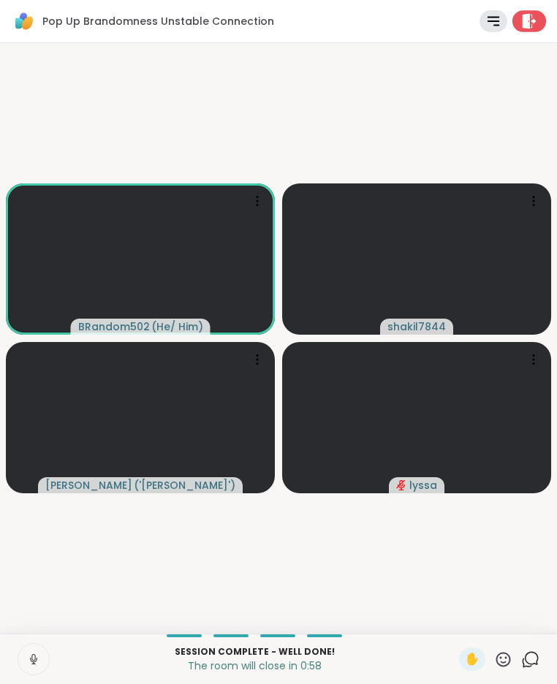
click at [523, 21] on icon at bounding box center [530, 20] width 14 height 15
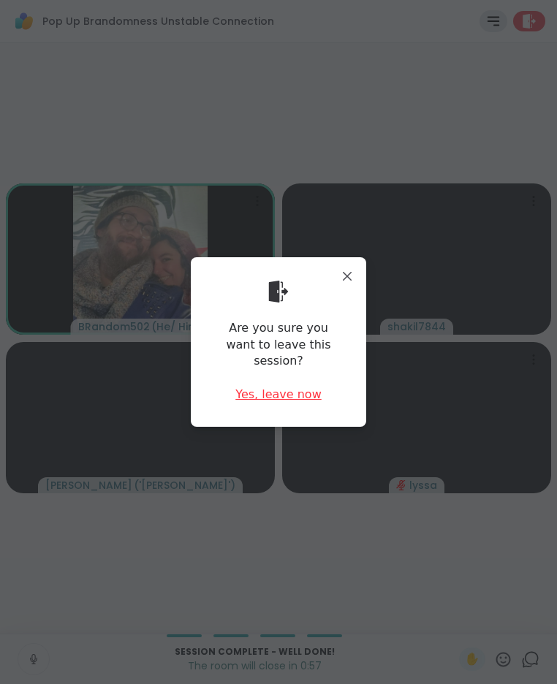
click at [297, 387] on div "Yes, leave now" at bounding box center [278, 395] width 86 height 16
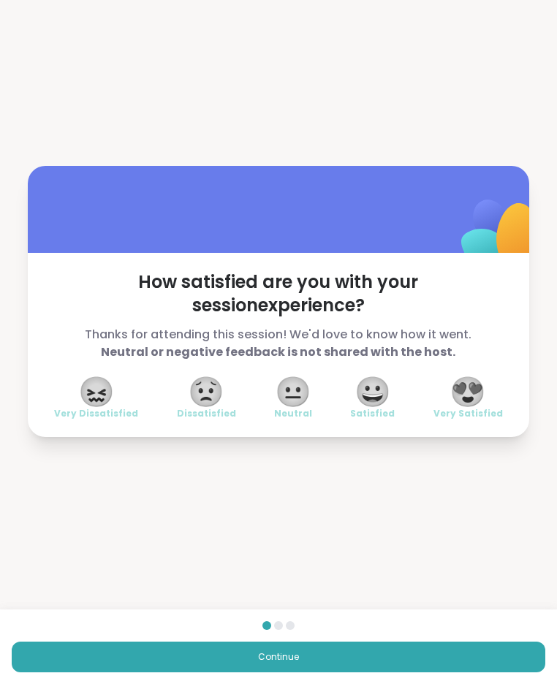
click at [457, 395] on span "😍" at bounding box center [467, 392] width 37 height 26
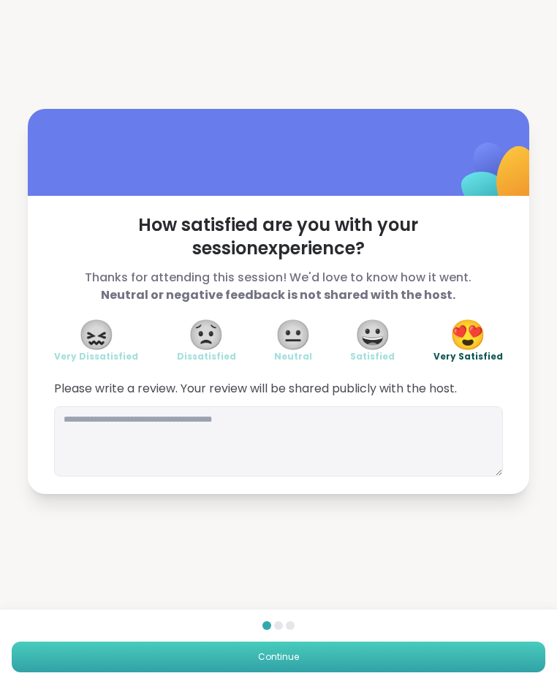
click at [279, 648] on button "Continue" at bounding box center [278, 657] width 533 height 31
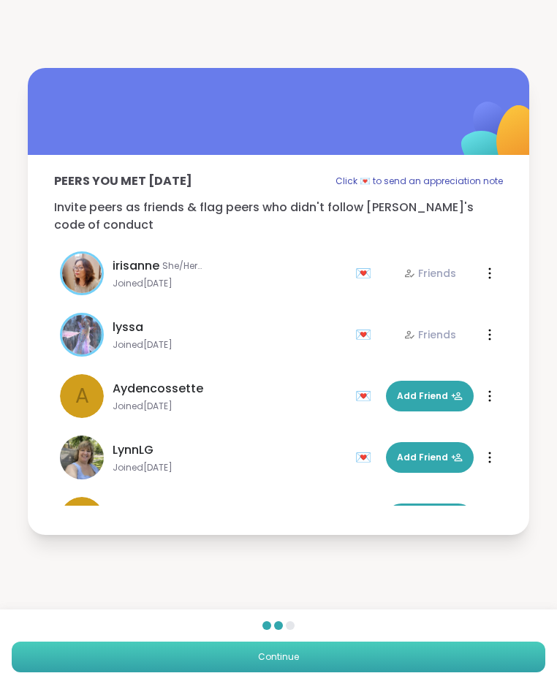
click at [278, 651] on span "Continue" at bounding box center [278, 656] width 41 height 13
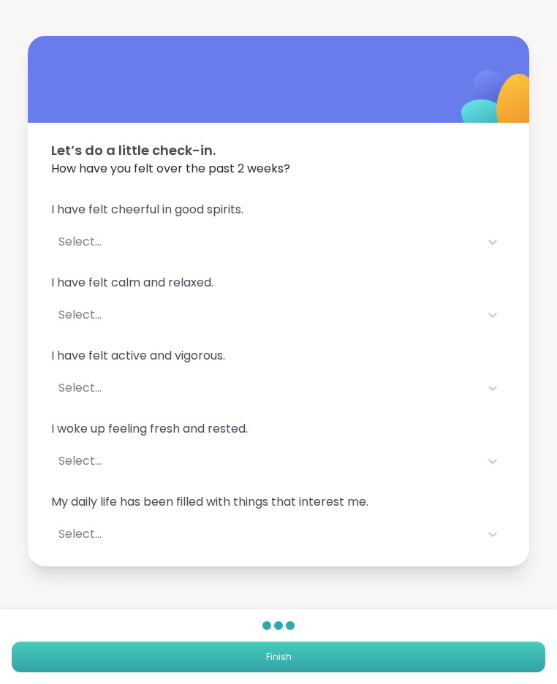
click at [224, 653] on button "Finish" at bounding box center [278, 657] width 533 height 31
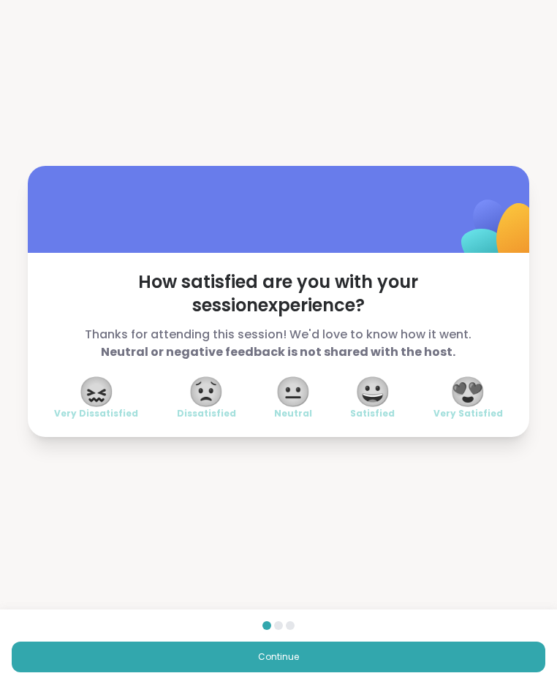
click at [469, 382] on span "😍" at bounding box center [467, 392] width 37 height 26
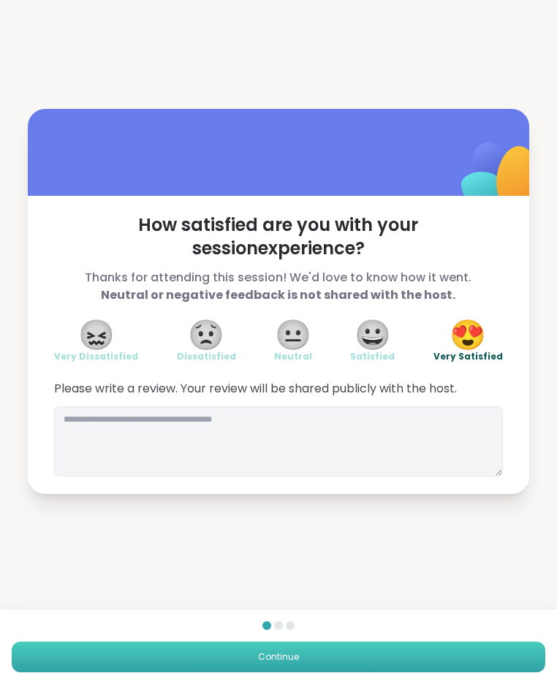
click at [279, 643] on button "Continue" at bounding box center [278, 657] width 533 height 31
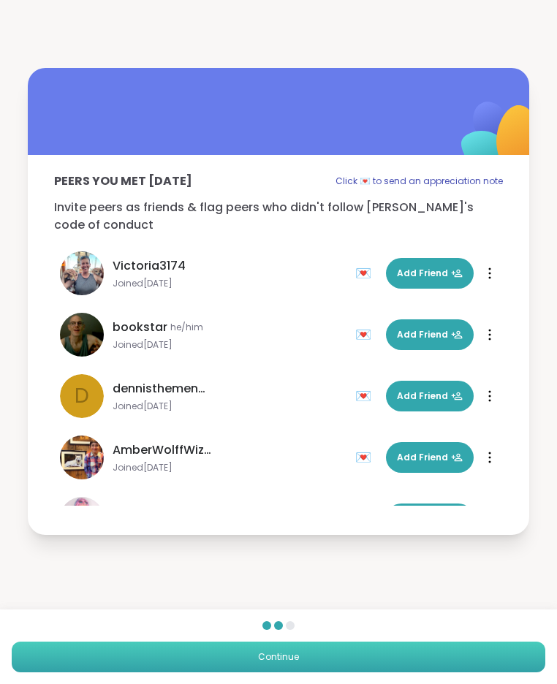
click at [282, 658] on span "Continue" at bounding box center [278, 656] width 41 height 13
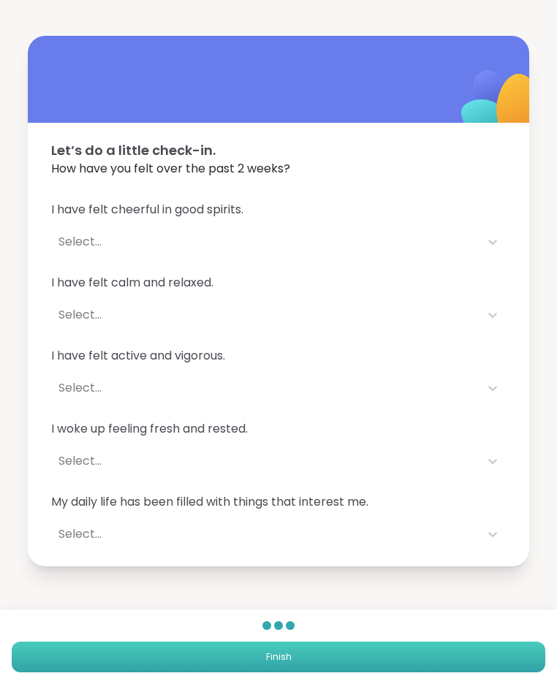
click at [252, 667] on button "Finish" at bounding box center [278, 657] width 533 height 31
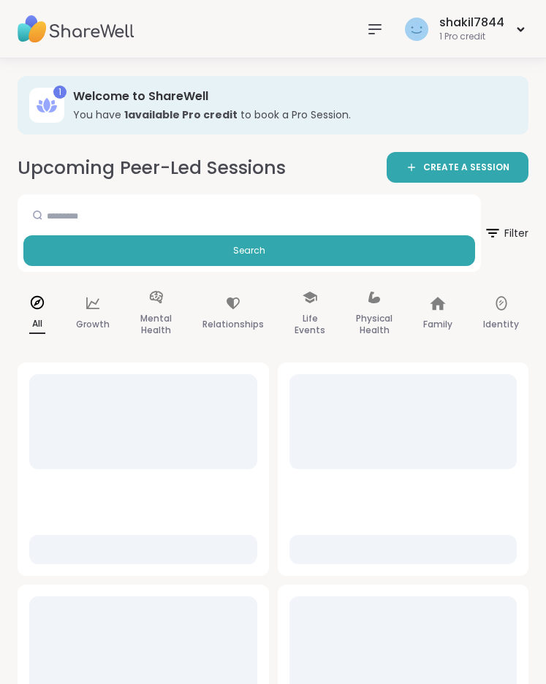
click at [186, 175] on h2 "Upcoming Peer-Led Sessions" at bounding box center [152, 168] width 268 height 26
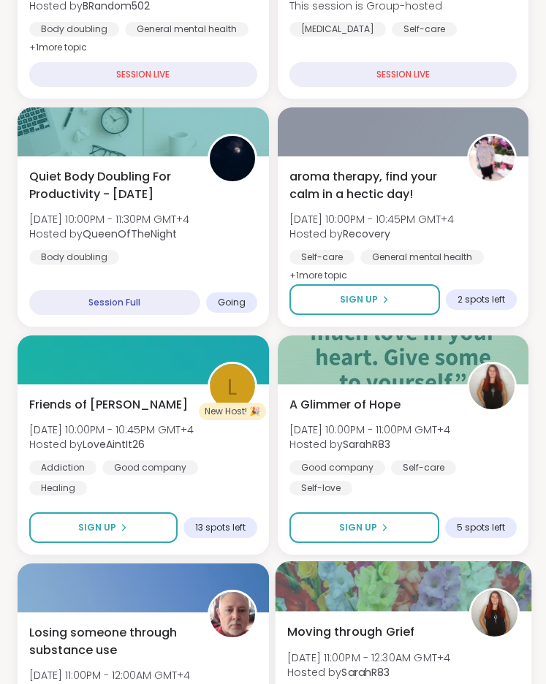
scroll to position [636, 0]
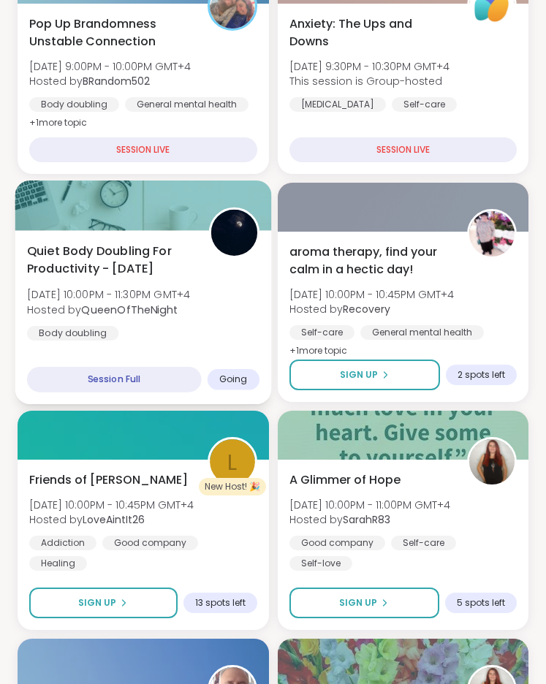
click at [162, 339] on div "Quiet Body Doubling For Productivity - Tuesday Tue, Sep 09 | 10:00PM - 11:30PM …" at bounding box center [143, 292] width 232 height 99
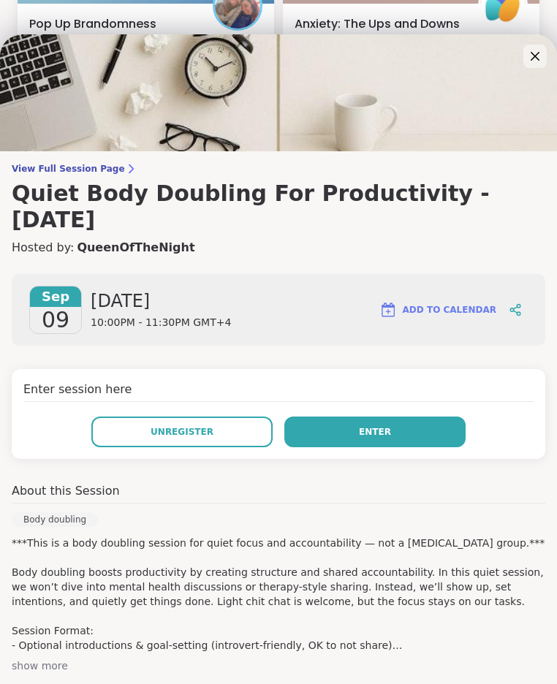
click at [347, 417] on button "Enter" at bounding box center [374, 432] width 181 height 31
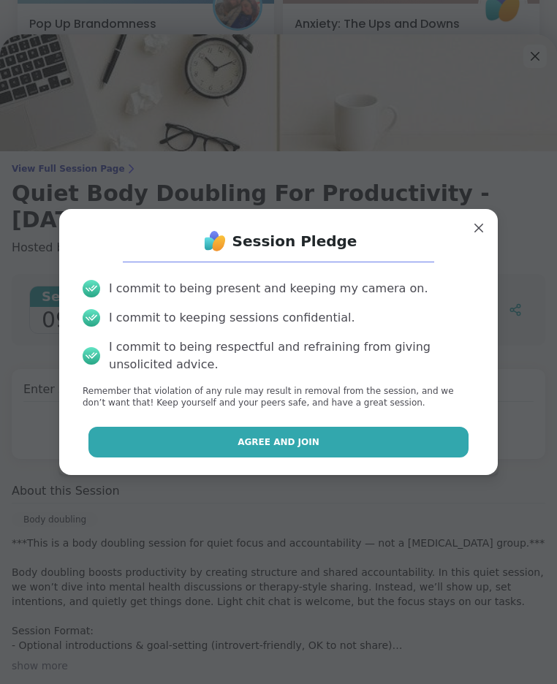
click at [242, 441] on span "Agree and Join" at bounding box center [279, 442] width 82 height 13
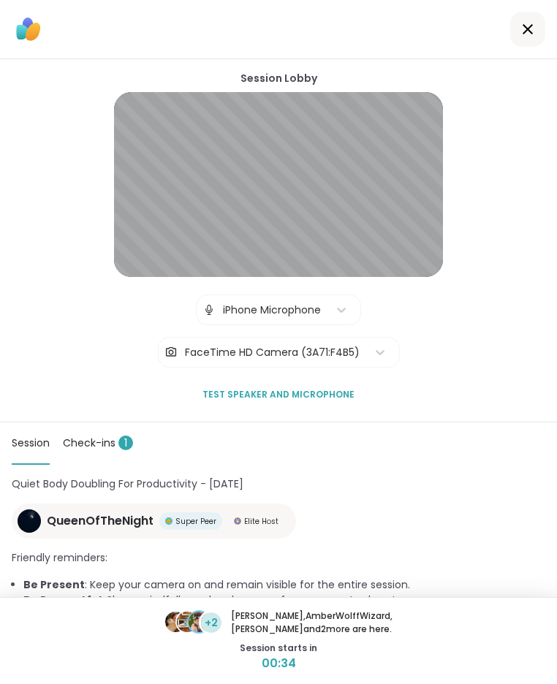
click at [351, 351] on div "FaceTime HD Camera (3A71:F4B5)" at bounding box center [272, 352] width 189 height 29
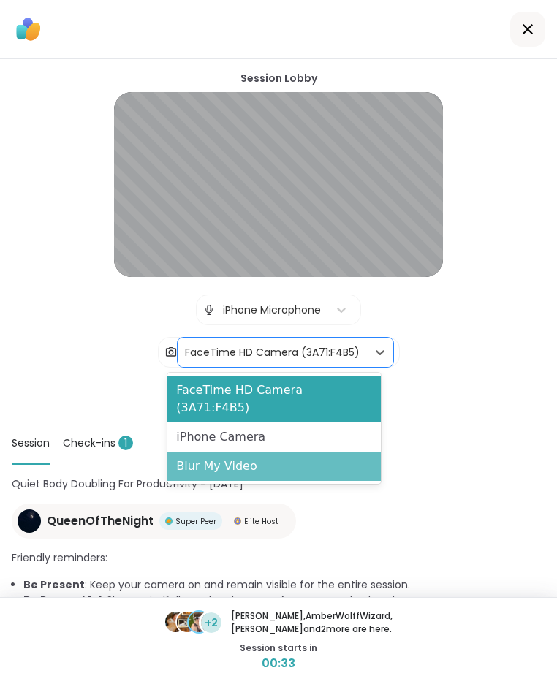
click at [270, 452] on div "Blur My Video" at bounding box center [273, 466] width 213 height 29
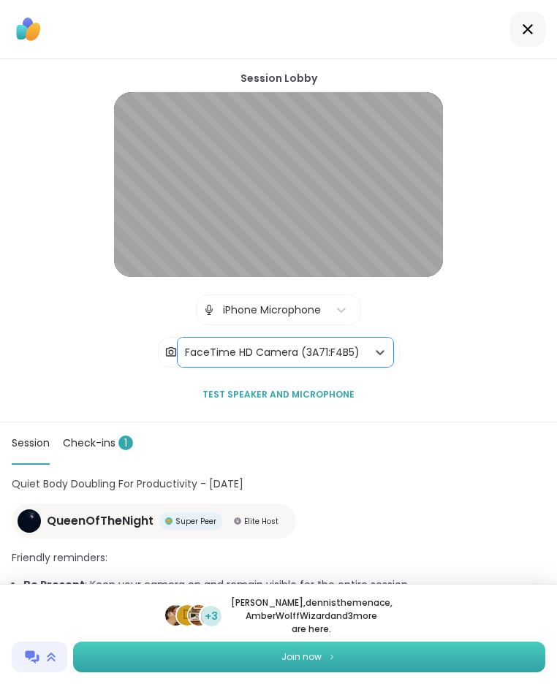
click at [261, 647] on button "Join now" at bounding box center [309, 657] width 472 height 31
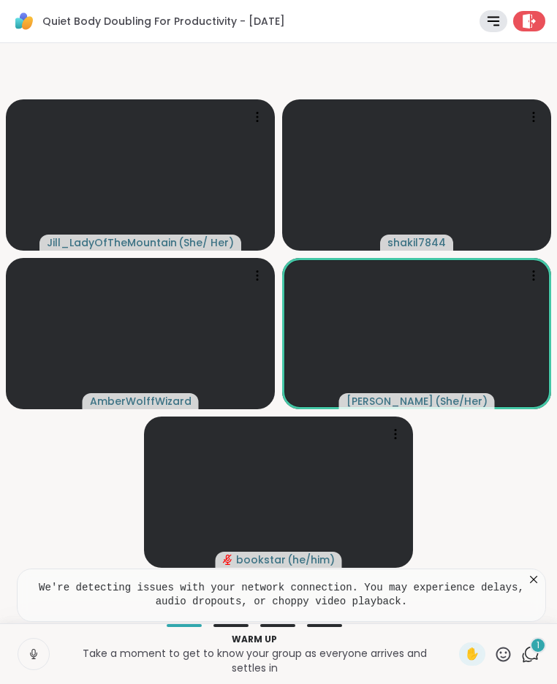
click at [36, 648] on icon at bounding box center [33, 653] width 13 height 13
click at [530, 649] on div "2" at bounding box center [538, 645] width 16 height 16
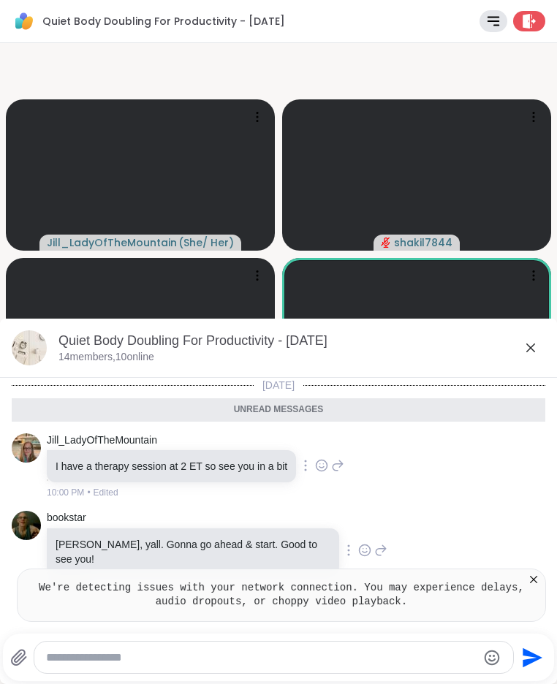
click at [533, 574] on icon at bounding box center [533, 579] width 15 height 15
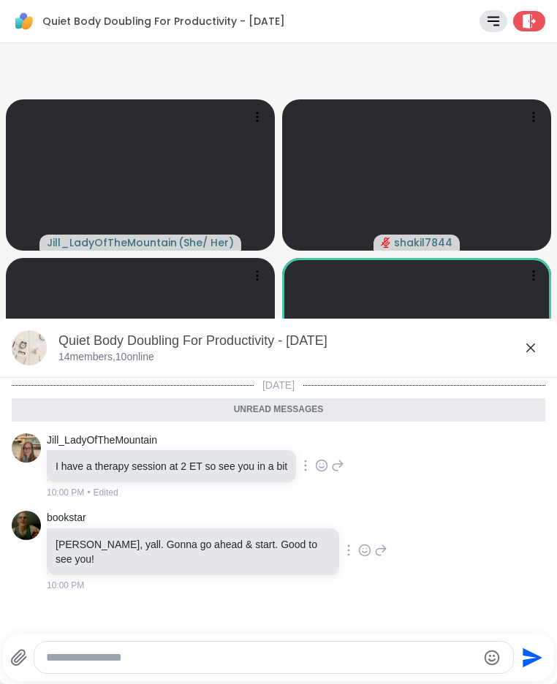
click at [157, 656] on textarea "Type your message" at bounding box center [261, 657] width 431 height 15
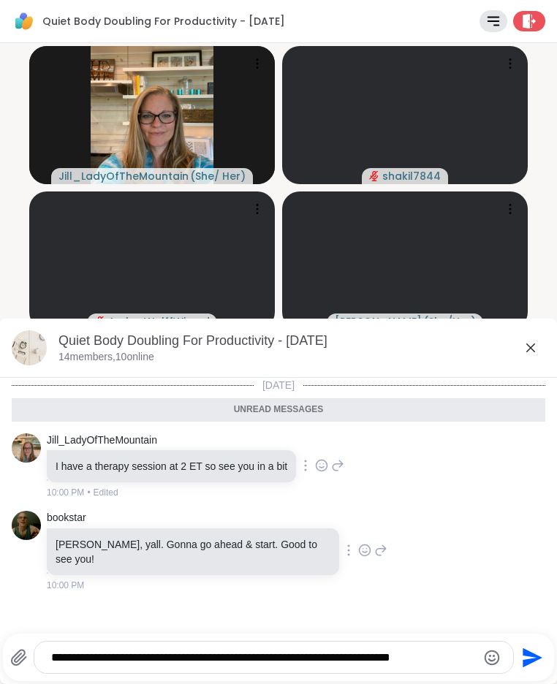
type textarea "**********"
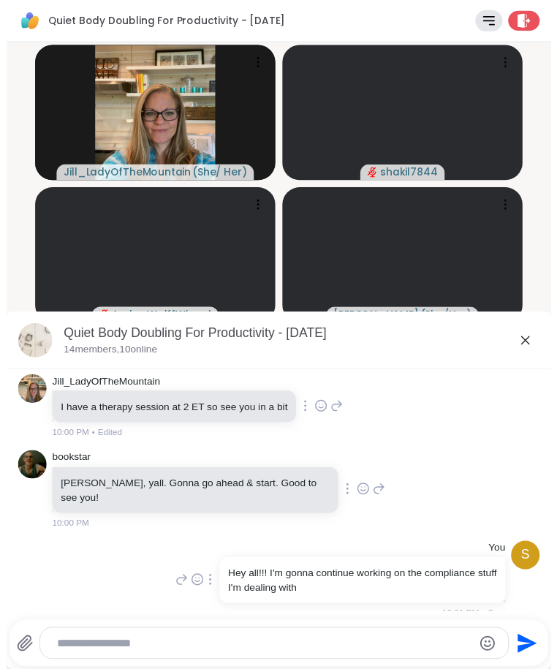
scroll to position [16, 0]
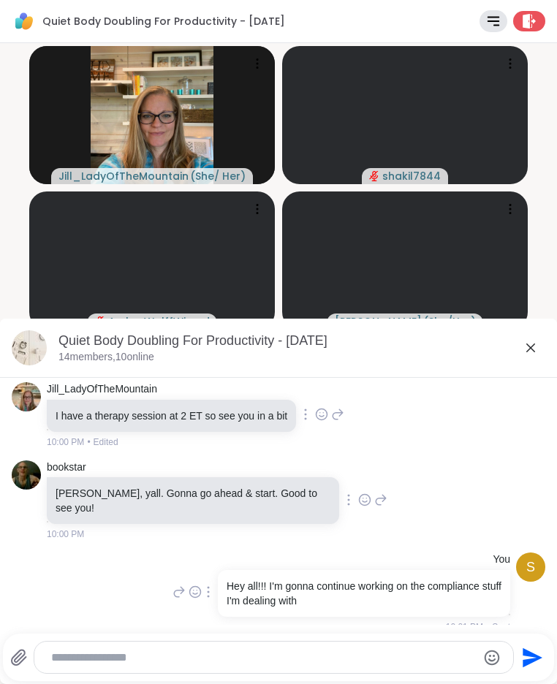
click at [522, 349] on icon at bounding box center [531, 348] width 18 height 18
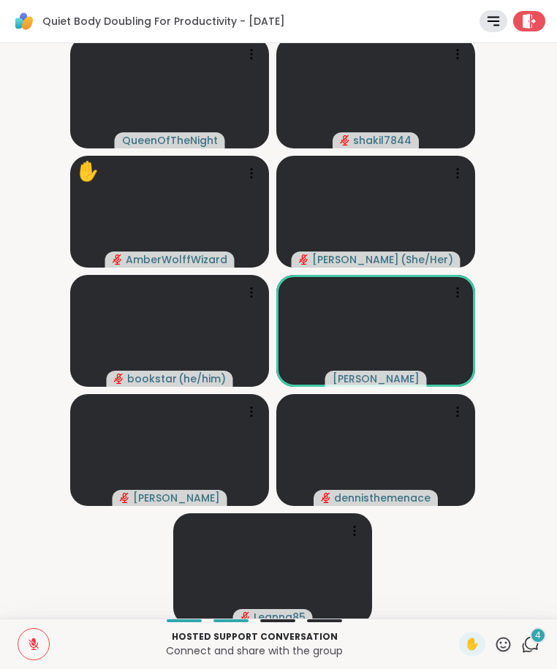
click at [530, 637] on div "4" at bounding box center [538, 635] width 16 height 16
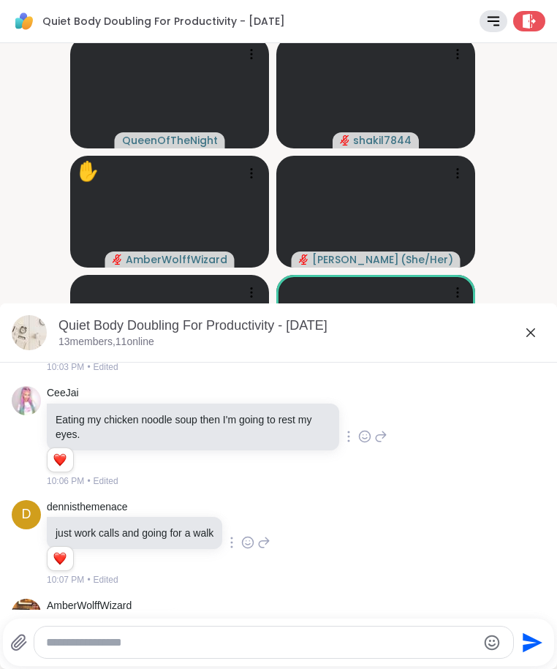
scroll to position [538, 0]
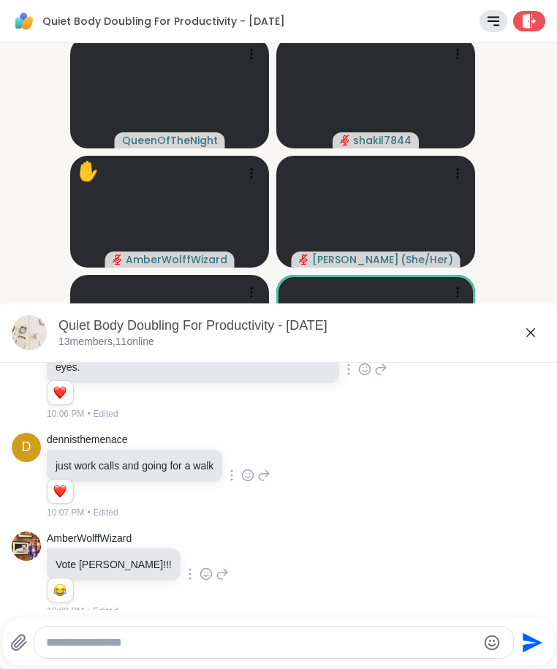
click at [96, 641] on textarea "Type your message" at bounding box center [261, 642] width 431 height 15
type textarea "**********"
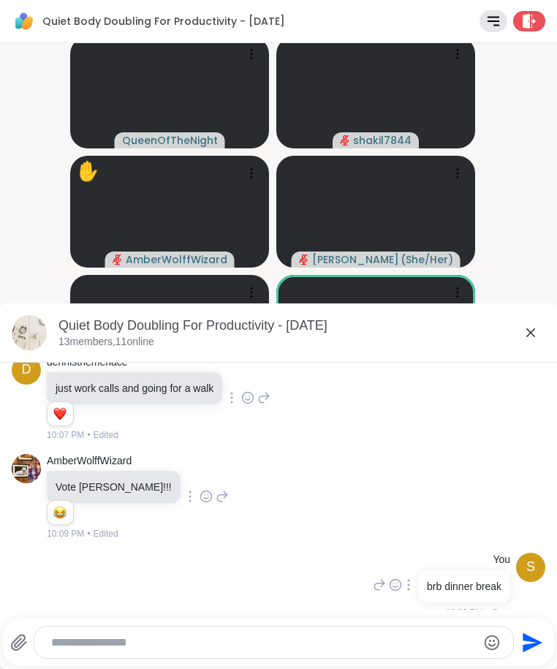
scroll to position [581, 0]
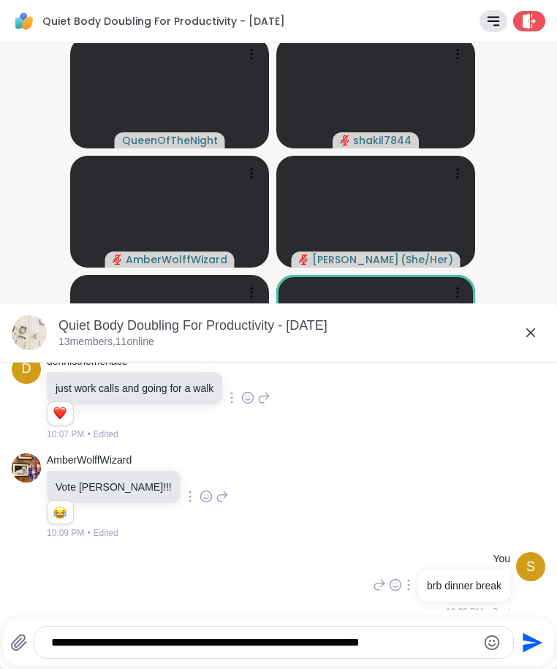
type textarea "**********"
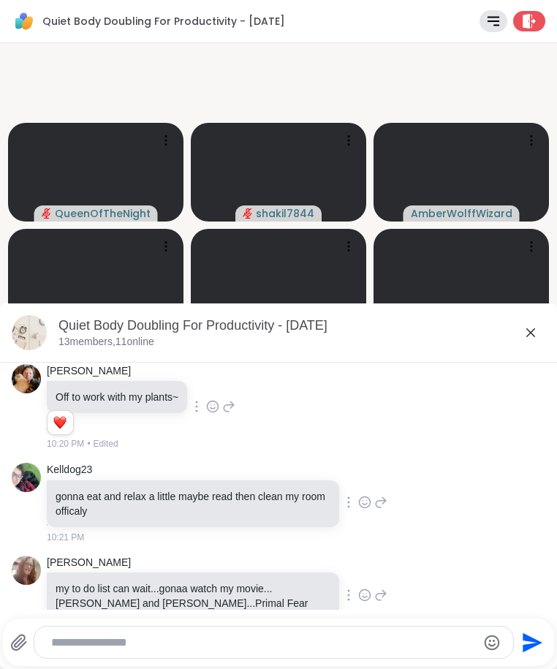
scroll to position [2691, 0]
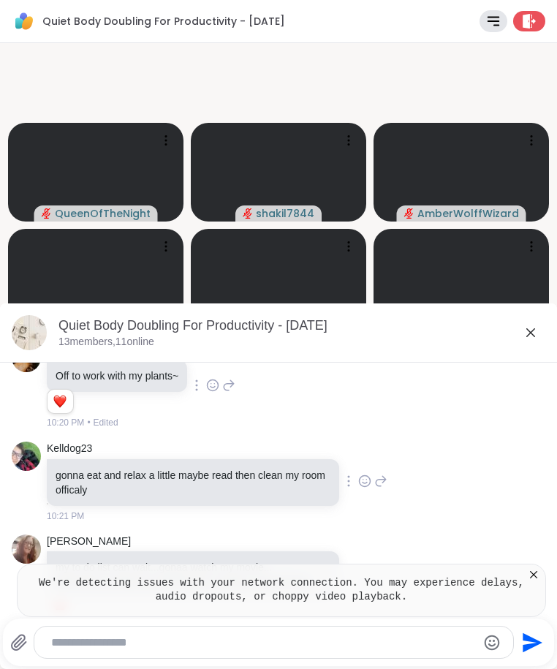
click at [384, 591] on pre "We're detecting issues with your network connection. You may experience delays,…" at bounding box center [281, 590] width 493 height 29
click at [534, 576] on icon at bounding box center [533, 574] width 15 height 15
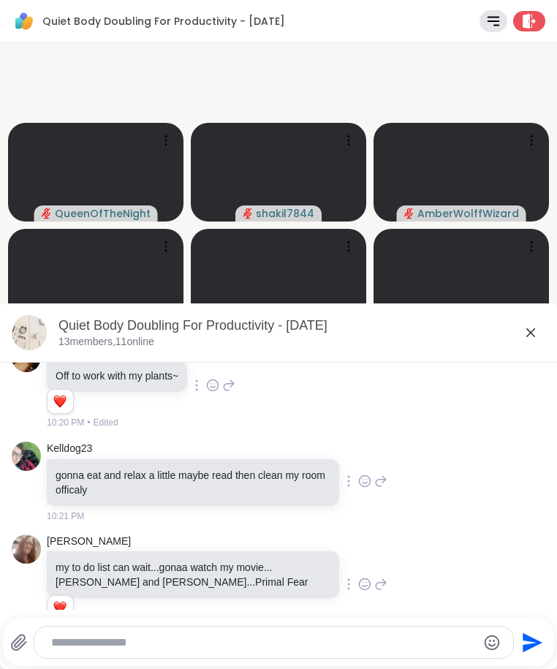
scroll to position [2783, 0]
